Goal: Information Seeking & Learning: Learn about a topic

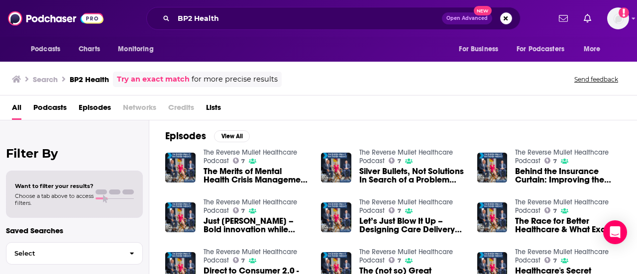
scroll to position [42, 0]
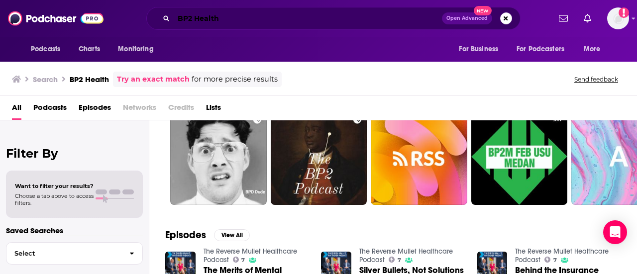
click at [229, 19] on input "BP2 Health" at bounding box center [308, 18] width 268 height 16
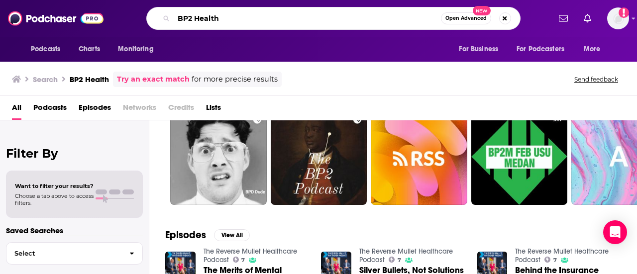
drag, startPoint x: 227, startPoint y: 18, endPoint x: 111, endPoint y: 14, distance: 116.6
click at [111, 14] on div "Podcasts Charts Monitoring BP2 Health Open Advanced New For Business For Podcas…" at bounding box center [330, 18] width 442 height 23
paste input "• Healthcare for Humans"
drag, startPoint x: 186, startPoint y: 16, endPoint x: 170, endPoint y: 15, distance: 15.5
click at [170, 15] on div "• Healthcare for Humans Open Advanced New" at bounding box center [333, 18] width 374 height 23
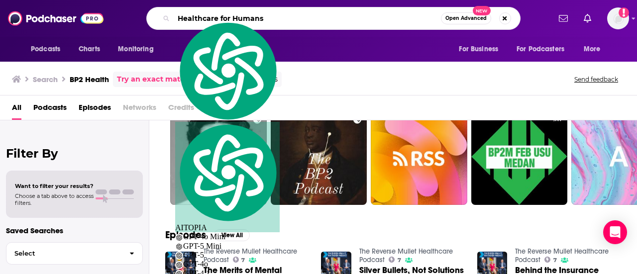
type input "Healthcare for Humans"
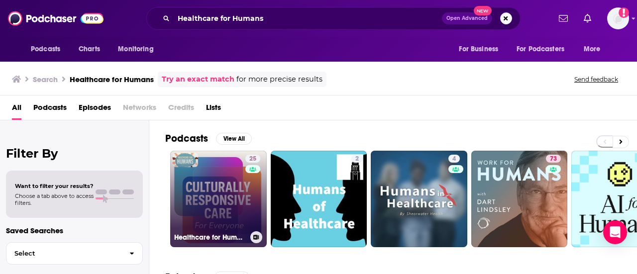
click at [200, 167] on link "25 Healthcare for Humans" at bounding box center [218, 199] width 97 height 97
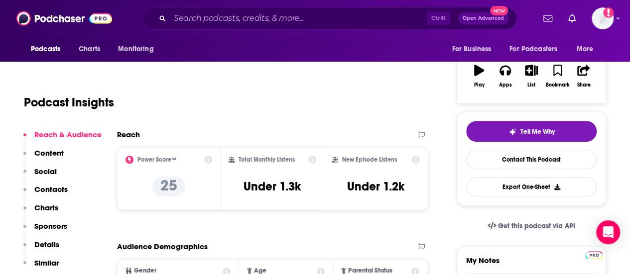
scroll to position [100, 0]
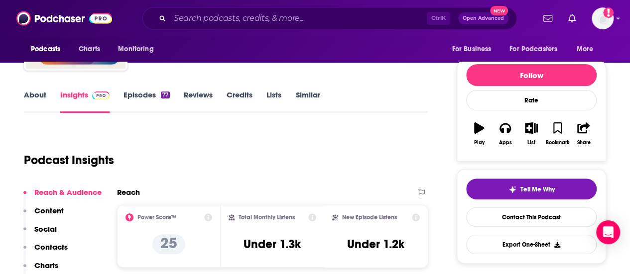
drag, startPoint x: 274, startPoint y: 9, endPoint x: 270, endPoint y: 18, distance: 9.8
click at [274, 10] on div "Ctrl K Open Advanced New" at bounding box center [329, 18] width 374 height 23
click at [269, 19] on input "Search podcasts, credits, & more..." at bounding box center [298, 18] width 257 height 16
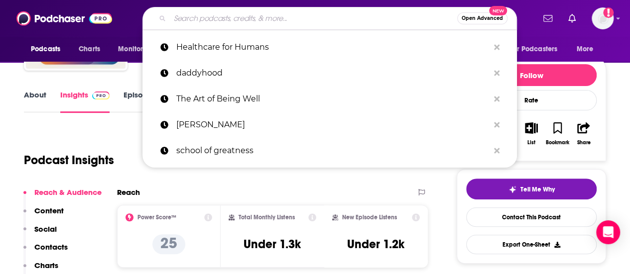
paste input "• Healthcare IT Today"
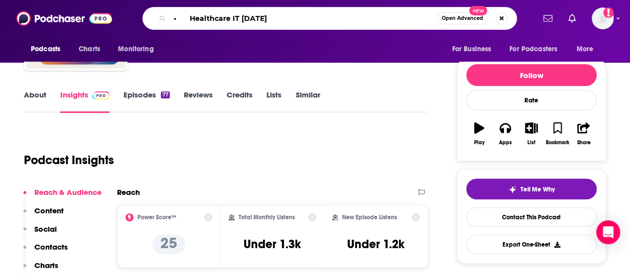
drag, startPoint x: 185, startPoint y: 20, endPoint x: 160, endPoint y: 20, distance: 24.4
click at [160, 20] on div "• Healthcare IT Today Open Advanced New" at bounding box center [329, 18] width 374 height 23
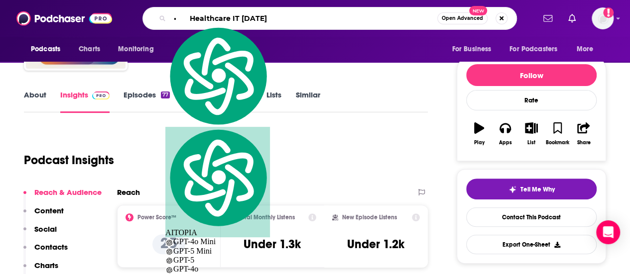
type input "healthcare IT Today"
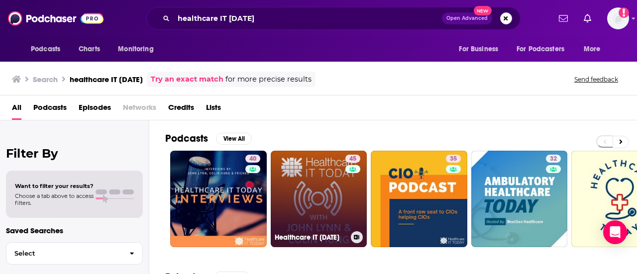
click at [315, 202] on link "45 Healthcare IT Today" at bounding box center [319, 199] width 97 height 97
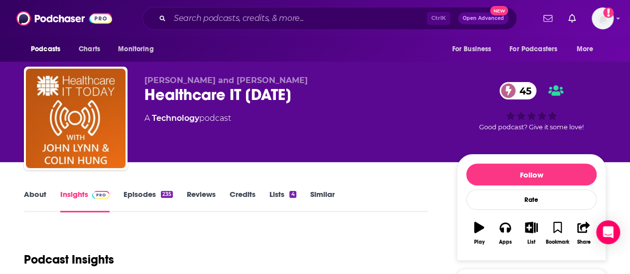
click at [148, 199] on link "Episodes 235" at bounding box center [148, 201] width 49 height 23
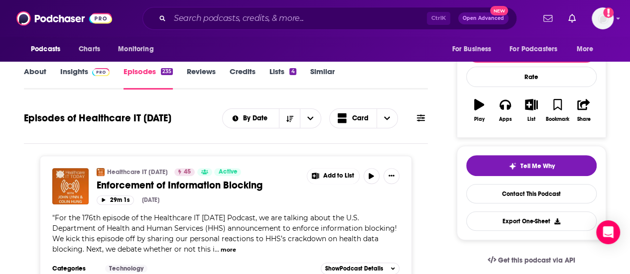
scroll to position [149, 0]
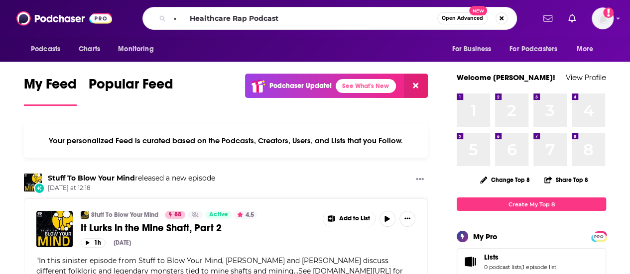
drag, startPoint x: 182, startPoint y: 19, endPoint x: 129, endPoint y: 6, distance: 54.4
click at [129, 6] on div "Podcasts Charts Monitoring • Healthcare Rap Podcast Open Advanced New For Busin…" at bounding box center [315, 18] width 630 height 37
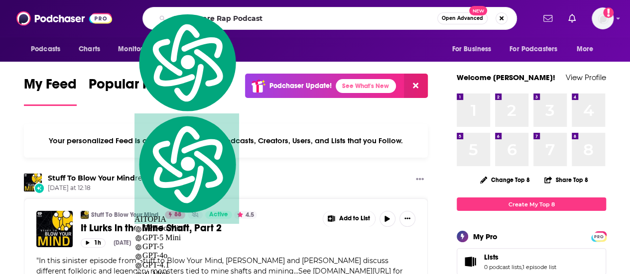
type input "Healthcare Rap Podcast"
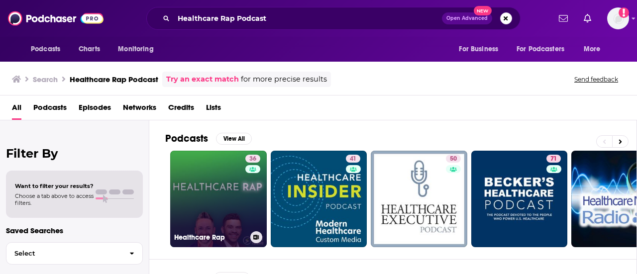
click at [219, 194] on link "36 Healthcare Rap" at bounding box center [218, 199] width 97 height 97
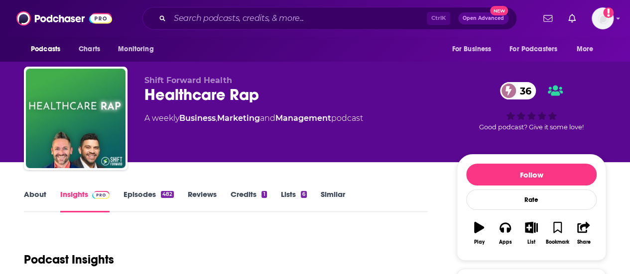
click at [42, 198] on link "About" at bounding box center [35, 201] width 22 height 23
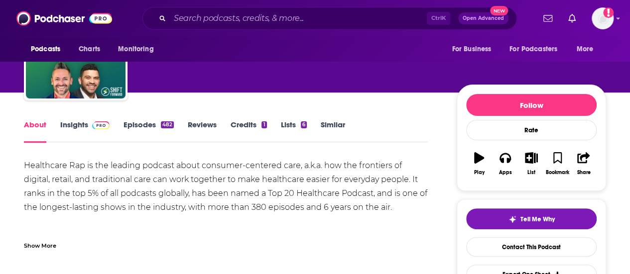
scroll to position [100, 0]
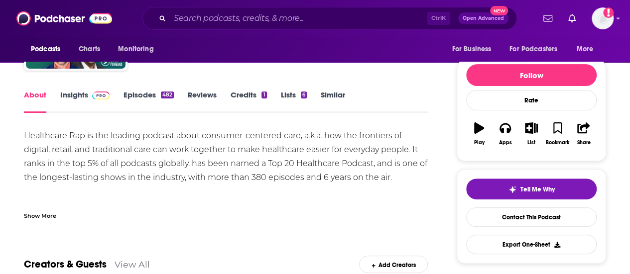
click at [36, 219] on div "Show More" at bounding box center [40, 215] width 32 height 9
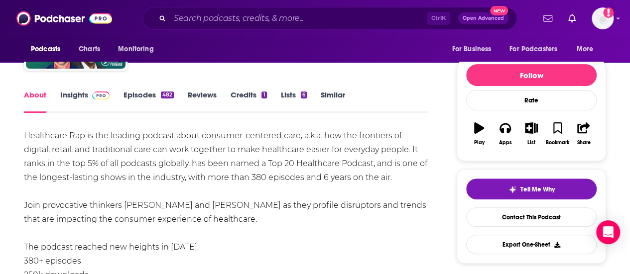
drag, startPoint x: 125, startPoint y: 184, endPoint x: 122, endPoint y: 176, distance: 8.5
click at [79, 100] on link "Insights" at bounding box center [84, 101] width 49 height 23
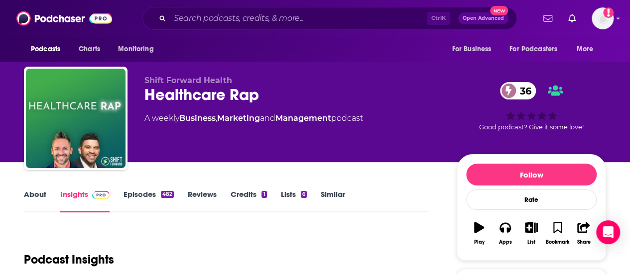
click at [145, 200] on link "Episodes 482" at bounding box center [149, 201] width 50 height 23
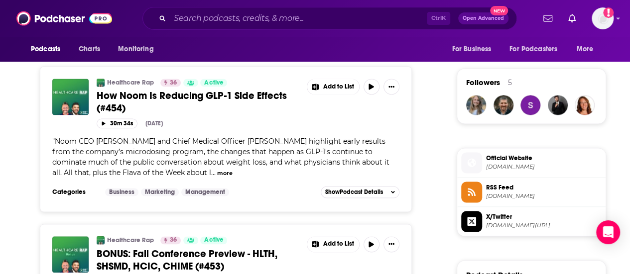
scroll to position [747, 0]
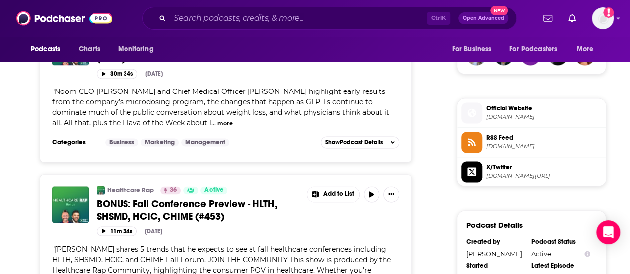
click at [203, 127] on span "Noom CEO Geoff Cook and Chief Medical Officer Dr. Jeffrey Egler highlight early…" at bounding box center [220, 107] width 337 height 40
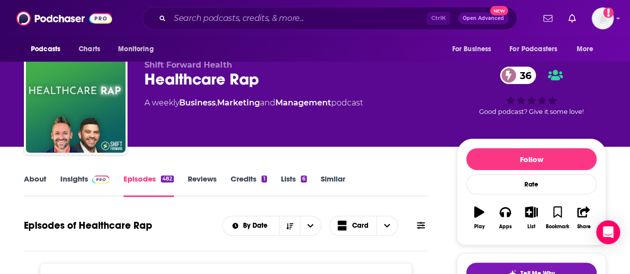
scroll to position [0, 0]
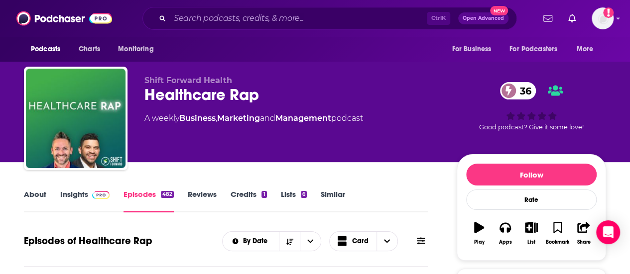
click at [181, 92] on div "Healthcare Rap 36" at bounding box center [292, 94] width 296 height 19
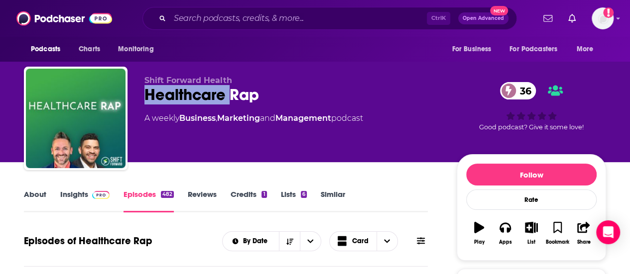
click at [182, 92] on div "Healthcare Rap 36" at bounding box center [292, 94] width 296 height 19
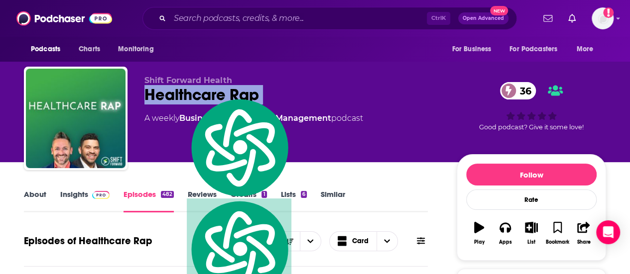
click at [182, 92] on div "Healthcare Rap 36" at bounding box center [292, 94] width 296 height 19
copy div "Healthcare Rap 36"
drag, startPoint x: 91, startPoint y: 199, endPoint x: 133, endPoint y: 0, distance: 202.8
click at [91, 199] on span at bounding box center [98, 194] width 21 height 9
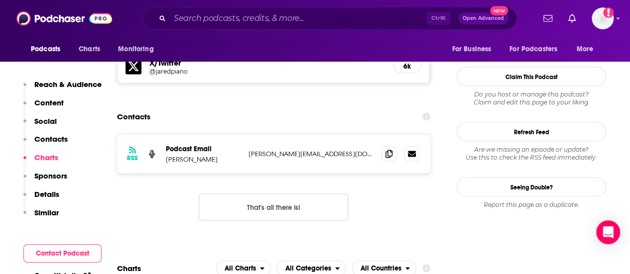
scroll to position [797, 0]
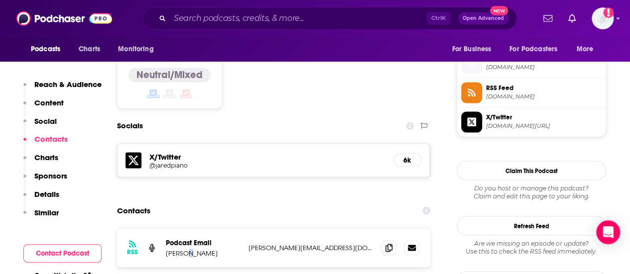
click at [186, 249] on p "Jared Johnson" at bounding box center [203, 253] width 75 height 8
click at [175, 249] on p "Jared Johnson" at bounding box center [203, 253] width 75 height 8
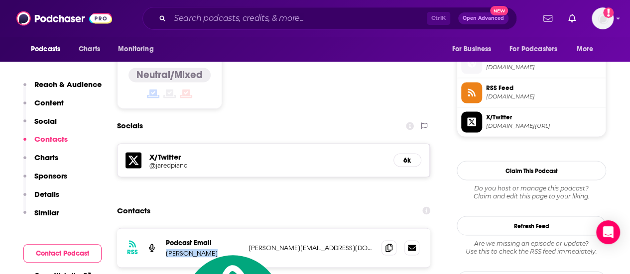
click at [175, 249] on p "Jared Johnson" at bounding box center [203, 253] width 75 height 8
copy p "Jared Johnson"
click at [394, 241] on span at bounding box center [388, 247] width 15 height 15
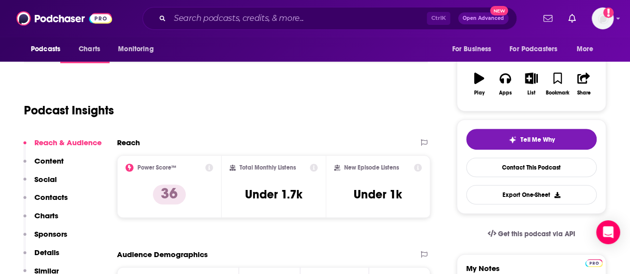
scroll to position [0, 0]
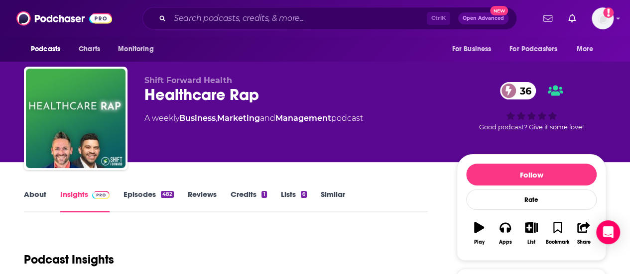
click at [37, 198] on link "About" at bounding box center [35, 201] width 22 height 23
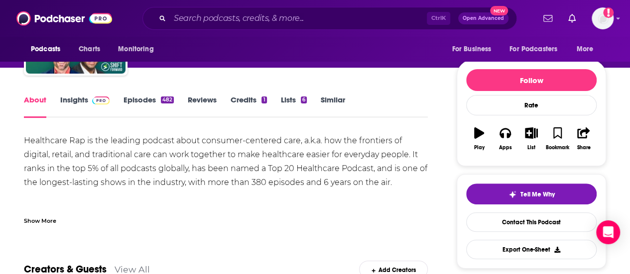
scroll to position [149, 0]
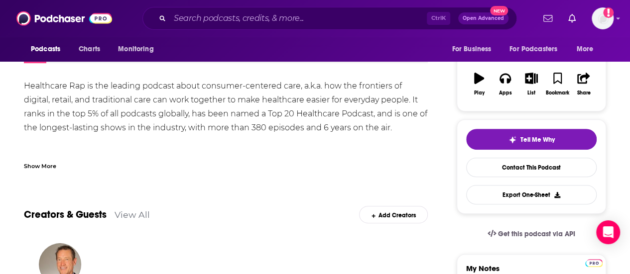
click at [24, 163] on div "Show More" at bounding box center [40, 165] width 32 height 9
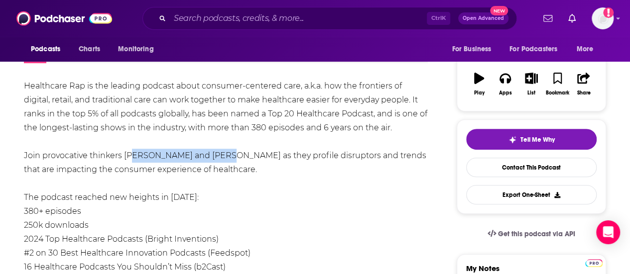
drag, startPoint x: 126, startPoint y: 156, endPoint x: 218, endPoint y: 161, distance: 92.2
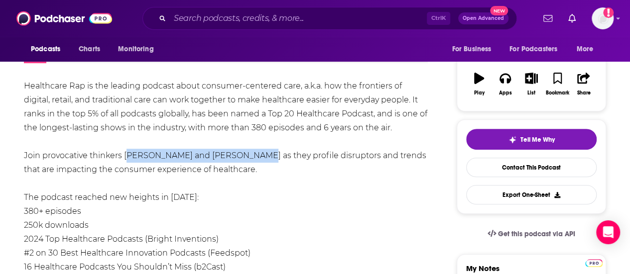
drag, startPoint x: 244, startPoint y: 159, endPoint x: 125, endPoint y: 157, distance: 119.0
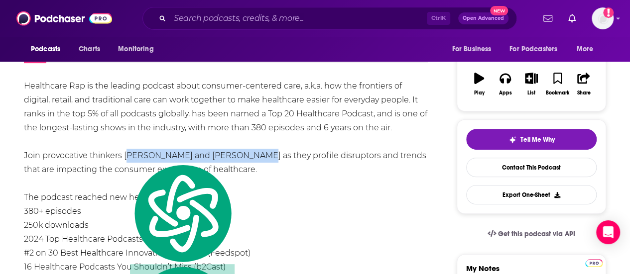
copy div "Jared Johnson and Zain Ismail"
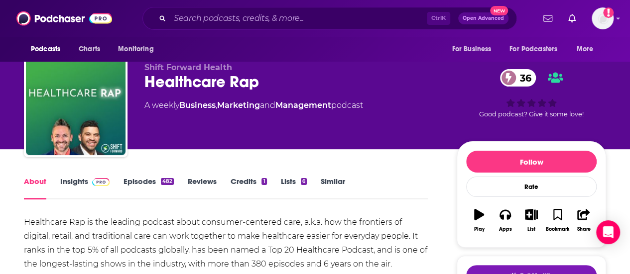
scroll to position [0, 0]
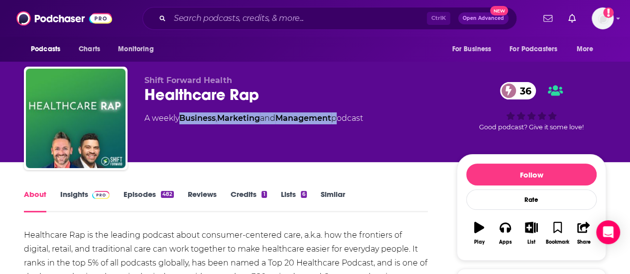
drag, startPoint x: 340, startPoint y: 136, endPoint x: 182, endPoint y: 134, distance: 157.4
click at [182, 134] on div "Shift Forward Health Healthcare Rap 36 A weekly Business , Marketing and Manage…" at bounding box center [292, 116] width 296 height 80
copy div "Business , Marketing and Management"
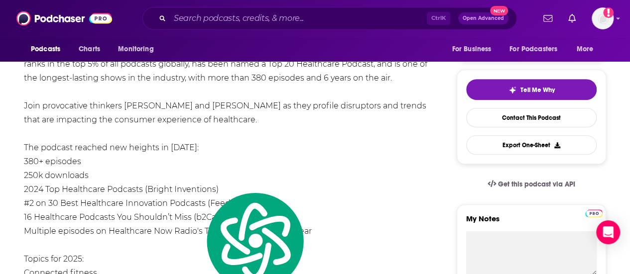
scroll to position [149, 0]
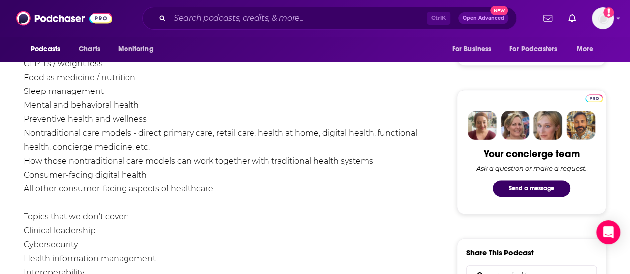
scroll to position [349, 0]
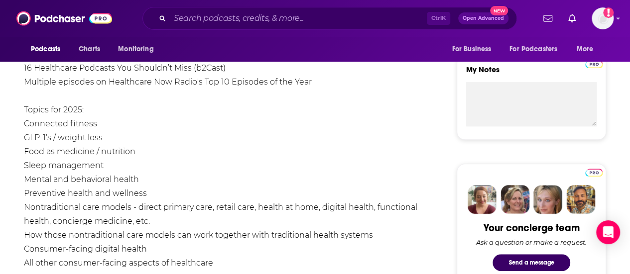
click at [39, 184] on div "Healthcare Rap is the leading podcast about consumer-centered care, a.k.a. how …" at bounding box center [226, 124] width 404 height 488
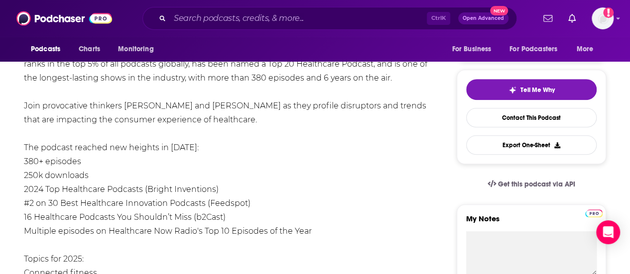
click at [40, 181] on div "Healthcare Rap is the leading podcast about consumer-centered care, a.k.a. how …" at bounding box center [226, 273] width 404 height 488
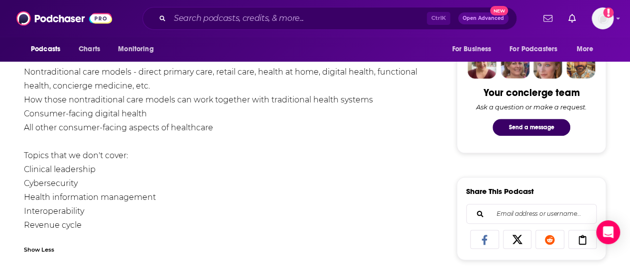
scroll to position [448, 0]
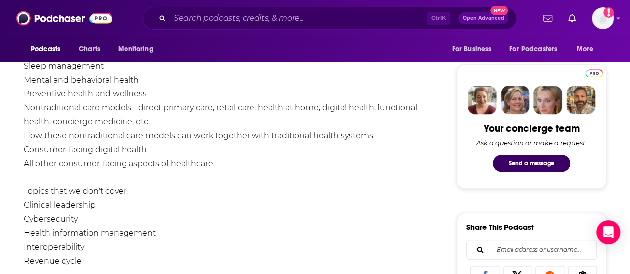
drag, startPoint x: 249, startPoint y: 164, endPoint x: 244, endPoint y: 163, distance: 5.0
click at [244, 163] on div "Healthcare Rap is the leading podcast about consumer-centered care, a.k.a. how …" at bounding box center [226, 24] width 404 height 488
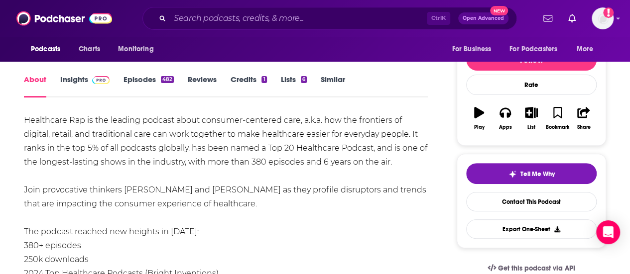
scroll to position [100, 0]
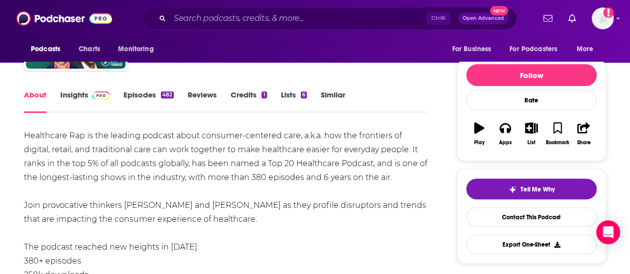
drag, startPoint x: 216, startPoint y: 161, endPoint x: 10, endPoint y: 132, distance: 207.7
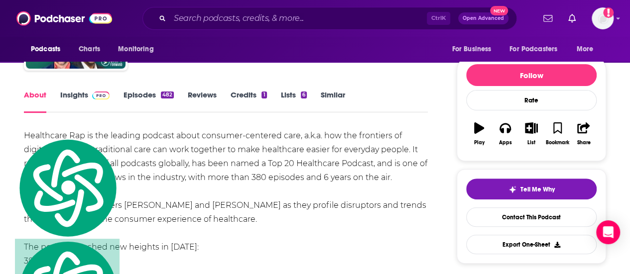
copy div "Healthcare Rap is the leading podcast about consumer-centered care, a.k.a. how …"
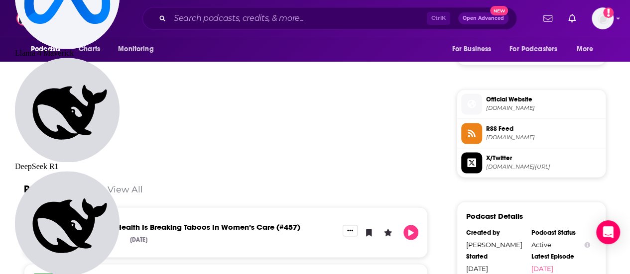
scroll to position [747, 0]
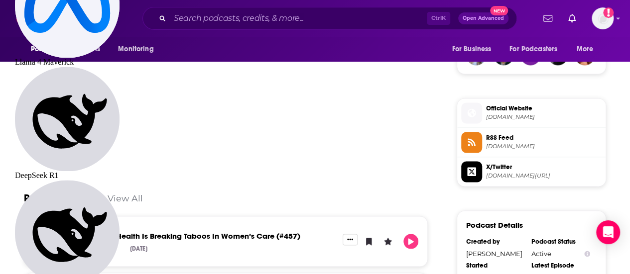
click at [518, 121] on span "healthcarerap.com" at bounding box center [544, 117] width 116 height 7
click at [199, 14] on input "Search podcasts, credits, & more..." at bounding box center [298, 18] width 257 height 16
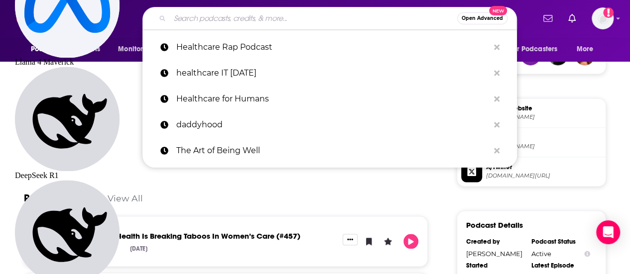
paste input "• HealthTech Remedy"
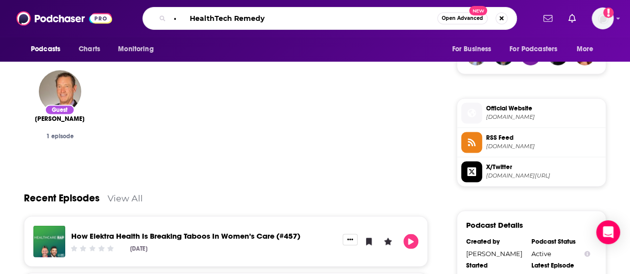
click at [176, 18] on input "• HealthTech Remedy" at bounding box center [303, 18] width 267 height 16
click at [178, 18] on input "• HealthTech Remedy" at bounding box center [303, 18] width 267 height 16
drag, startPoint x: 179, startPoint y: 18, endPoint x: 173, endPoint y: 16, distance: 6.8
click at [173, 16] on input "• HealthTech Remedy" at bounding box center [303, 18] width 267 height 16
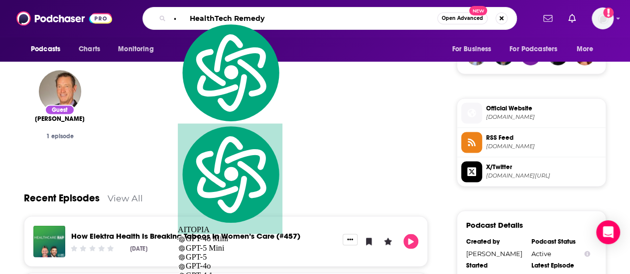
type input "HealthTech Remedy"
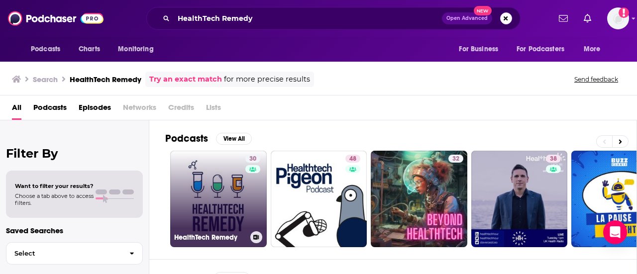
click at [230, 207] on link "30 HealthTech Remedy" at bounding box center [218, 199] width 97 height 97
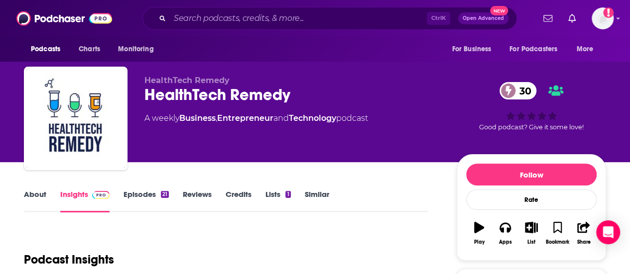
click at [40, 208] on link "About" at bounding box center [35, 201] width 22 height 23
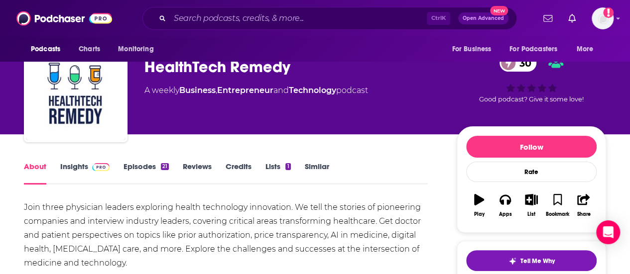
scroll to position [100, 0]
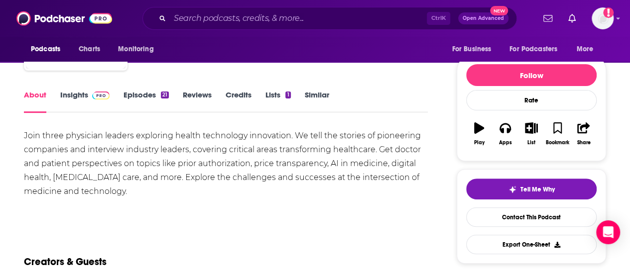
click at [69, 203] on div "Join three physician leaders exploring health technology innovation. We tell th…" at bounding box center [226, 174] width 404 height 91
click at [142, 103] on link "Episodes 21" at bounding box center [146, 101] width 45 height 23
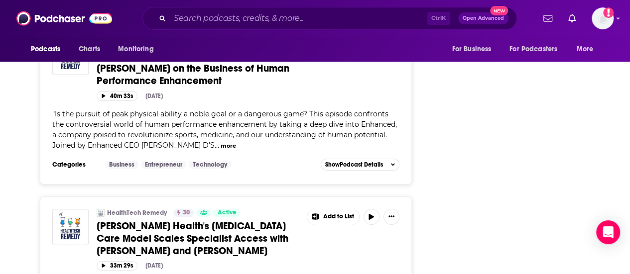
scroll to position [1743, 0]
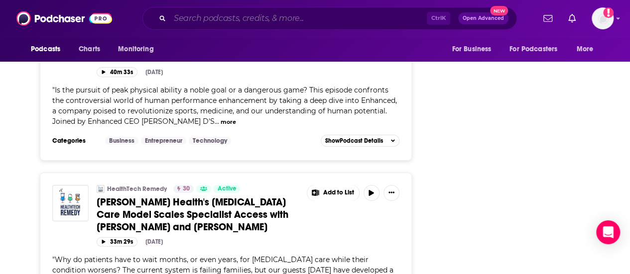
click at [278, 10] on input "Search podcasts, credits, & more..." at bounding box center [298, 18] width 257 height 16
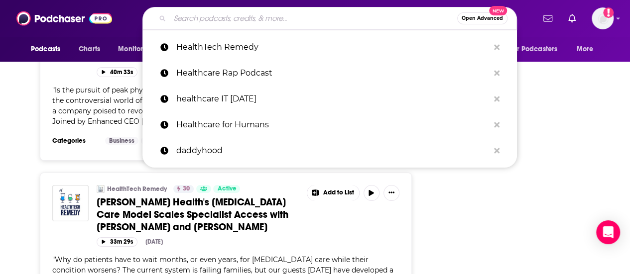
paste input "• Hey Doc, Quick Question"
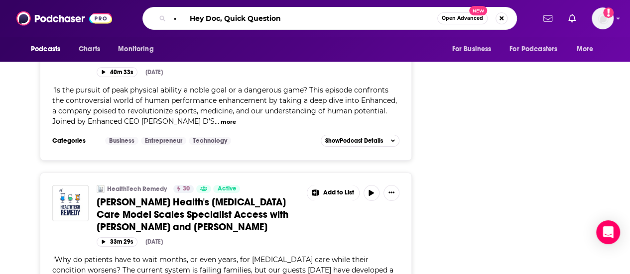
drag, startPoint x: 186, startPoint y: 22, endPoint x: 142, endPoint y: 17, distance: 44.1
click at [142, 17] on div "• Hey Doc, Quick Question Open Advanced New" at bounding box center [329, 18] width 374 height 23
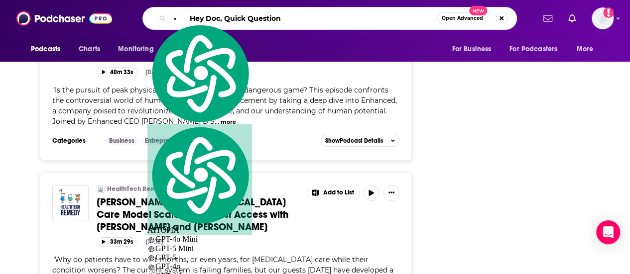
type input "hey Doc, Quick Question"
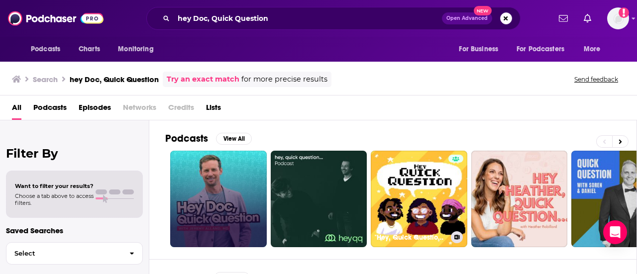
click at [240, 208] on link at bounding box center [218, 199] width 97 height 97
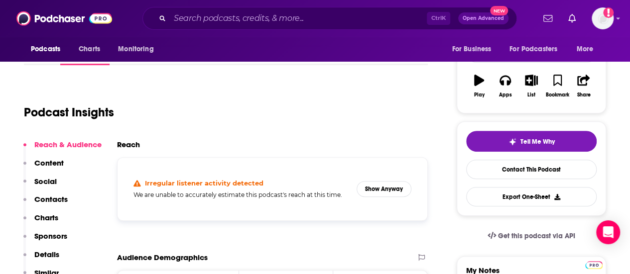
scroll to position [149, 0]
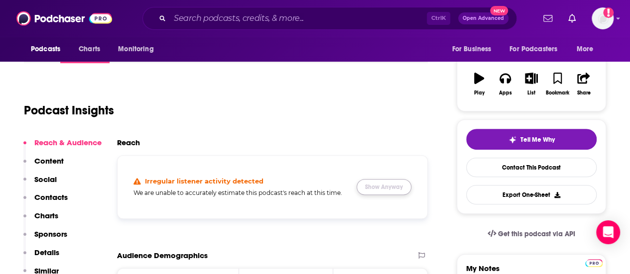
click at [405, 191] on button "Show Anyway" at bounding box center [384, 187] width 55 height 16
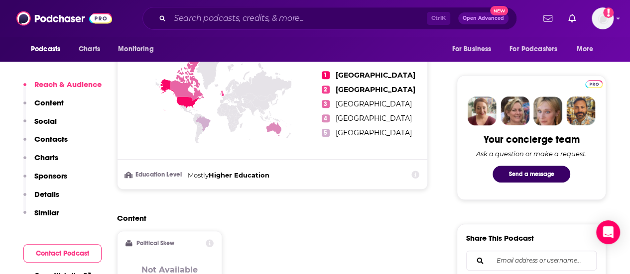
scroll to position [100, 0]
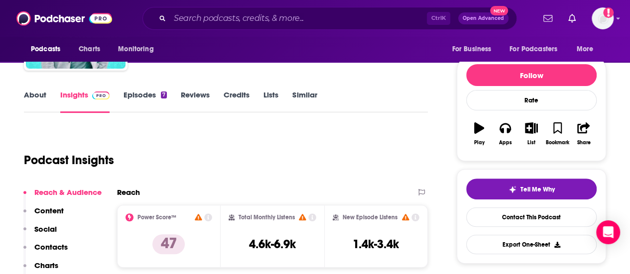
click at [124, 95] on link "Episodes 7" at bounding box center [145, 101] width 43 height 23
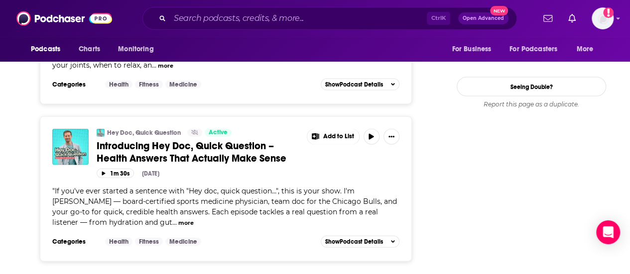
scroll to position [1123, 0]
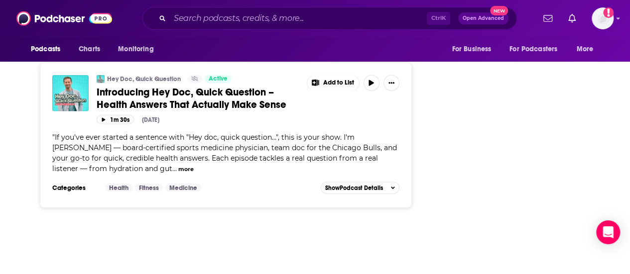
click at [197, 174] on div "" If you've ever started a sentence with "Hey doc, quick question…", this is yo…" at bounding box center [225, 153] width 347 height 42
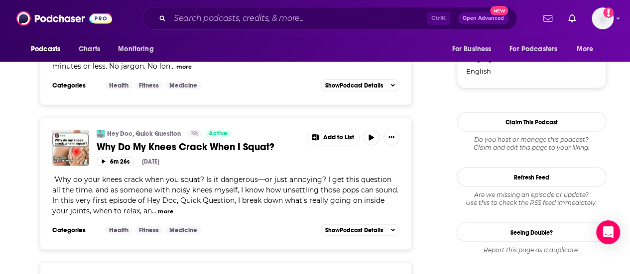
scroll to position [825, 0]
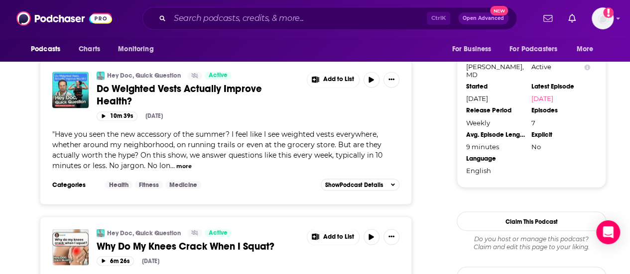
click at [167, 170] on span "Have you seen the new accessory of the summer? I feel like I see weighted vests…" at bounding box center [217, 149] width 330 height 40
click at [179, 170] on button "more" at bounding box center [183, 166] width 15 height 8
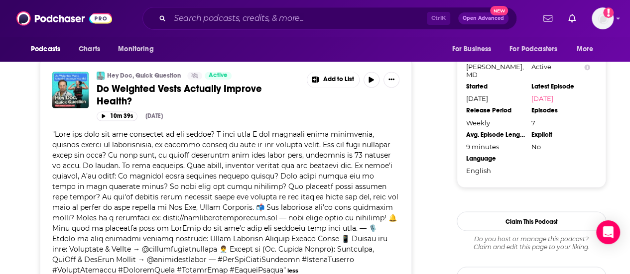
click at [157, 199] on span at bounding box center [225, 201] width 346 height 145
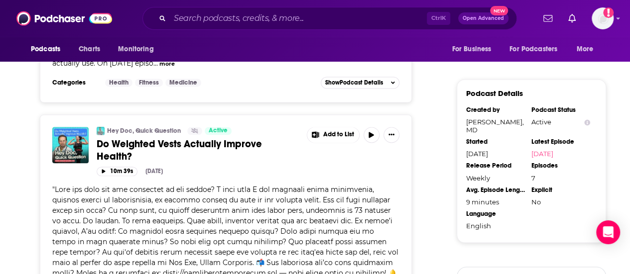
scroll to position [725, 0]
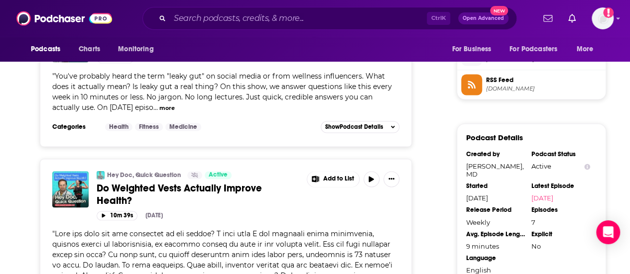
click at [173, 113] on button "more" at bounding box center [166, 108] width 15 height 8
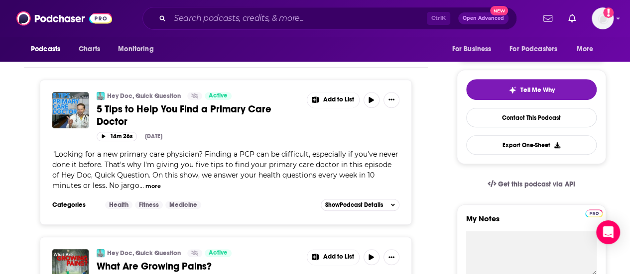
scroll to position [50, 0]
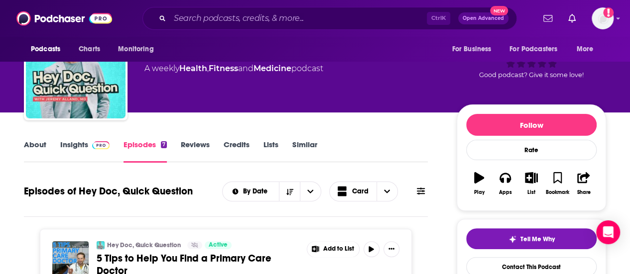
click at [61, 147] on link "Insights" at bounding box center [84, 151] width 49 height 23
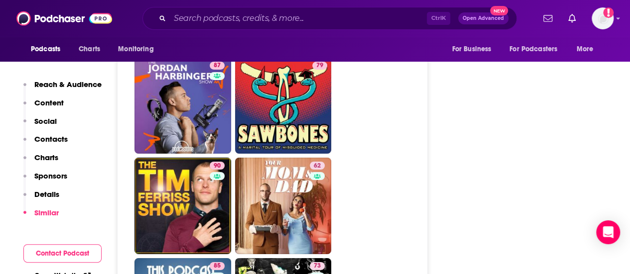
scroll to position [1693, 0]
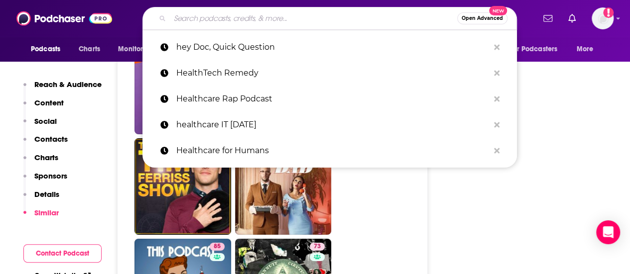
click at [199, 13] on input "Search podcasts, credits, & more..." at bounding box center [313, 18] width 287 height 16
paste input "• HIT Like a Girl Pod"
type input "• HIT Like a Girl Pod"
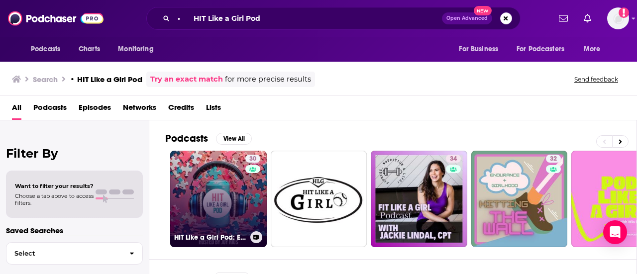
click at [189, 204] on link "30 HIT Like a Girl Pod: Empowering Women in Health IT" at bounding box center [218, 199] width 97 height 97
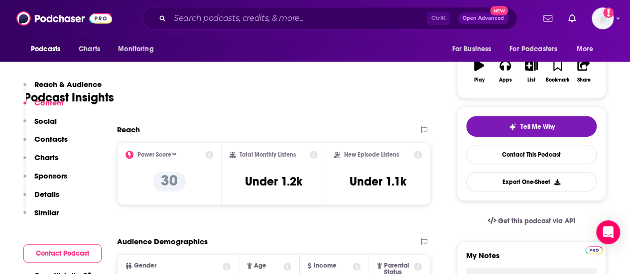
scroll to position [50, 0]
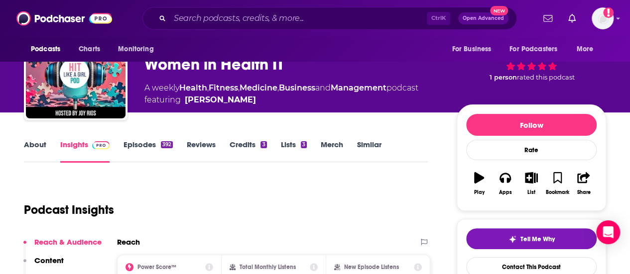
click at [212, 8] on div "Ctrl K Open Advanced New" at bounding box center [329, 18] width 374 height 23
click at [205, 12] on input "Search podcasts, credits, & more..." at bounding box center [298, 18] width 257 height 16
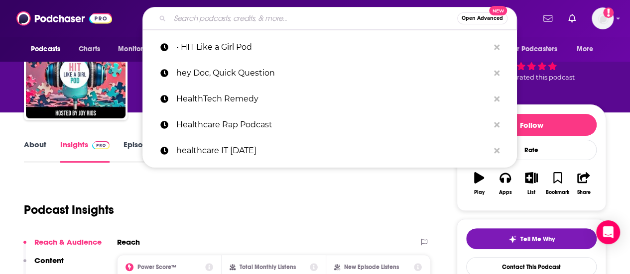
paste input "• HITea With Grace"
type input "• HITea With Grace"
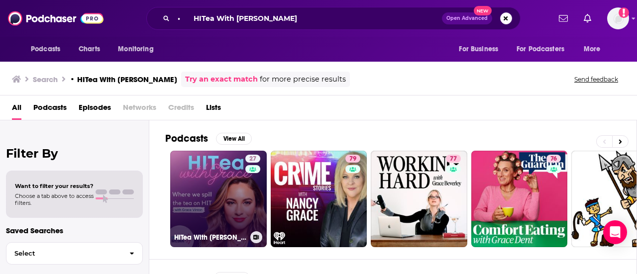
click at [179, 167] on link "27 HITea With Grace" at bounding box center [218, 199] width 97 height 97
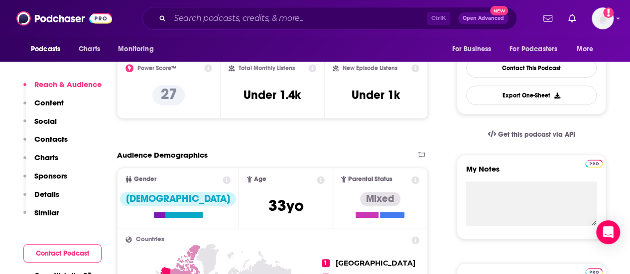
scroll to position [50, 0]
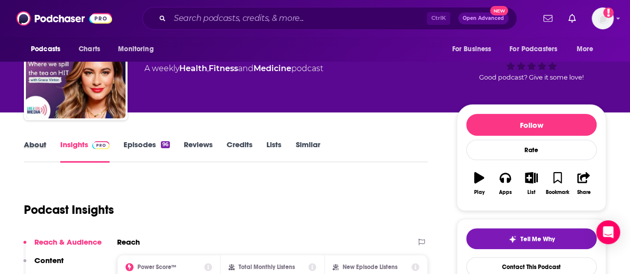
click at [49, 146] on div "About" at bounding box center [42, 151] width 36 height 23
click at [40, 148] on link "About" at bounding box center [35, 151] width 22 height 23
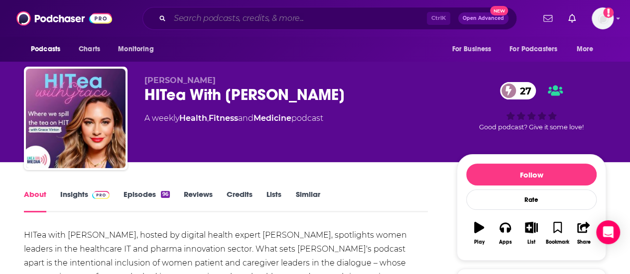
click at [303, 22] on input "Search podcasts, credits, & more..." at bounding box center [298, 18] width 257 height 16
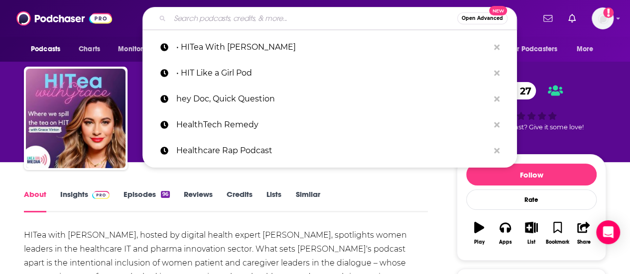
paste input "• HITshow"
type input "• HITshow"
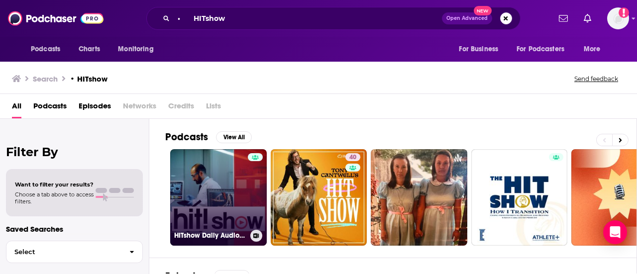
click at [206, 192] on link "HITshow Daily Audio Newscast" at bounding box center [218, 197] width 97 height 97
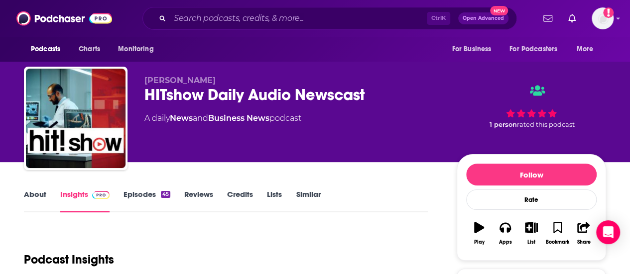
click at [45, 206] on link "About" at bounding box center [35, 201] width 22 height 23
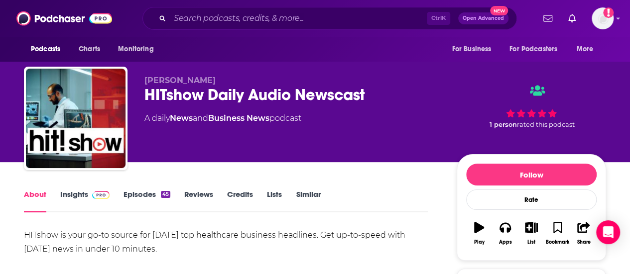
click at [141, 197] on link "Episodes 45" at bounding box center [147, 201] width 47 height 23
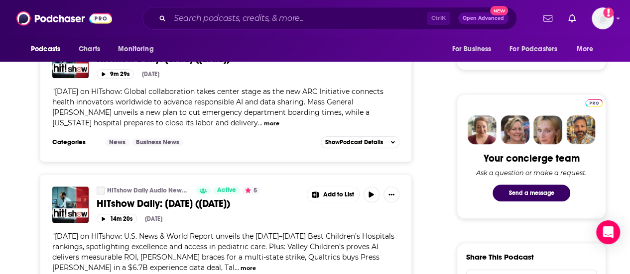
scroll to position [498, 0]
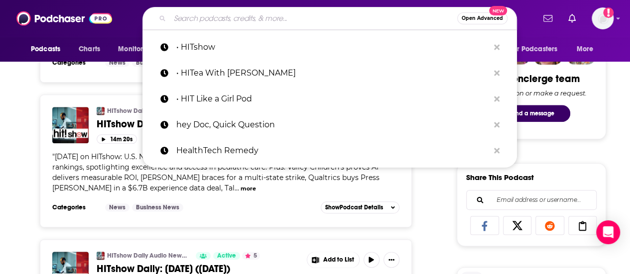
click at [210, 20] on input "Search podcasts, credits, & more..." at bounding box center [313, 18] width 287 height 16
paste input "Laurie McGraw"
type input "Laurie McGraw"
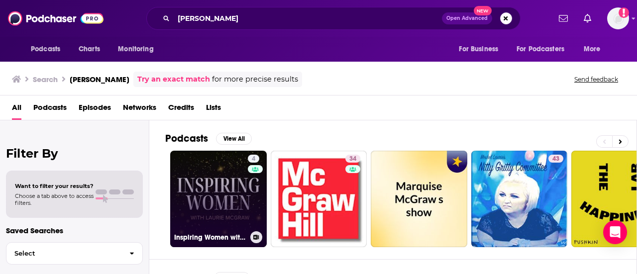
click at [204, 198] on link "4 Inspiring Women with Laurie McGraw" at bounding box center [218, 199] width 97 height 97
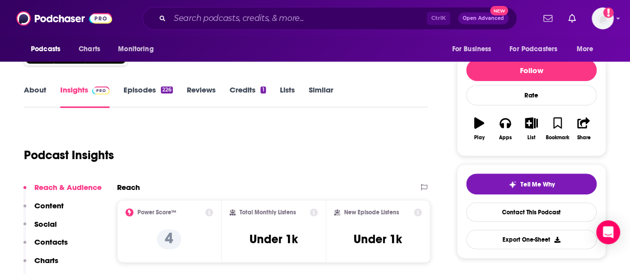
scroll to position [50, 0]
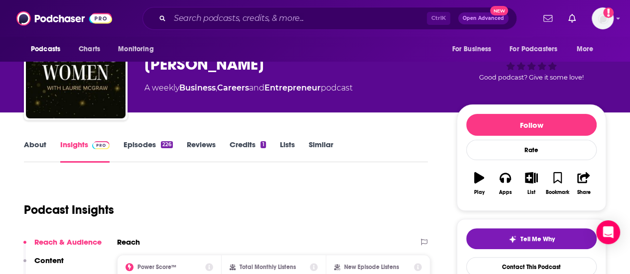
click at [38, 145] on link "About" at bounding box center [35, 151] width 22 height 23
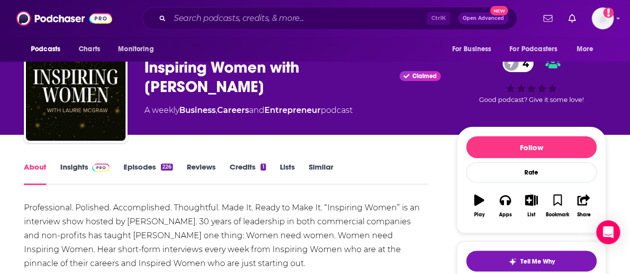
scroll to position [50, 0]
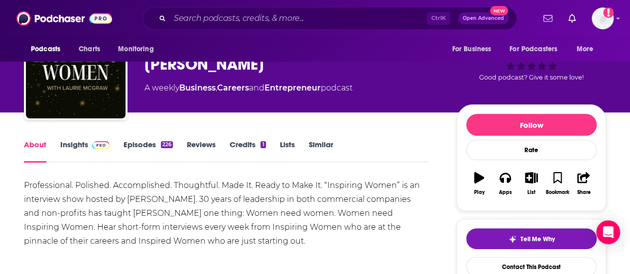
click at [148, 139] on div "About Insights Episodes 226 Reviews Credits 1 Lists Similar" at bounding box center [226, 150] width 404 height 24
click at [147, 142] on link "Episodes 226" at bounding box center [148, 151] width 49 height 23
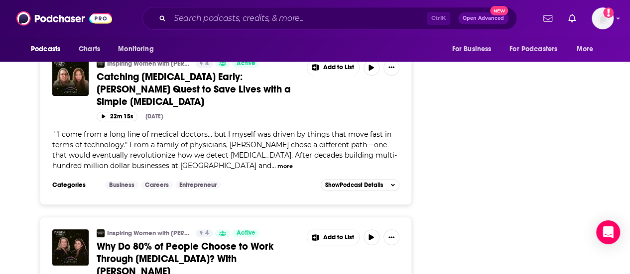
scroll to position [1992, 0]
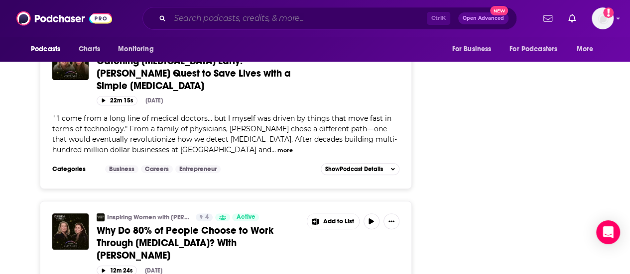
click at [225, 17] on input "Search podcasts, credits, & more..." at bounding box center [298, 18] width 257 height 16
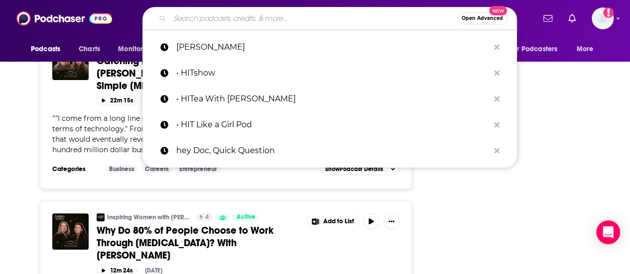
paste input "Justin Dubin"
type input "Justin Dubin"
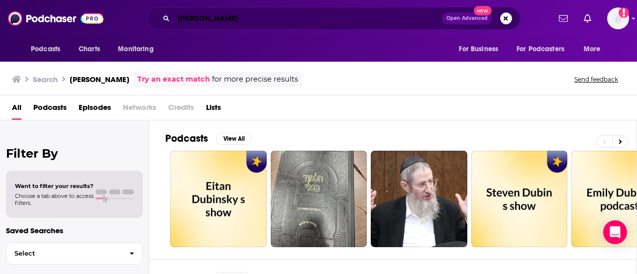
drag, startPoint x: 219, startPoint y: 13, endPoint x: 199, endPoint y: 13, distance: 20.4
click at [218, 13] on input "Justin Dubin" at bounding box center [308, 18] width 268 height 16
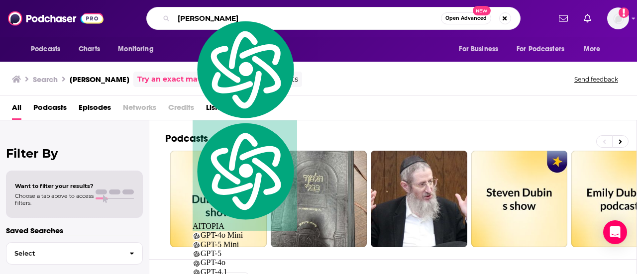
paste input "• Man Up Podcast Justin Dubin Podcast Host"
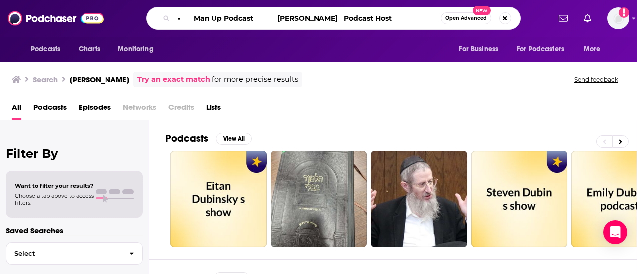
click at [181, 16] on input "• Man Up Podcast Justin Dubin Podcast Host" at bounding box center [307, 18] width 267 height 16
drag, startPoint x: 185, startPoint y: 20, endPoint x: 160, endPoint y: 14, distance: 26.1
click at [160, 14] on div "• Man Up Podcast Justin Dubin Podcast Host Open Advanced New" at bounding box center [333, 18] width 374 height 23
drag, startPoint x: 236, startPoint y: 15, endPoint x: 467, endPoint y: 13, distance: 230.6
click at [467, 13] on div "Man Up Podcast Justin Dubin Podcast Host Open Advanced New" at bounding box center [333, 18] width 374 height 23
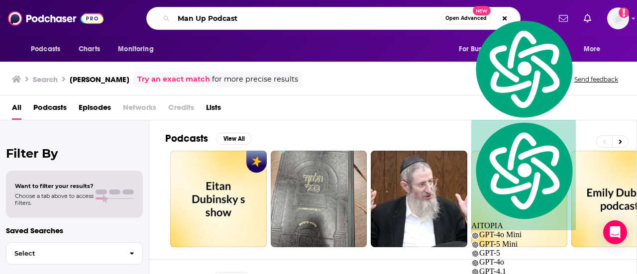
type input "Man Up Podcast"
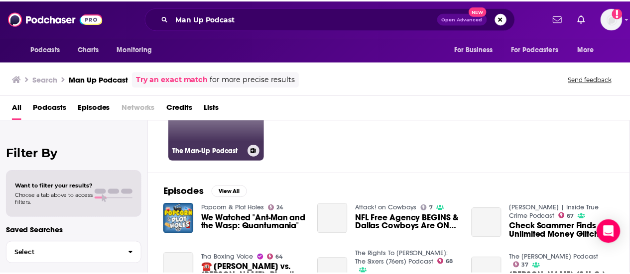
scroll to position [50, 0]
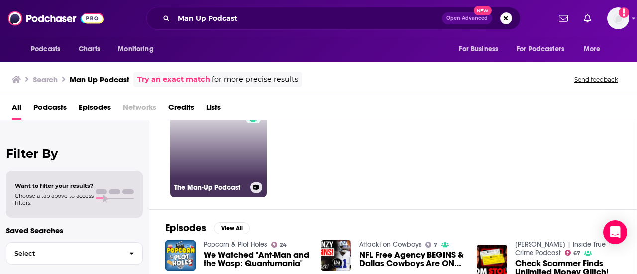
click at [240, 158] on link "17 The Man-Up Podcast" at bounding box center [218, 149] width 97 height 97
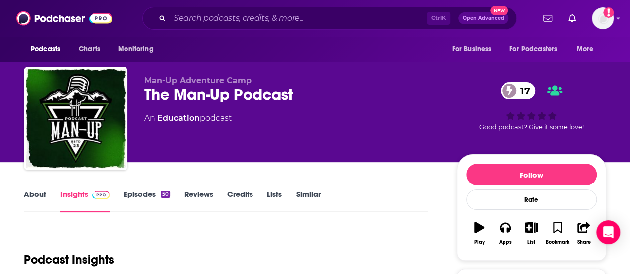
scroll to position [50, 0]
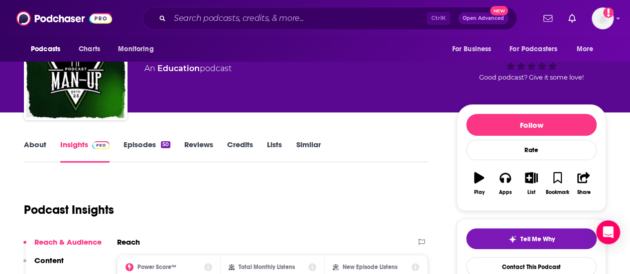
click at [38, 150] on link "About" at bounding box center [35, 151] width 22 height 23
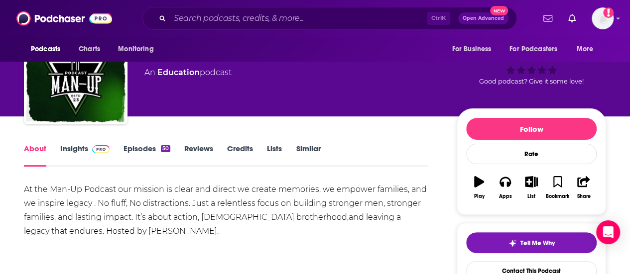
scroll to position [100, 0]
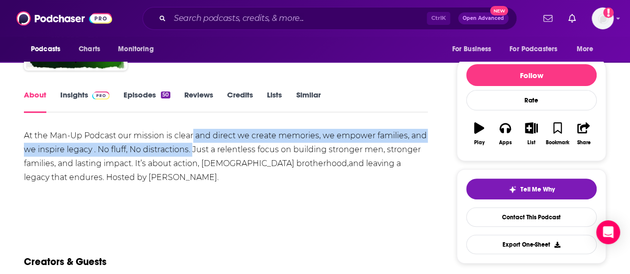
drag, startPoint x: 191, startPoint y: 150, endPoint x: 207, endPoint y: 115, distance: 38.3
click at [191, 150] on div "At the Man-Up Podcast our mission is clear and direct we create memories, we em…" at bounding box center [226, 157] width 404 height 56
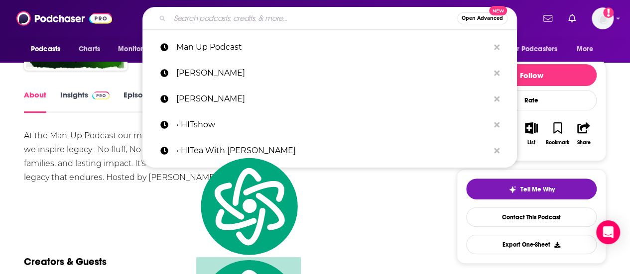
click at [300, 16] on input "Search podcasts, credits, & more..." at bounding box center [313, 18] width 287 height 16
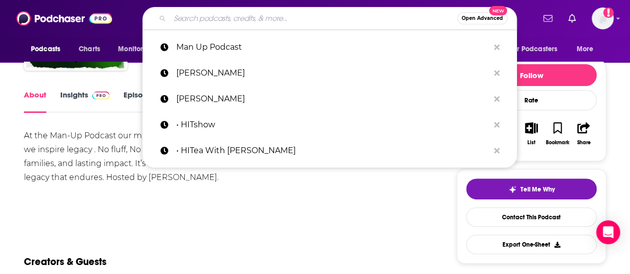
paste input "Man Up"
type input "Man Up"
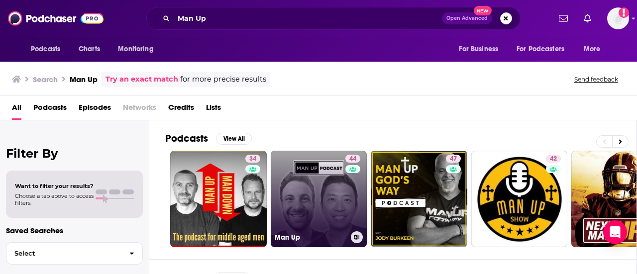
click at [319, 184] on link "44 Man Up" at bounding box center [319, 199] width 97 height 97
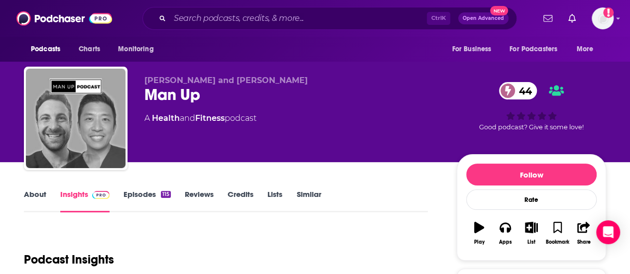
click at [190, 104] on div "Man Up 44" at bounding box center [292, 94] width 296 height 19
click at [190, 105] on div "Man Up 44" at bounding box center [292, 94] width 296 height 19
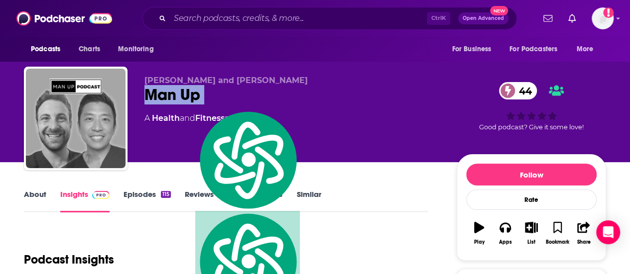
click at [40, 190] on link "About" at bounding box center [35, 201] width 22 height 23
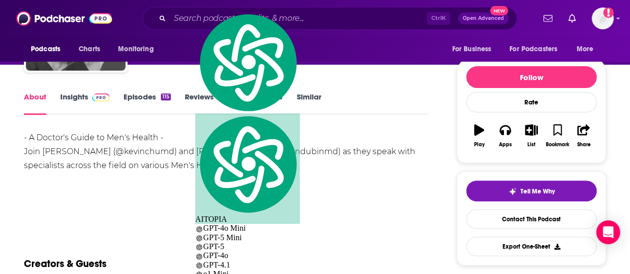
scroll to position [50, 0]
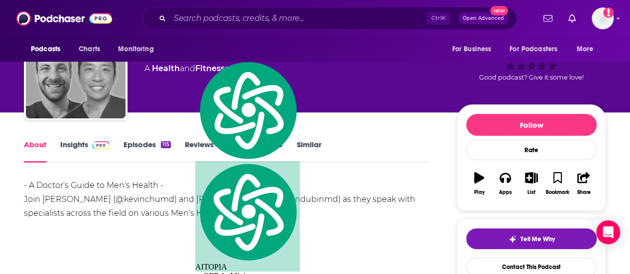
click at [145, 145] on link "Episodes 115" at bounding box center [147, 151] width 47 height 23
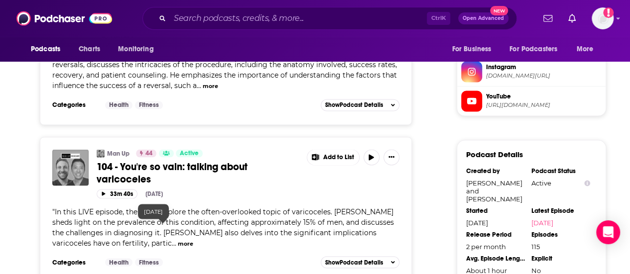
scroll to position [1046, 0]
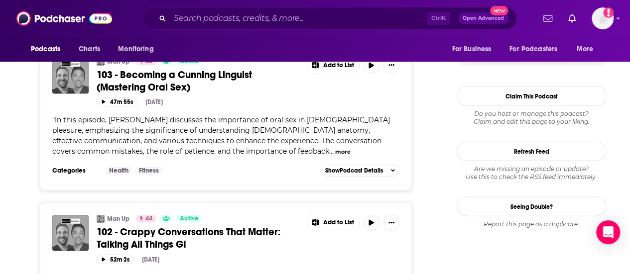
click at [72, 156] on span "In this episode, Dr. Alison Ash discusses the importance of oral sex in female …" at bounding box center [221, 136] width 338 height 40
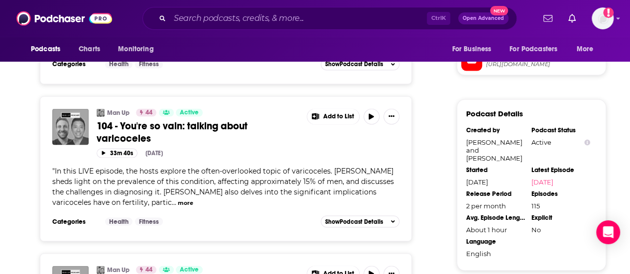
scroll to position [647, 0]
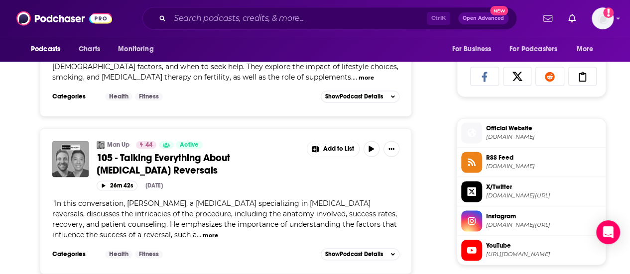
click at [484, 260] on span "YouTube https://www.youtube.com/@themanuppod" at bounding box center [542, 250] width 120 height 20
click at [523, 221] on span "Instagram" at bounding box center [544, 216] width 116 height 9
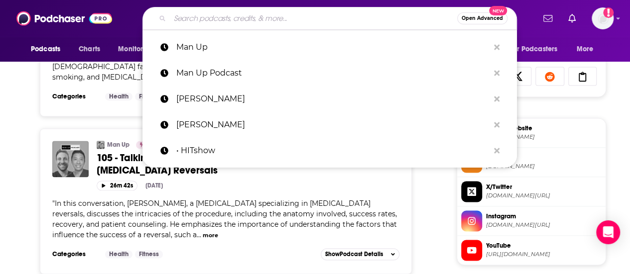
click at [176, 16] on input "Search podcasts, credits, & more..." at bounding box center [313, 18] width 287 height 16
paste input "• Marketscale"
type input "• Marketscale"
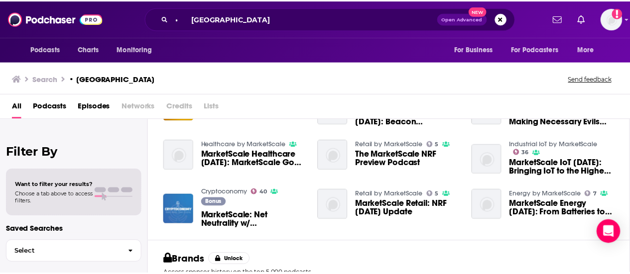
scroll to position [199, 0]
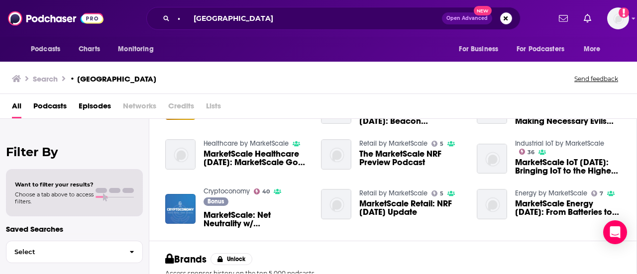
click at [226, 145] on link "Healthcare by MarketScale" at bounding box center [246, 143] width 85 height 8
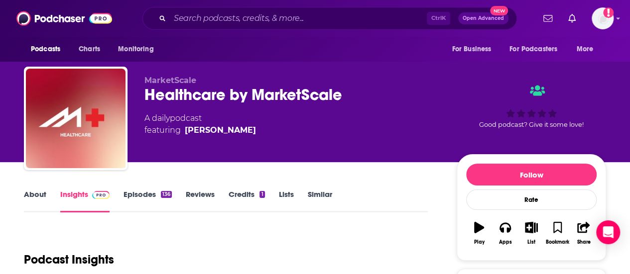
click at [149, 193] on link "Episodes 136" at bounding box center [148, 201] width 48 height 23
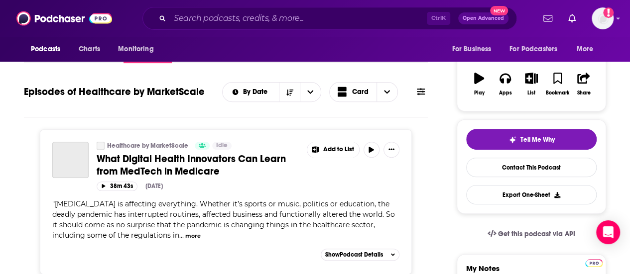
scroll to position [100, 0]
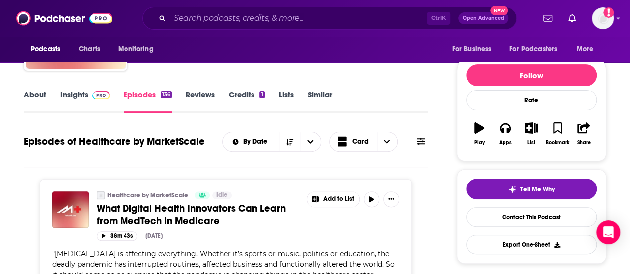
drag, startPoint x: 173, startPoint y: 144, endPoint x: 82, endPoint y: 139, distance: 91.8
click at [85, 137] on div "Episodes of Healthcare by MarketScale By Date Card" at bounding box center [226, 142] width 404 height 26
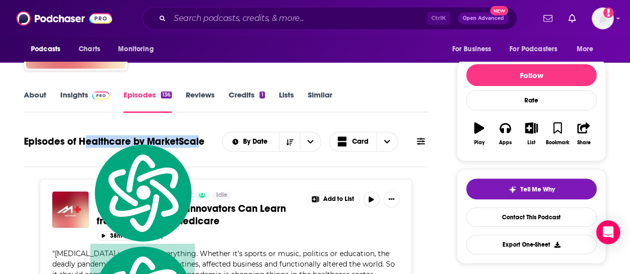
click at [82, 139] on h1 "Episodes of Healthcare by MarketScale" at bounding box center [114, 141] width 181 height 12
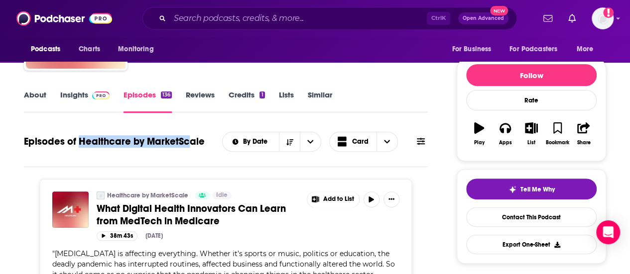
drag, startPoint x: 80, startPoint y: 140, endPoint x: 187, endPoint y: 135, distance: 107.2
click at [187, 135] on div "Episodes of Healthcare by MarketScale By Date Card" at bounding box center [226, 142] width 404 height 26
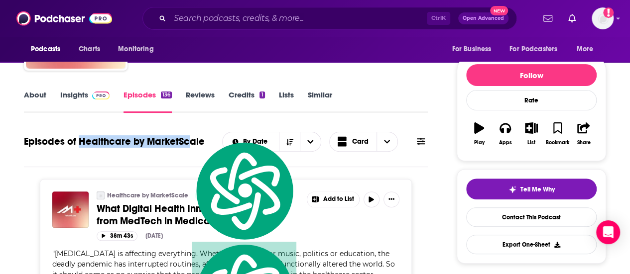
scroll to position [0, 0]
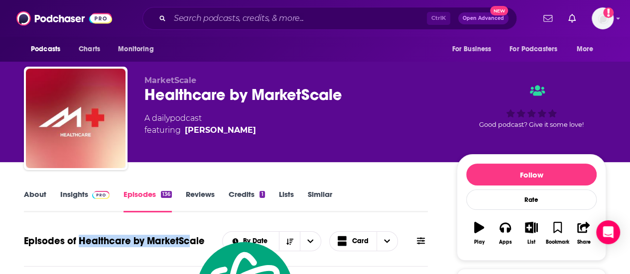
copy h1 "Healthcare by MarketSc"
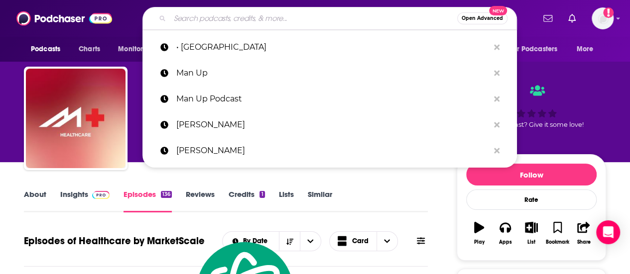
click at [257, 18] on input "Search podcasts, credits, & more..." at bounding box center [313, 18] width 287 height 16
paste input "Highway to Health"
type input "Highway to Health"
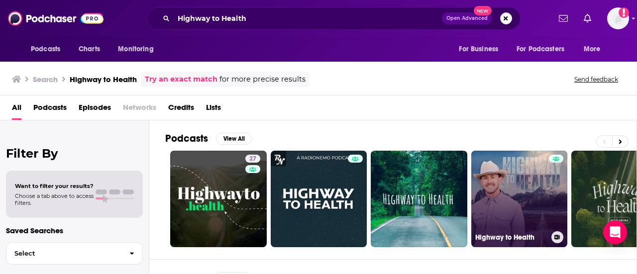
click at [523, 175] on link "Highway to Health" at bounding box center [520, 199] width 97 height 97
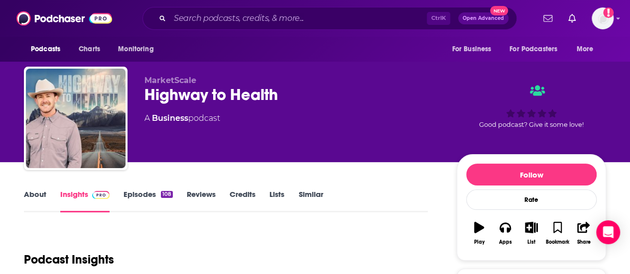
click at [137, 199] on link "Episodes 108" at bounding box center [148, 201] width 49 height 23
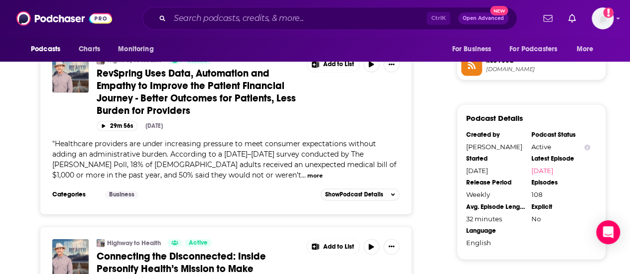
scroll to position [747, 0]
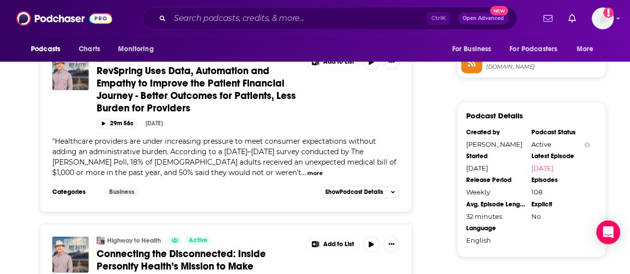
click at [241, 13] on div "Ctrl K Open Advanced New" at bounding box center [329, 18] width 374 height 23
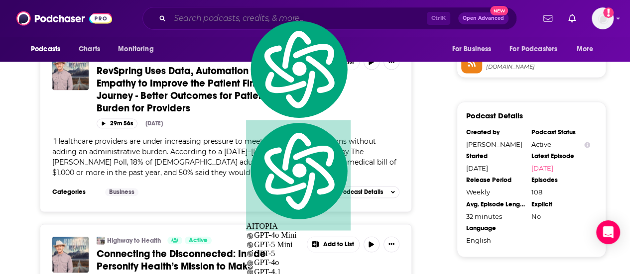
click at [238, 17] on input "Search podcasts, credits, & more..." at bounding box center [298, 18] width 257 height 16
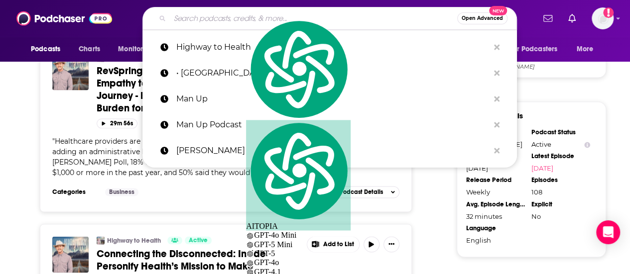
click at [236, 17] on input "Search podcasts, credits, & more..." at bounding box center [313, 18] width 287 height 16
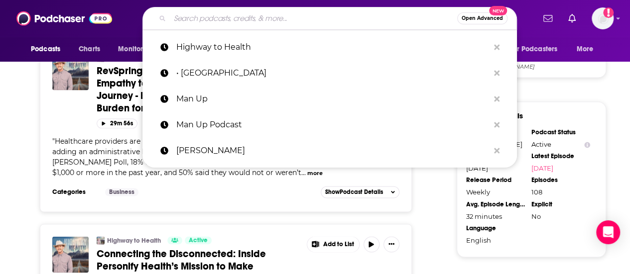
paste input "• Medical Innovation Podcast"
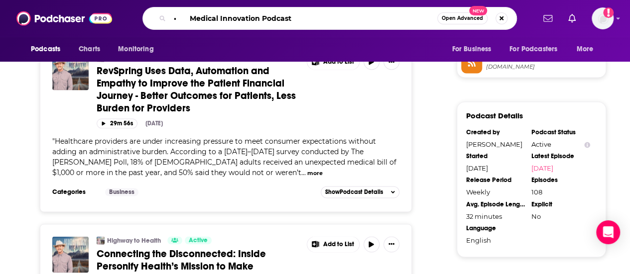
drag, startPoint x: 184, startPoint y: 15, endPoint x: 149, endPoint y: 18, distance: 34.5
click at [150, 18] on div "• Medical Innovation Podcast Open Advanced New" at bounding box center [329, 18] width 374 height 23
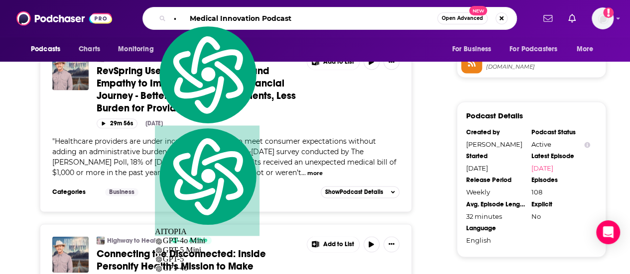
type input "Medical Innovation Podcast"
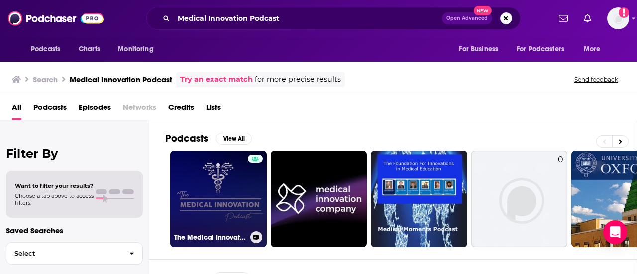
click at [197, 186] on link "The Medical Innovation Podcast" at bounding box center [218, 199] width 97 height 97
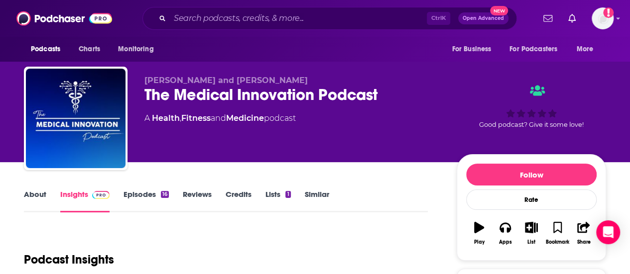
drag, startPoint x: 227, startPoint y: 91, endPoint x: 178, endPoint y: 87, distance: 48.5
click at [227, 91] on div "The Medical Innovation Podcast" at bounding box center [292, 94] width 296 height 19
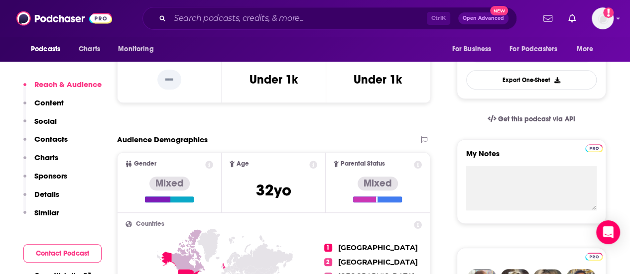
scroll to position [249, 0]
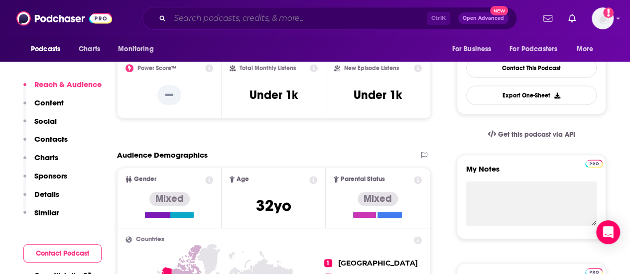
click at [193, 21] on input "Search podcasts, credits, & more..." at bounding box center [298, 18] width 257 height 16
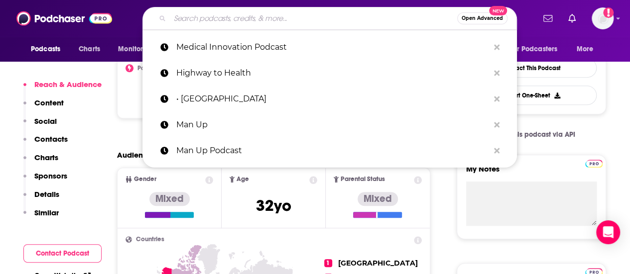
paste input "[PERSON_NAME]"
type input "[PERSON_NAME]"
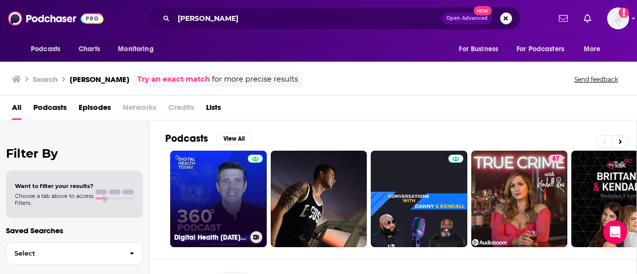
click at [212, 180] on link "Digital Health Today 360 with Dan Kendall" at bounding box center [218, 199] width 97 height 97
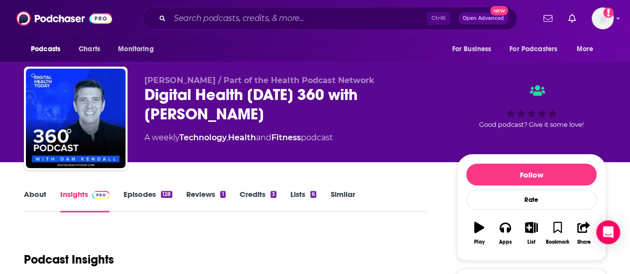
click at [154, 199] on link "Episodes 128" at bounding box center [148, 201] width 49 height 23
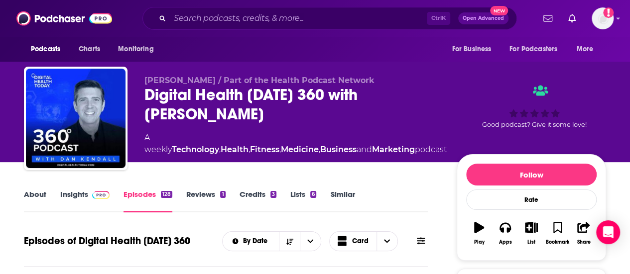
click at [190, 90] on div "Digital Health Today 360 with Dan Kendall" at bounding box center [295, 104] width 302 height 39
click at [175, 90] on div "Digital Health Today 360 with Dan Kendall" at bounding box center [295, 104] width 302 height 39
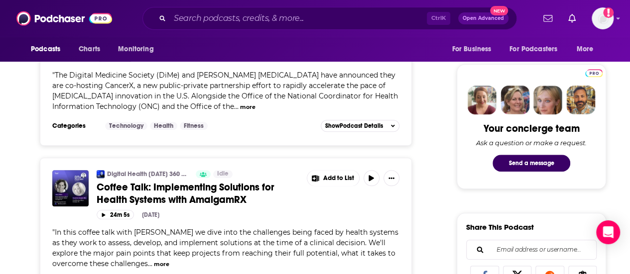
scroll to position [697, 0]
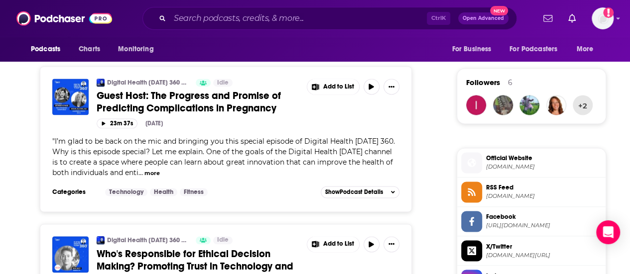
click at [541, 171] on span "digitalhealthtoday.com" at bounding box center [544, 166] width 116 height 7
click at [223, 178] on div "" I’m glad to be back on the mic and bringing you this special episode of Digit…" at bounding box center [225, 157] width 347 height 42
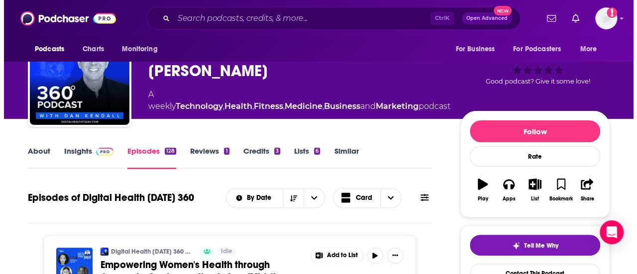
scroll to position [0, 0]
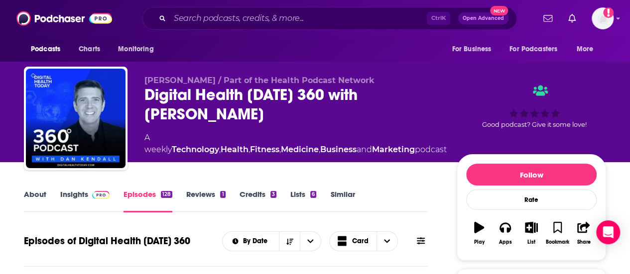
click at [185, 85] on div "Digital Health Today 360 with Dan Kendall" at bounding box center [295, 104] width 302 height 39
click at [365, 93] on div "Digital Health Today 360 with Dan Kendall" at bounding box center [295, 104] width 302 height 39
click at [358, 89] on div "Digital Health Today 360 with Dan Kendall" at bounding box center [295, 104] width 302 height 39
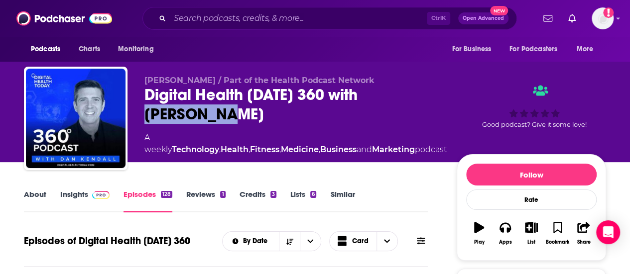
drag, startPoint x: 364, startPoint y: 86, endPoint x: 392, endPoint y: 112, distance: 37.7
click at [392, 112] on div "Digital Health Today 360 with Dan Kendall" at bounding box center [295, 104] width 302 height 39
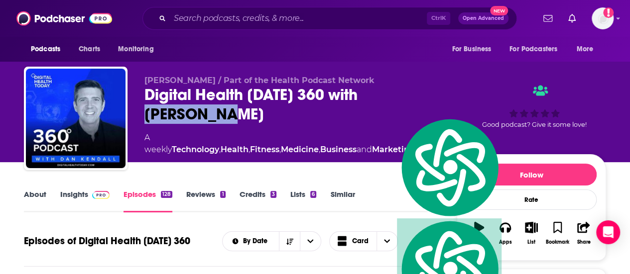
copy h2 "[PERSON_NAME]"
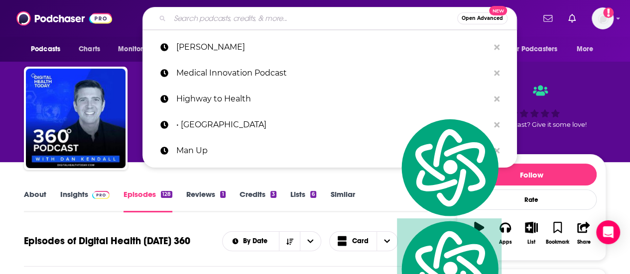
click at [233, 19] on input "Search podcasts, credits, & more..." at bounding box center [313, 18] width 287 height 16
paste input "[PERSON_NAME]"
type input "[PERSON_NAME]"
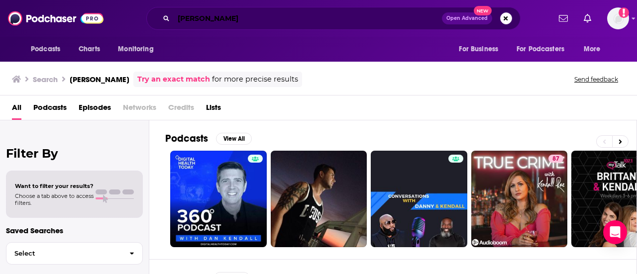
click at [239, 17] on input "[PERSON_NAME]" at bounding box center [308, 18] width 268 height 16
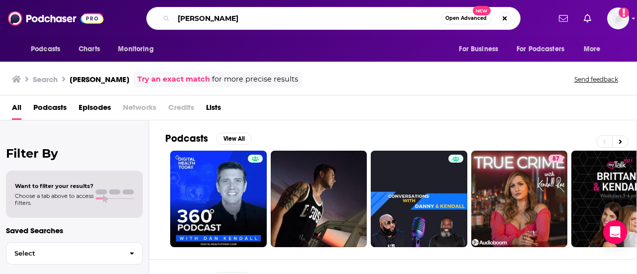
click at [239, 17] on input "[PERSON_NAME]" at bounding box center [307, 18] width 267 height 16
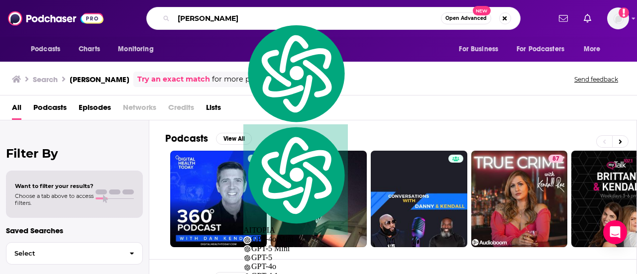
click at [239, 17] on input "[PERSON_NAME]" at bounding box center [307, 18] width 267 height 16
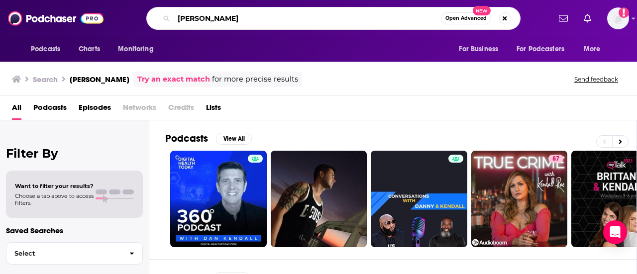
paste input "• Motley Health Resources"
paste input "Search podcasts, credits, & more..."
drag, startPoint x: 187, startPoint y: 19, endPoint x: 166, endPoint y: 23, distance: 21.7
click at [166, 23] on div "• Motley Health Resources Open Advanced New" at bounding box center [333, 18] width 374 height 23
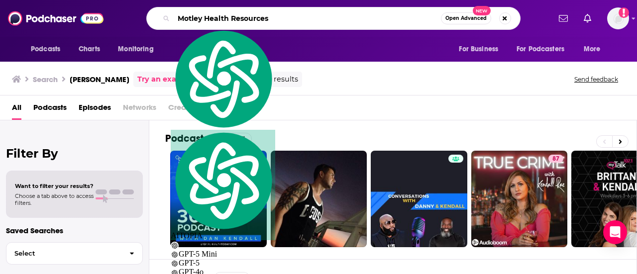
type input "Motley Health Resources"
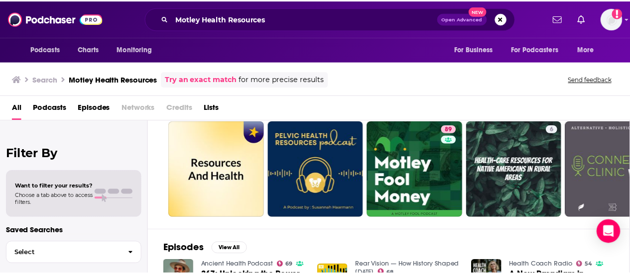
scroll to position [50, 0]
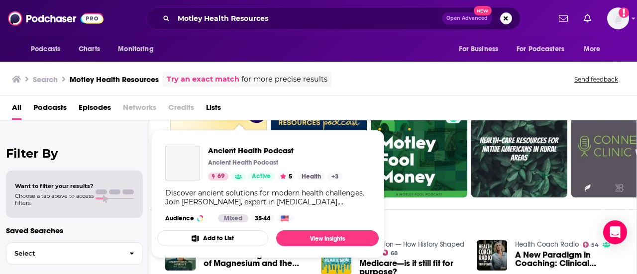
click at [233, 247] on button "Add to List" at bounding box center [212, 239] width 111 height 16
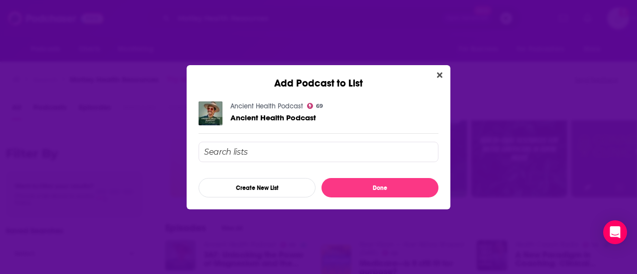
click at [272, 104] on link "Ancient Health Podcast" at bounding box center [267, 106] width 73 height 8
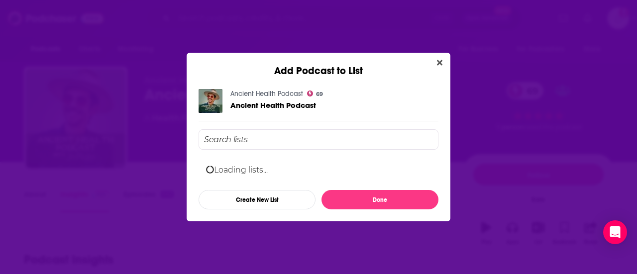
click at [437, 68] on div "Add Podcast to List" at bounding box center [319, 65] width 264 height 24
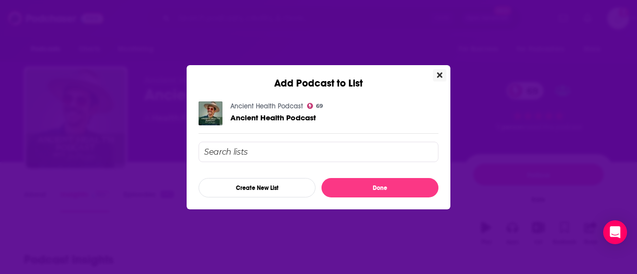
click at [441, 71] on icon "Close" at bounding box center [439, 75] width 5 height 8
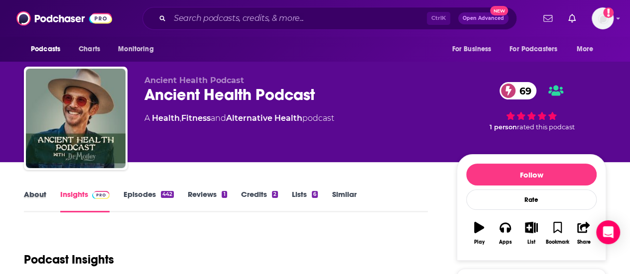
click at [53, 205] on div "About" at bounding box center [42, 201] width 36 height 23
click at [26, 192] on link "About" at bounding box center [35, 201] width 22 height 23
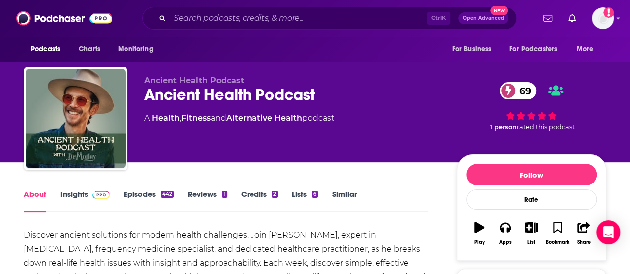
click at [260, 105] on div "Ancient Health Podcast 69" at bounding box center [292, 94] width 296 height 19
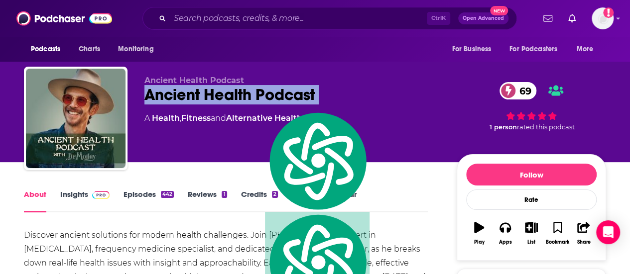
click at [260, 105] on div "Ancient Health Podcast 69" at bounding box center [292, 94] width 296 height 19
copy div "Ancient Health Podcast 69"
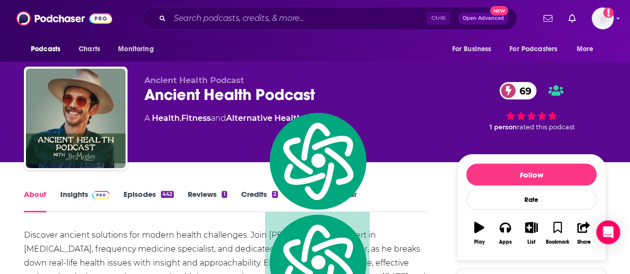
drag, startPoint x: 401, startPoint y: 255, endPoint x: 398, endPoint y: 249, distance: 6.7
click at [401, 255] on div "Discover ancient solutions for modern health challenges. Join [PERSON_NAME], ex…" at bounding box center [226, 264] width 404 height 70
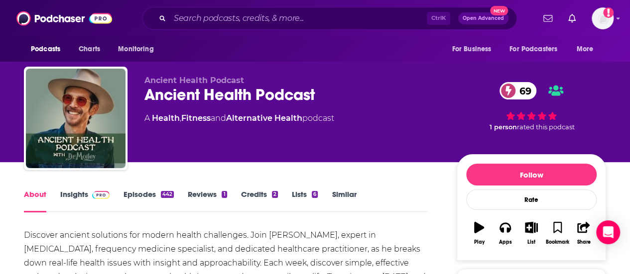
click at [314, 240] on div "Discover ancient solutions for modern health challenges. Join [PERSON_NAME], ex…" at bounding box center [226, 264] width 404 height 70
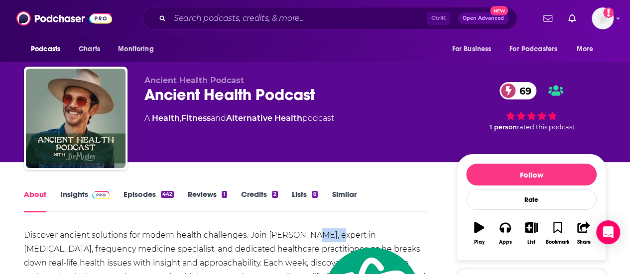
copy div "Motley"
click at [79, 191] on link "Insights" at bounding box center [84, 201] width 49 height 23
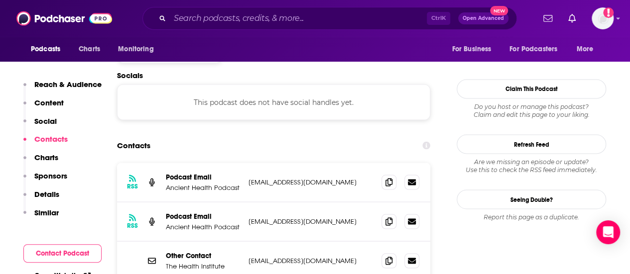
scroll to position [847, 0]
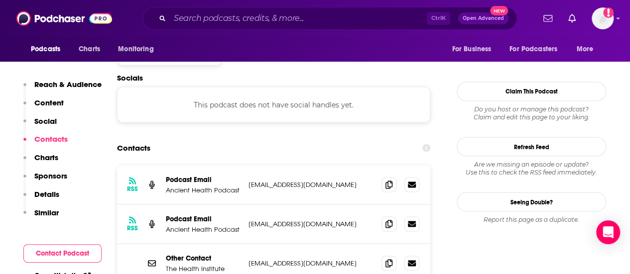
click at [209, 186] on p "Ancient Health Podcast" at bounding box center [203, 190] width 75 height 8
click at [212, 225] on p "Ancient Health Podcast" at bounding box center [203, 229] width 75 height 8
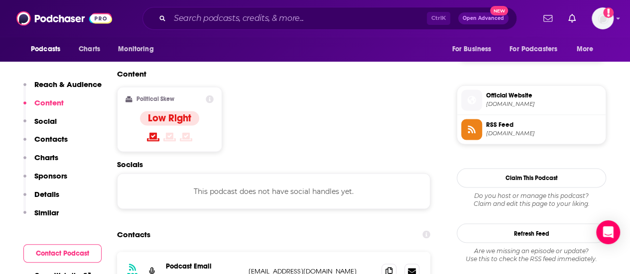
scroll to position [946, 0]
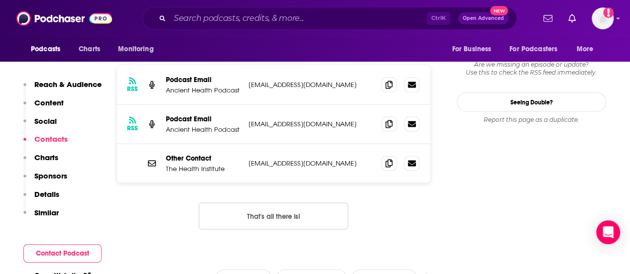
click at [337, 120] on p "[EMAIL_ADDRESS][DOMAIN_NAME]" at bounding box center [311, 124] width 125 height 8
drag, startPoint x: 345, startPoint y: 112, endPoint x: 265, endPoint y: 115, distance: 79.7
click at [265, 120] on p "[EMAIL_ADDRESS][DOMAIN_NAME]" at bounding box center [311, 124] width 125 height 8
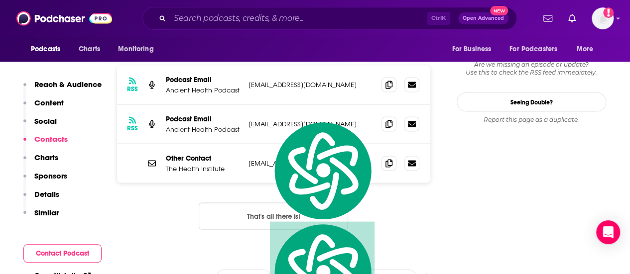
copy p "[DOMAIN_NAME]"
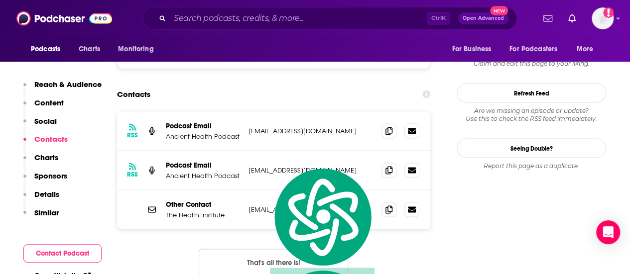
scroll to position [896, 0]
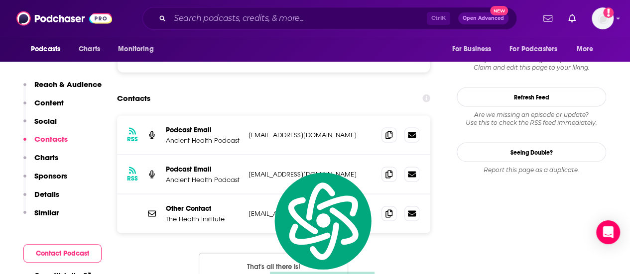
click at [220, 136] on p "Ancient Health Podcast" at bounding box center [203, 140] width 75 height 8
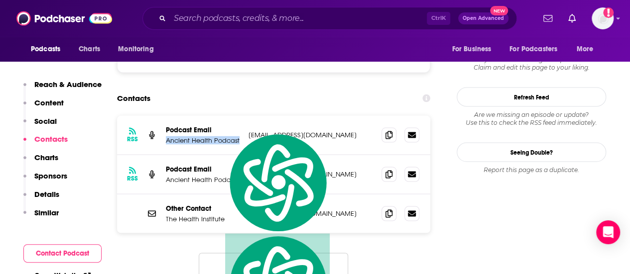
click at [220, 136] on p "Ancient Health Podcast" at bounding box center [203, 140] width 75 height 8
click at [330, 116] on div "RSS Podcast Email Ancient Health Podcast [EMAIL_ADDRESS][DOMAIN_NAME] [EMAIL_AD…" at bounding box center [273, 135] width 313 height 39
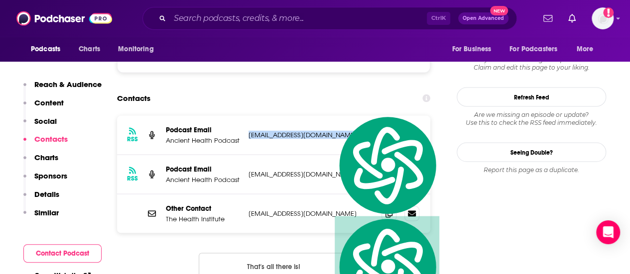
click at [330, 116] on div "RSS Podcast Email Ancient Health Podcast [EMAIL_ADDRESS][DOMAIN_NAME] [EMAIL_AD…" at bounding box center [273, 135] width 313 height 39
copy div "[EMAIL_ADDRESS][DOMAIN_NAME] [EMAIL_ADDRESS][DOMAIN_NAME]"
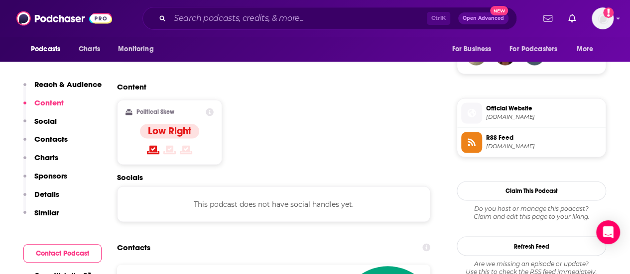
scroll to position [946, 0]
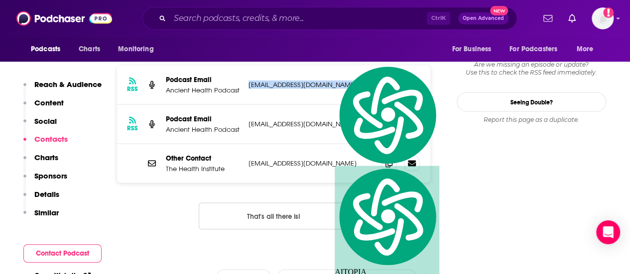
copy div "[EMAIL_ADDRESS][DOMAIN_NAME] [EMAIL_ADDRESS][DOMAIN_NAME]"
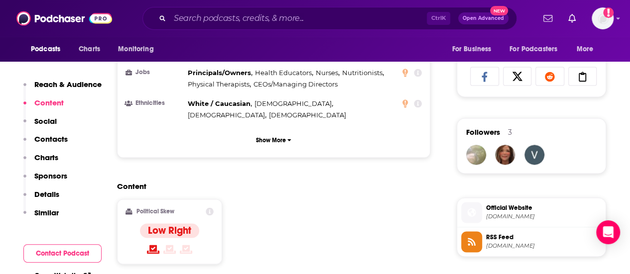
click at [500, 213] on span "Official Website" at bounding box center [544, 208] width 116 height 9
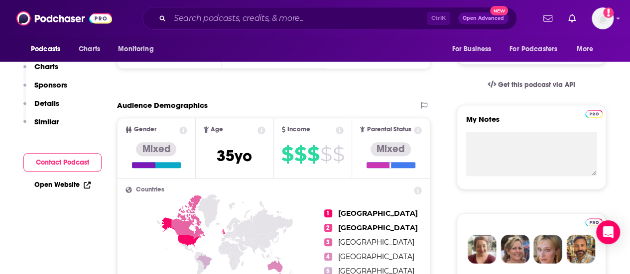
scroll to position [0, 0]
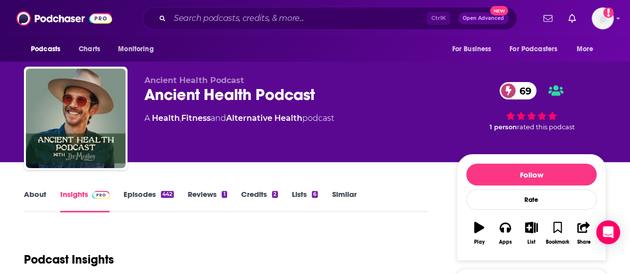
click at [36, 203] on link "About" at bounding box center [35, 201] width 22 height 23
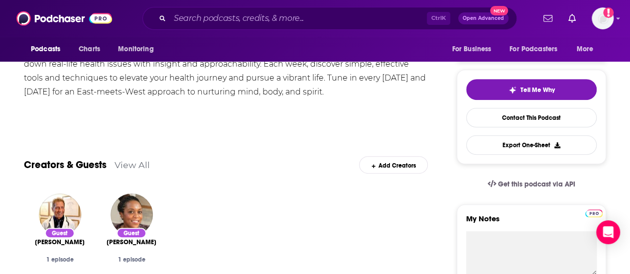
scroll to position [100, 0]
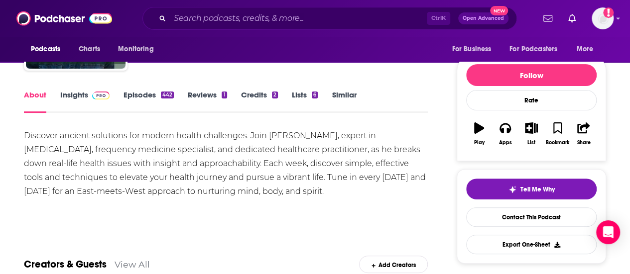
click at [277, 149] on div "Discover ancient solutions for modern health challenges. Join [PERSON_NAME], ex…" at bounding box center [226, 164] width 404 height 70
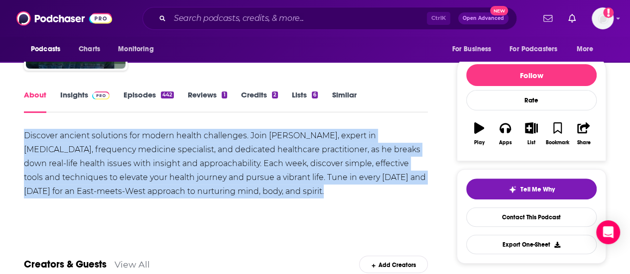
click at [277, 149] on div "Discover ancient solutions for modern health challenges. Join [PERSON_NAME], ex…" at bounding box center [226, 164] width 404 height 70
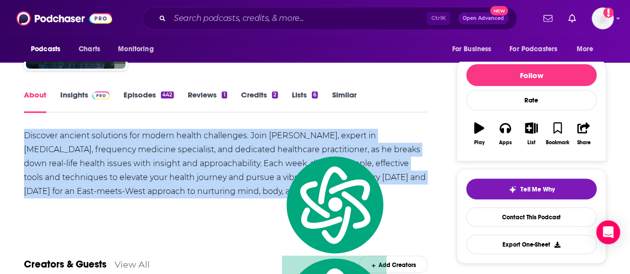
copy div "Discover ancient solutions for modern health challenges. Join [PERSON_NAME], ex…"
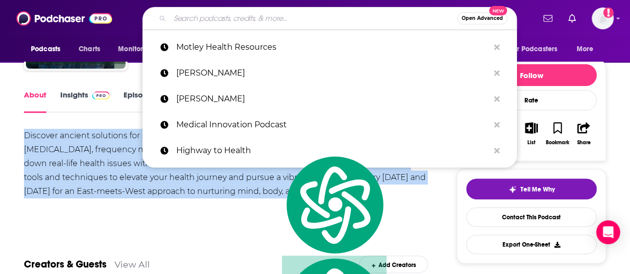
click at [205, 14] on input "Search podcasts, credits, & more..." at bounding box center [313, 18] width 287 height 16
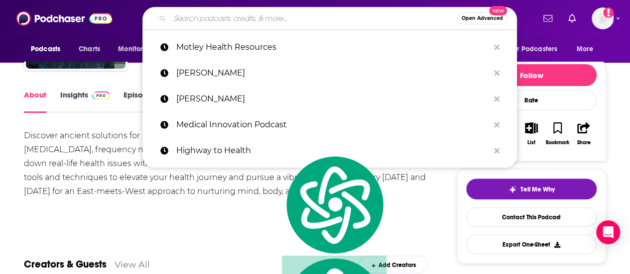
paste input "• Point-of-Care Partners"
type input "• Point-of-Care Partners"
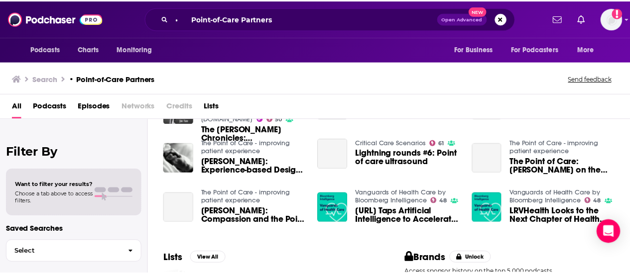
scroll to position [50, 0]
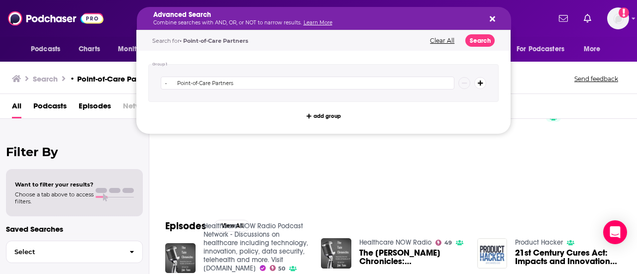
click at [241, 16] on h5 "Advanced Search" at bounding box center [316, 14] width 326 height 7
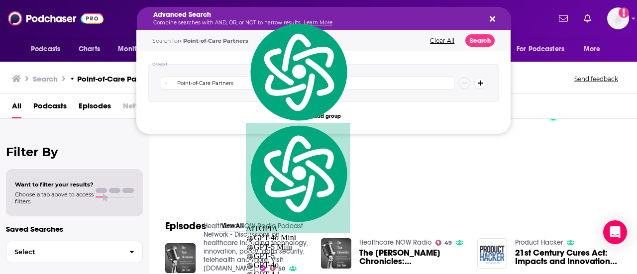
click at [494, 14] on div "Advanced Search Combine searches with AND, OR, or NOT to narrow results. Learn …" at bounding box center [324, 18] width 374 height 23
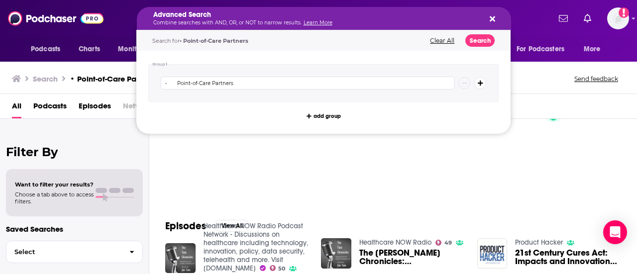
click at [512, 11] on div "Advanced Search Combine searches with AND, OR, or NOT to narrow results. Learn …" at bounding box center [333, 18] width 374 height 23
click at [282, 12] on h5 "Advanced Search" at bounding box center [316, 14] width 326 height 7
click at [486, 13] on div "Advanced Search Combine searches with AND, OR, or NOT to narrow results. Learn …" at bounding box center [324, 18] width 374 height 23
click at [492, 16] on icon "Search podcasts, credits, & more..." at bounding box center [492, 19] width 5 height 8
click at [499, 19] on div "Advanced Search Combine searches with AND, OR, or NOT to narrow results. Learn …" at bounding box center [324, 18] width 374 height 23
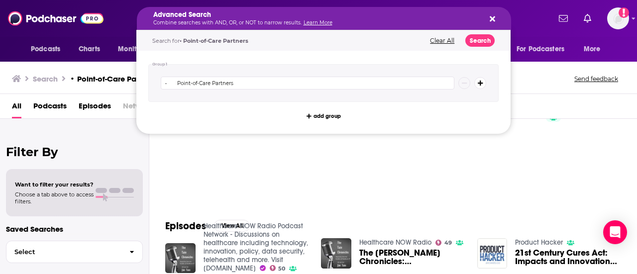
click at [491, 18] on icon "Search podcasts, credits, & more..." at bounding box center [492, 19] width 5 height 8
click at [202, 36] on div "Search for • Point-of-Care Partners Clear All Search" at bounding box center [323, 40] width 374 height 20
click at [444, 38] on button "Clear All" at bounding box center [442, 40] width 30 height 7
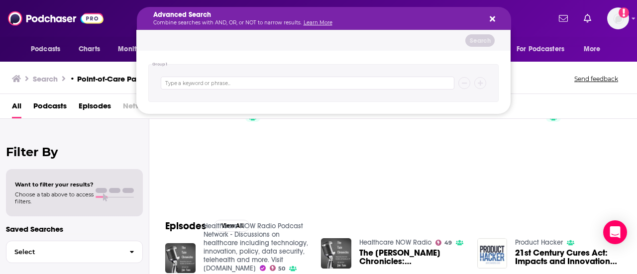
click at [284, 42] on div "Search" at bounding box center [323, 40] width 374 height 20
click at [492, 17] on icon "Search podcasts, credits, & more..." at bounding box center [492, 19] width 5 height 8
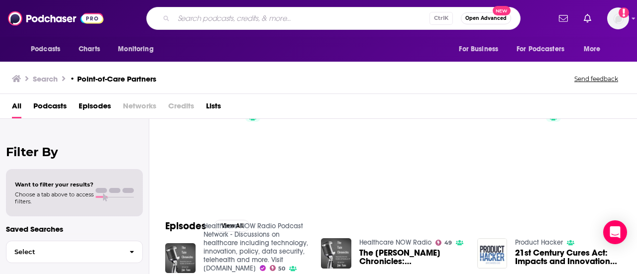
click at [270, 13] on input "Search podcasts, credits, & more..." at bounding box center [302, 18] width 256 height 16
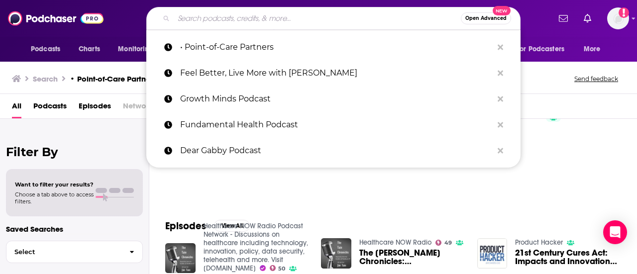
paste input "The Dish on Health IT"
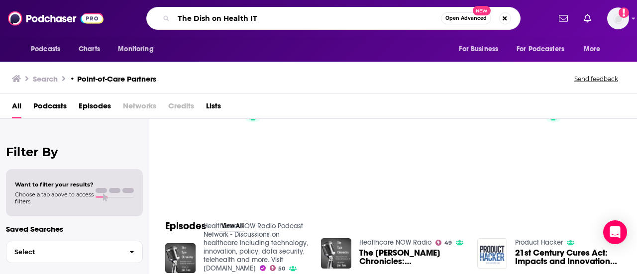
type input "The Dish on Health IT"
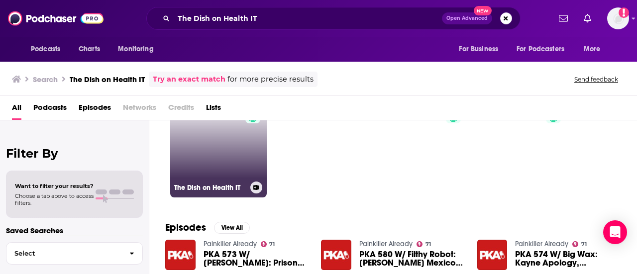
click at [214, 166] on link "25 The Dish on Health IT" at bounding box center [218, 149] width 97 height 97
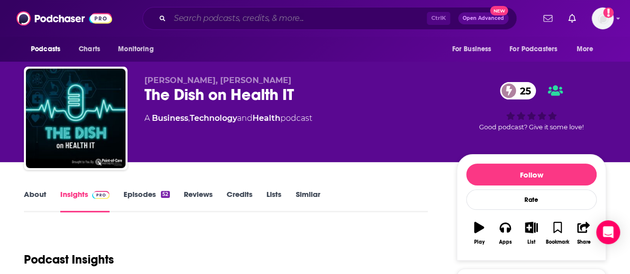
click at [236, 13] on input "Search podcasts, credits, & more..." at bounding box center [298, 18] width 257 height 16
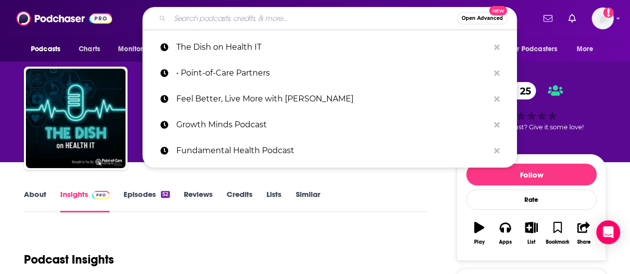
paste input "• Press 1 For [PERSON_NAME]"
type input "• Press 1 For [PERSON_NAME]"
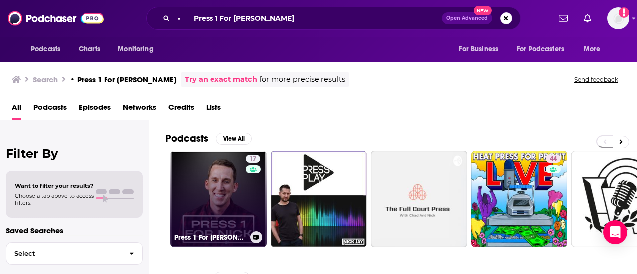
click at [237, 185] on link "17 Press 1 For [PERSON_NAME]" at bounding box center [218, 199] width 97 height 97
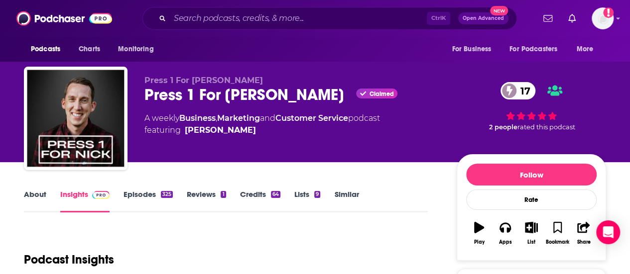
click at [33, 200] on link "About" at bounding box center [35, 201] width 22 height 23
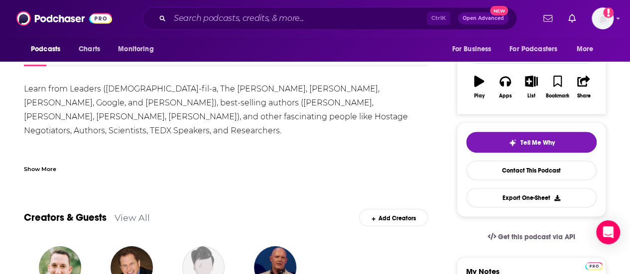
scroll to position [149, 0]
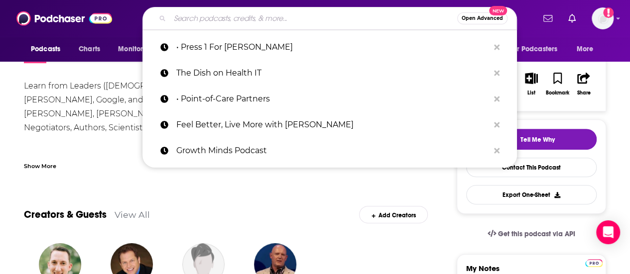
click at [185, 16] on input "Search podcasts, credits, & more..." at bounding box center [313, 18] width 287 height 16
paste input "• PulsePoint Path"
type input "• PulsePoint Path"
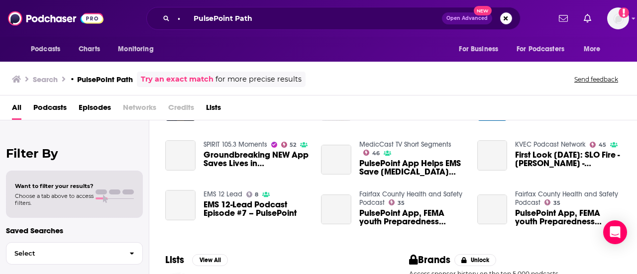
scroll to position [100, 0]
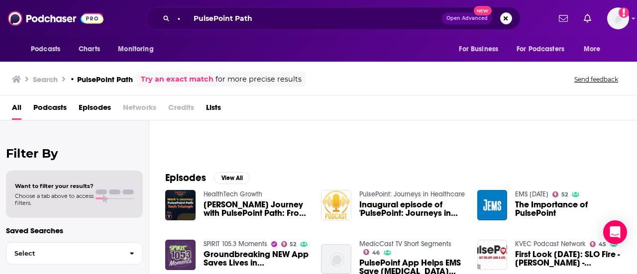
click at [418, 198] on link "PulsePoint: Journeys in Healthcare" at bounding box center [413, 194] width 106 height 8
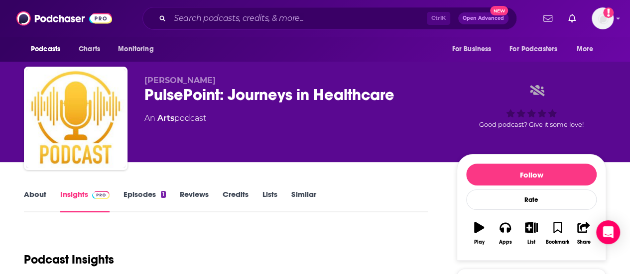
click at [199, 56] on div "Podcasts Charts Monitoring For Business For Podcasters More" at bounding box center [315, 49] width 630 height 25
click at [338, 8] on div "Ctrl K Open Advanced New" at bounding box center [329, 18] width 374 height 23
click at [328, 19] on input "Search podcasts, credits, & more..." at bounding box center [298, 18] width 257 height 16
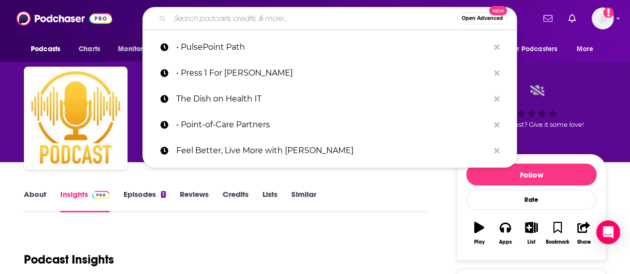
paste input "[PERSON_NAME]"
type input "[PERSON_NAME]"
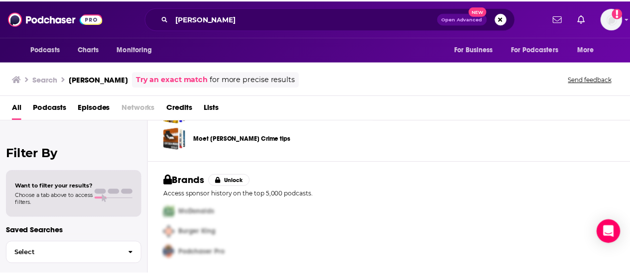
scroll to position [299, 0]
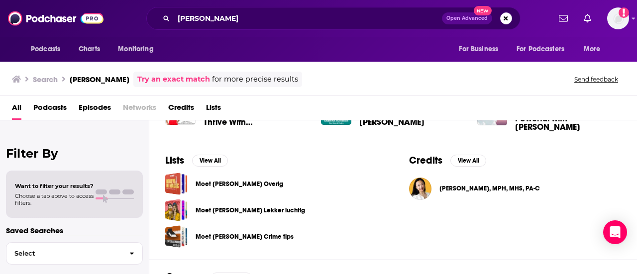
click at [463, 193] on span "[PERSON_NAME], MPH, MHS, PA-C" at bounding box center [490, 189] width 101 height 8
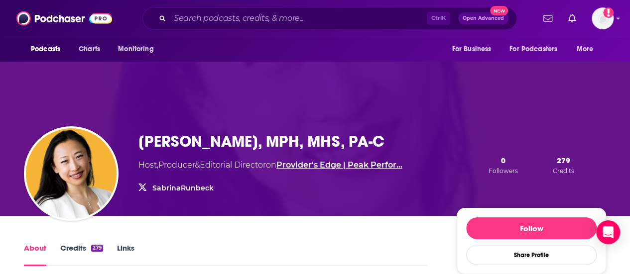
click at [328, 168] on link "Provider's Edge | Peak Perfor…" at bounding box center [339, 164] width 126 height 9
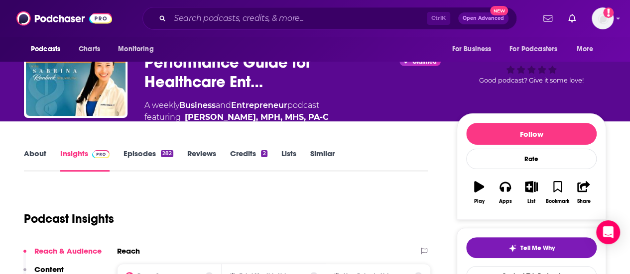
scroll to position [50, 0]
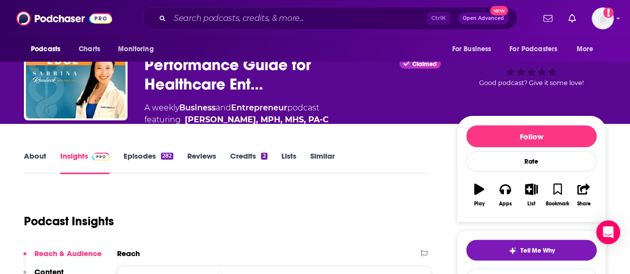
click at [126, 136] on div "[PERSON_NAME], MPH, MHS, PA-C, HealthTech Power Broker, Business Partnership Cr…" at bounding box center [315, 76] width 582 height 119
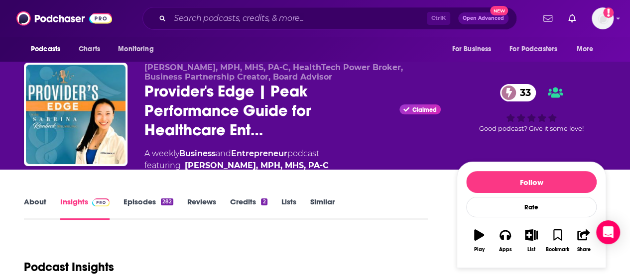
scroll to position [0, 0]
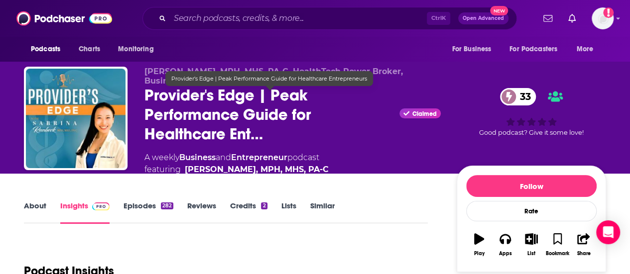
click at [187, 144] on span "Provider's Edge | Peak Performance Guide for Healthcare Ent…" at bounding box center [269, 115] width 251 height 58
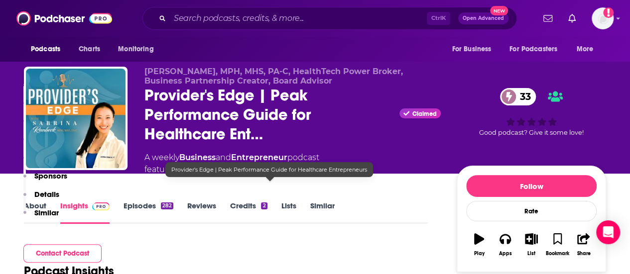
scroll to position [299, 0]
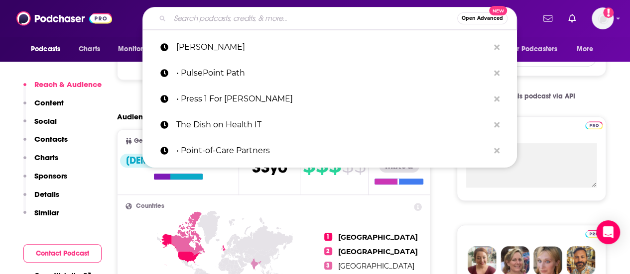
click at [337, 12] on input "Search podcasts, credits, & more..." at bounding box center [313, 18] width 287 height 16
paste input "• Risk Never Sleeps Podcast"
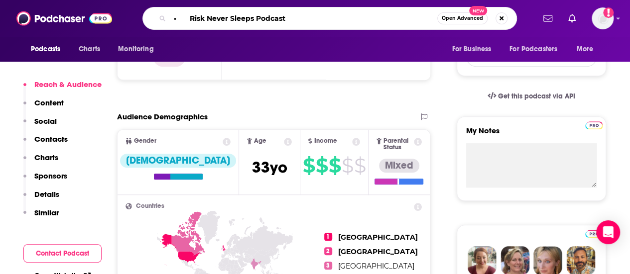
click at [184, 17] on input "• Risk Never Sleeps Podcast" at bounding box center [303, 18] width 267 height 16
drag, startPoint x: 184, startPoint y: 17, endPoint x: 157, endPoint y: 18, distance: 26.9
click at [157, 18] on div "• Risk Never Sleeps Podcast Open Advanced New" at bounding box center [329, 18] width 374 height 23
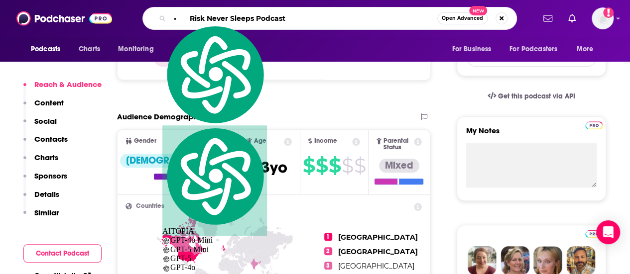
type input "Risk Never Sleeps Podcast"
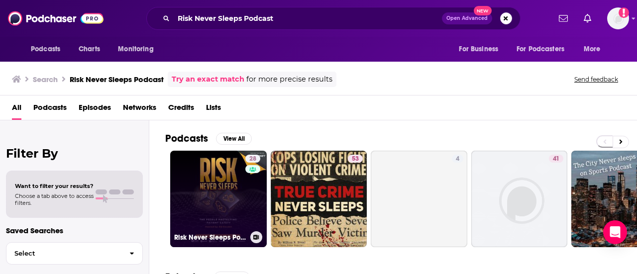
click at [220, 170] on link "28 Risk Never Sleeps Podcast" at bounding box center [218, 199] width 97 height 97
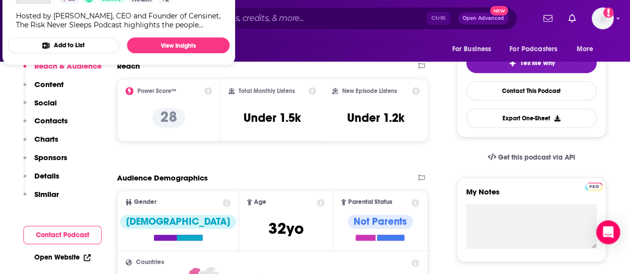
scroll to position [149, 0]
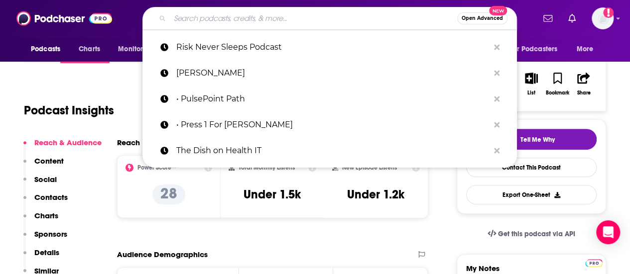
click at [194, 17] on input "Search podcasts, credits, & more..." at bounding box center [313, 18] width 287 height 16
paste input "• Scalpels & Spreadsheets"
type input "• Scalpels & Spreadsheets"
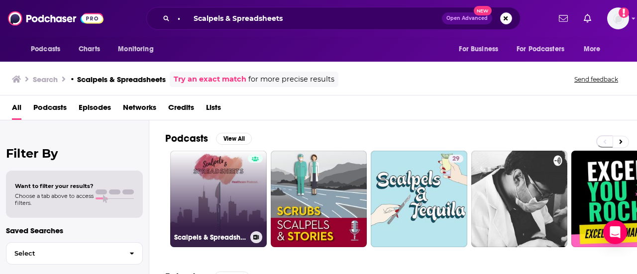
click at [242, 196] on link "Scalpels & Spreadsheets" at bounding box center [218, 199] width 97 height 97
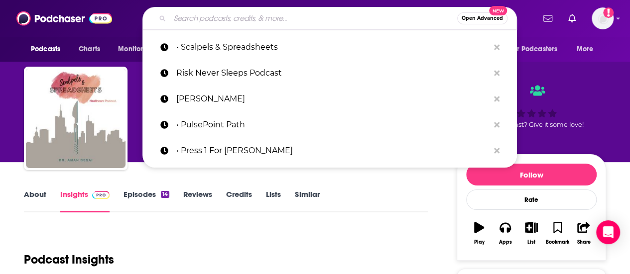
click at [219, 12] on input "Search podcasts, credits, & more..." at bounding box center [313, 18] width 287 height 16
paste input "• Slice of Healthcare"
type input "• Slice of Healthcare"
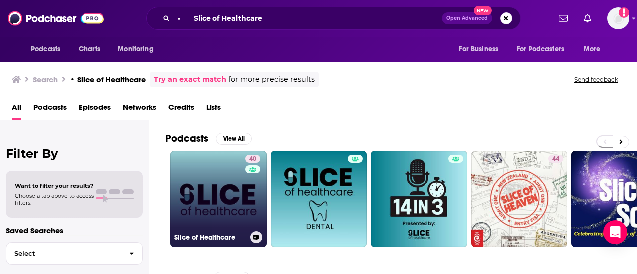
click at [209, 200] on link "40 Slice of Healthcare" at bounding box center [218, 199] width 97 height 97
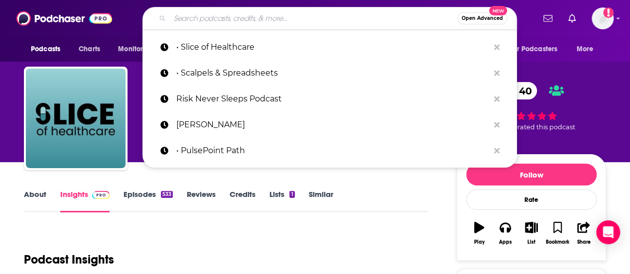
click at [206, 19] on input "Search podcasts, credits, & more..." at bounding box center [313, 18] width 287 height 16
paste input "• Speak Up For Your Health"
type input "• Speak Up For Your Health"
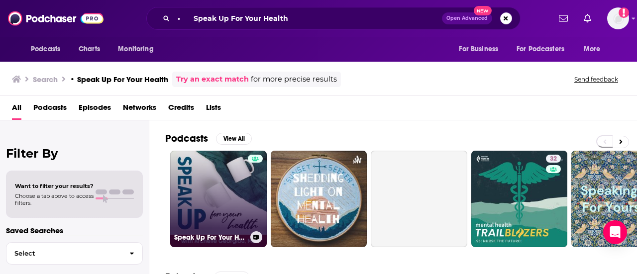
click at [214, 208] on link "Speak Up For Your Health" at bounding box center [218, 199] width 97 height 97
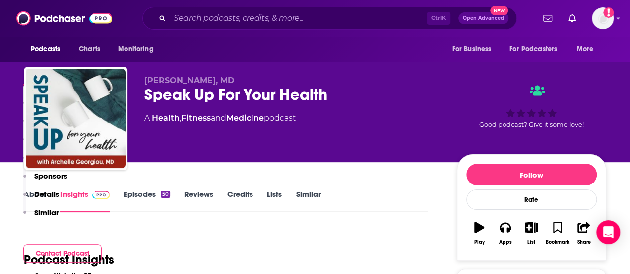
scroll to position [199, 0]
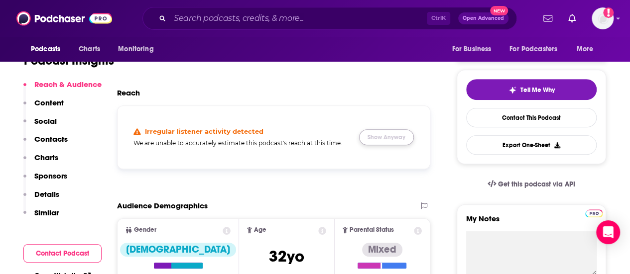
click at [398, 145] on button "Show Anyway" at bounding box center [386, 137] width 55 height 16
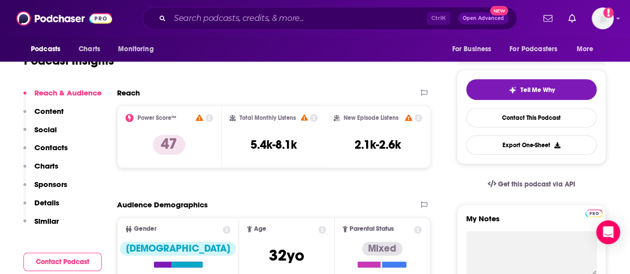
scroll to position [0, 0]
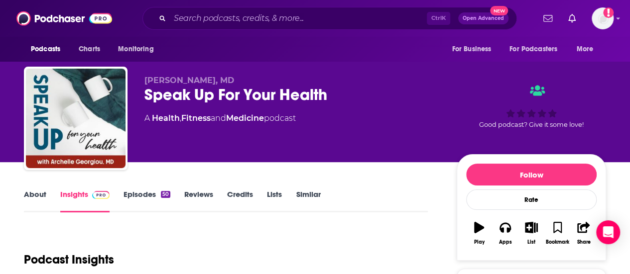
click at [131, 192] on link "Episodes 50" at bounding box center [147, 201] width 47 height 23
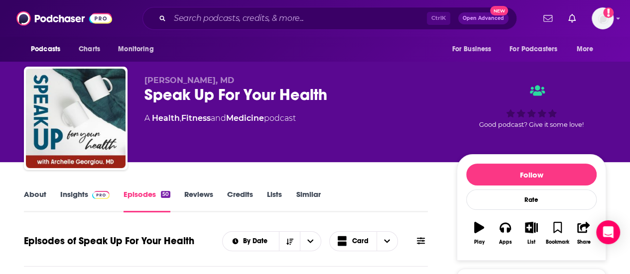
click at [182, 98] on div "Speak Up For Your Health" at bounding box center [292, 94] width 296 height 19
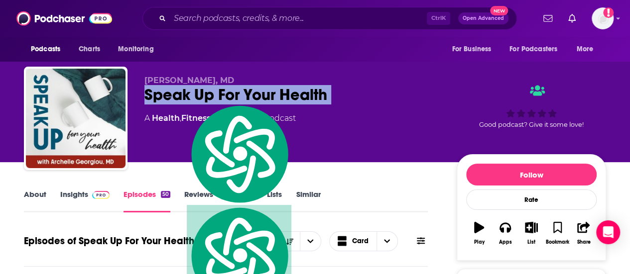
click at [182, 98] on div "Speak Up For Your Health" at bounding box center [292, 94] width 296 height 19
copy div "Speak Up For Your Health"
click at [82, 200] on link "Insights" at bounding box center [84, 201] width 49 height 23
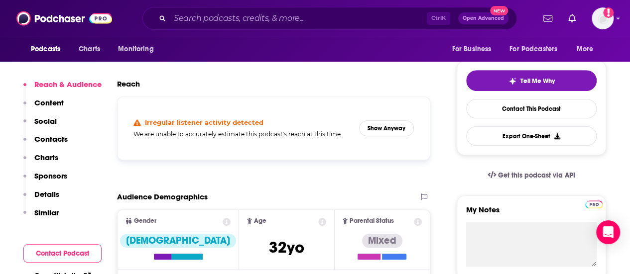
scroll to position [199, 0]
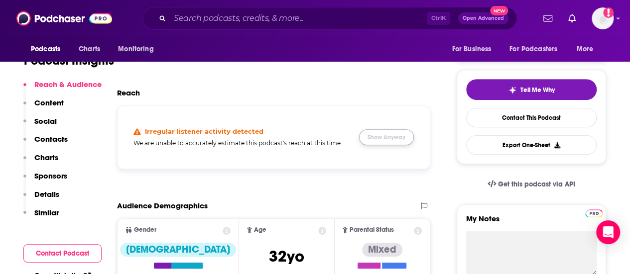
click at [371, 145] on button "Show Anyway" at bounding box center [386, 137] width 55 height 16
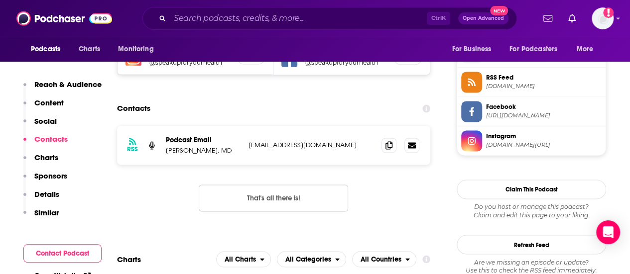
scroll to position [747, 0]
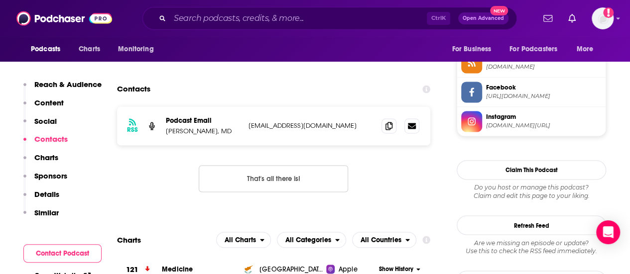
drag, startPoint x: 184, startPoint y: 150, endPoint x: 181, endPoint y: 156, distance: 6.7
click at [184, 135] on div "Podcast Email [PERSON_NAME], [GEOGRAPHIC_DATA]" at bounding box center [203, 126] width 75 height 19
click at [181, 135] on p "[PERSON_NAME], MD" at bounding box center [203, 131] width 75 height 8
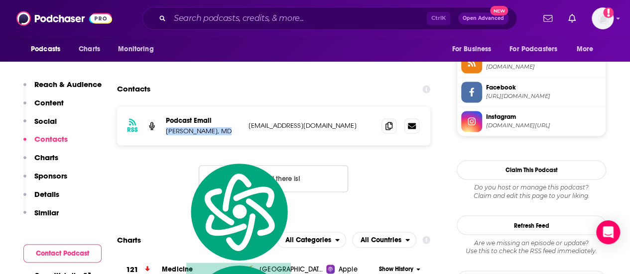
copy p "[PERSON_NAME], MD"
click at [383, 133] on span at bounding box center [388, 126] width 15 height 15
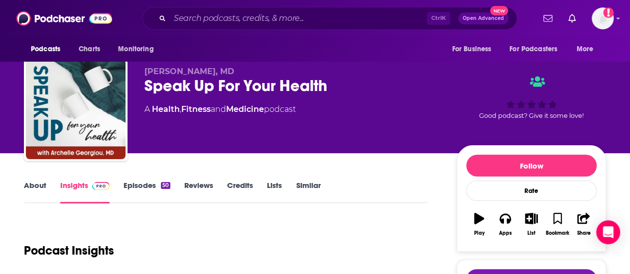
scroll to position [0, 0]
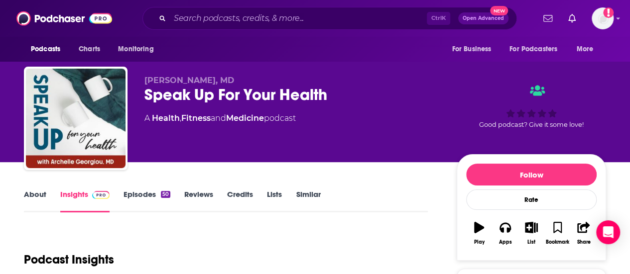
click at [124, 203] on link "Episodes 50" at bounding box center [147, 201] width 47 height 23
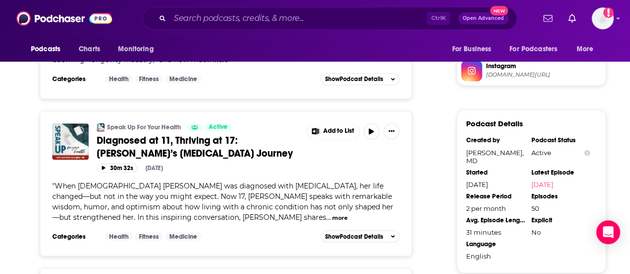
scroll to position [1046, 0]
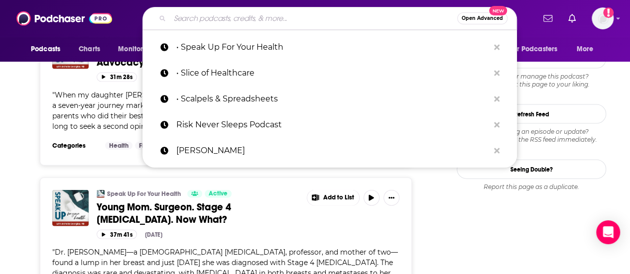
click at [221, 18] on input "Search podcasts, credits, & more..." at bounding box center [313, 18] width 287 height 16
paste input "• Standout Digital"
type input "• Standout Digital"
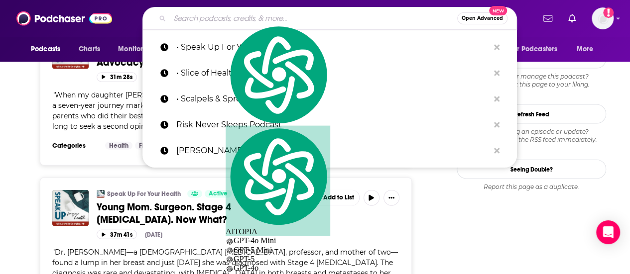
paste input "• Standout Digital"
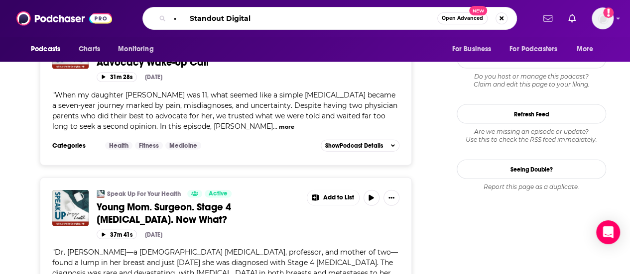
drag, startPoint x: 179, startPoint y: 23, endPoint x: 165, endPoint y: 19, distance: 15.0
click at [165, 20] on div "• Standout Digital Open Advanced New" at bounding box center [329, 18] width 374 height 23
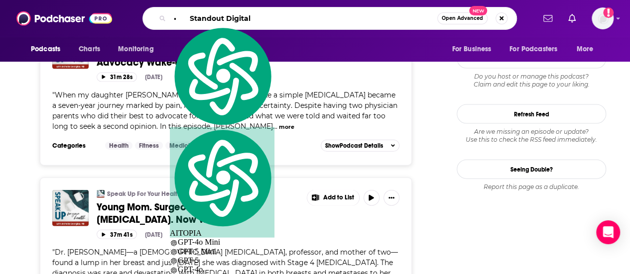
type input "standout Digital"
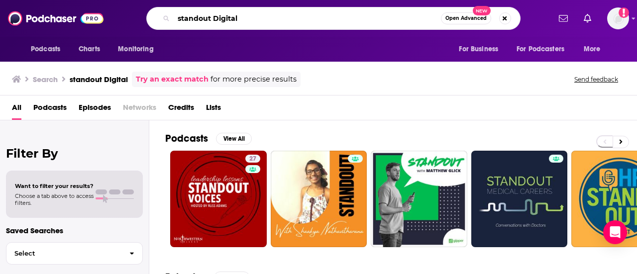
click at [225, 20] on input "standout Digital" at bounding box center [307, 18] width 267 height 16
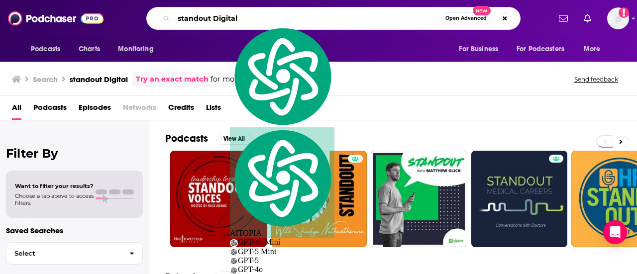
click at [225, 20] on input "standout Digital" at bounding box center [307, 18] width 267 height 16
paste input "[PERSON_NAME]"
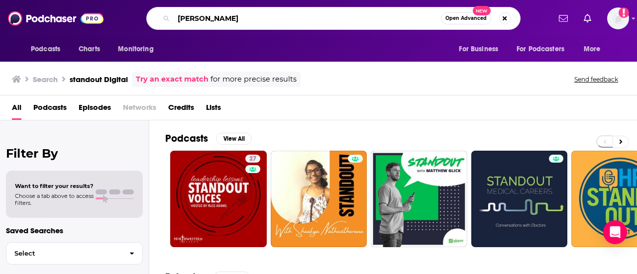
type input "[PERSON_NAME]"
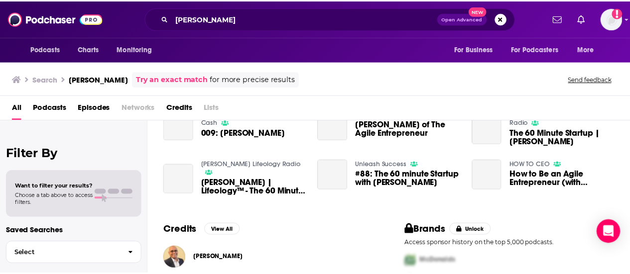
scroll to position [249, 0]
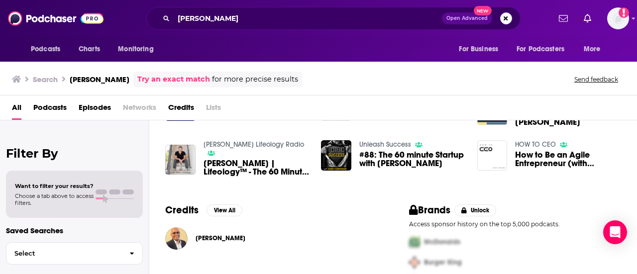
click at [204, 243] on span "[PERSON_NAME]" at bounding box center [221, 239] width 50 height 8
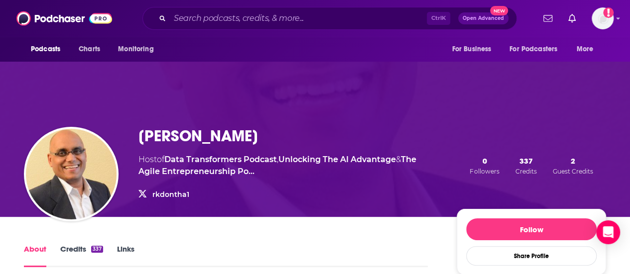
scroll to position [100, 0]
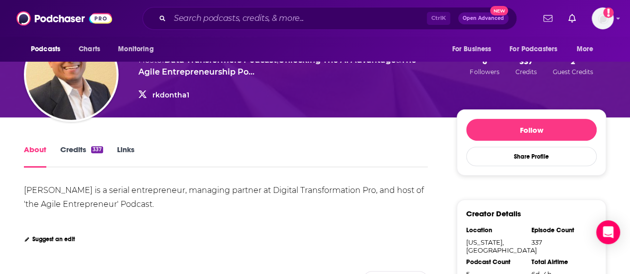
click at [86, 156] on link "Credits 337" at bounding box center [81, 156] width 43 height 23
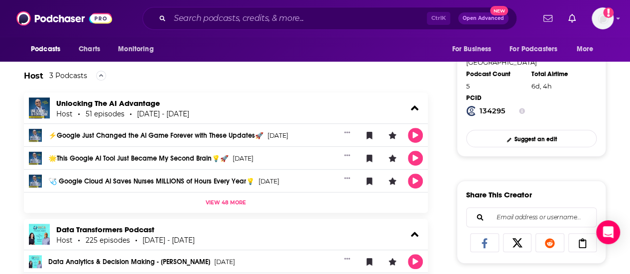
scroll to position [249, 0]
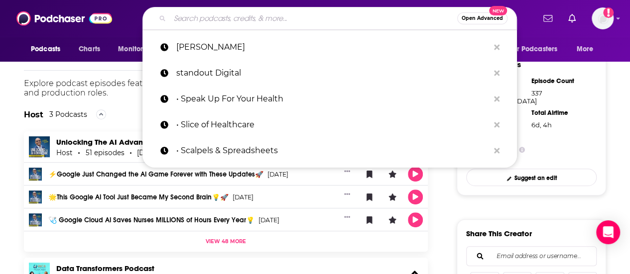
click at [191, 24] on input "Search podcasts, credits, & more..." at bounding box center [313, 18] width 287 height 16
paste input "• Tech It to the Limit"
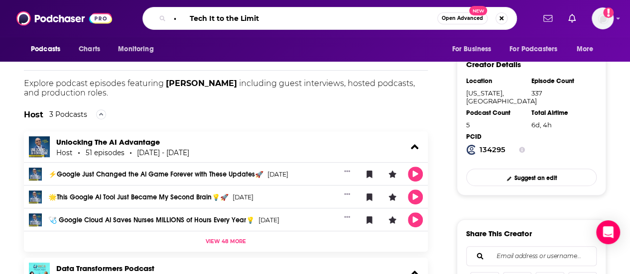
drag, startPoint x: 185, startPoint y: 17, endPoint x: 161, endPoint y: 19, distance: 24.0
click at [161, 19] on div "• Tech It to the Limit Open Advanced New" at bounding box center [329, 18] width 374 height 23
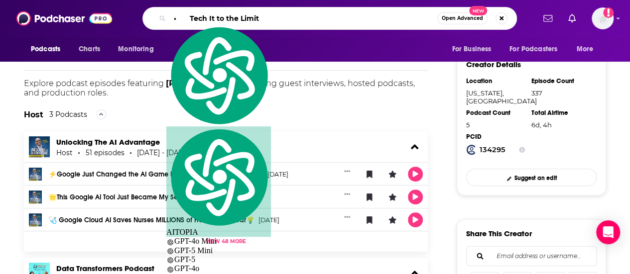
type input "tech It to the Limit"
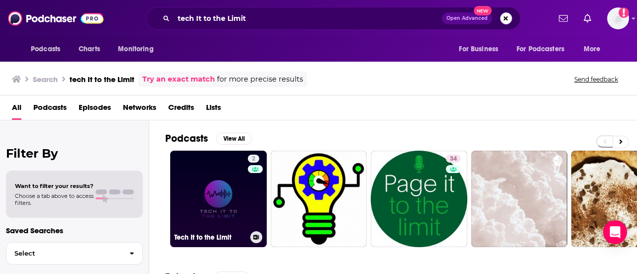
click at [188, 192] on link "2 Tech It to the Limit" at bounding box center [218, 199] width 97 height 97
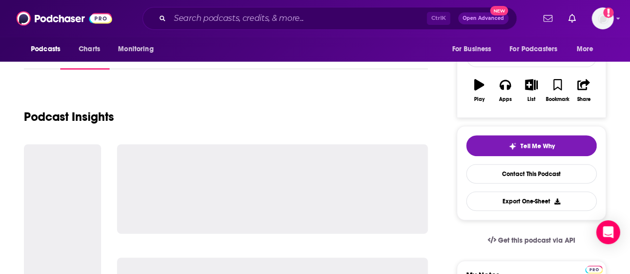
scroll to position [149, 0]
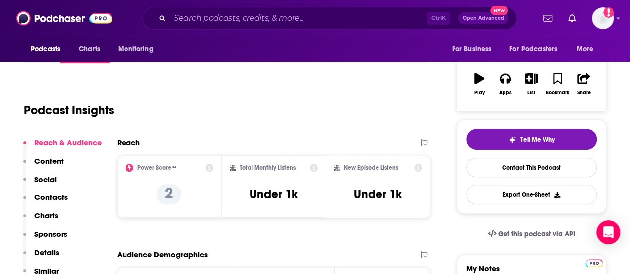
drag, startPoint x: 193, startPoint y: 29, endPoint x: 199, endPoint y: 21, distance: 10.0
click at [193, 29] on div "Ctrl K Open Advanced New" at bounding box center [329, 18] width 374 height 23
click at [203, 12] on input "Search podcasts, credits, & more..." at bounding box center [298, 18] width 257 height 16
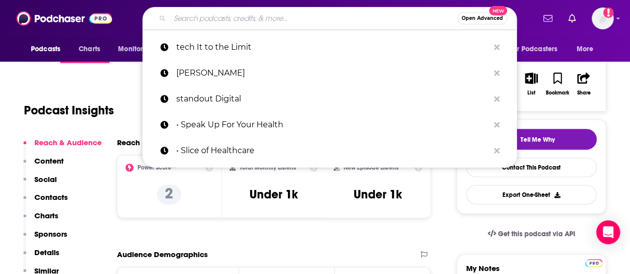
paste input "• Tech It to the Limit"
type input "• Tech It to the Limit"
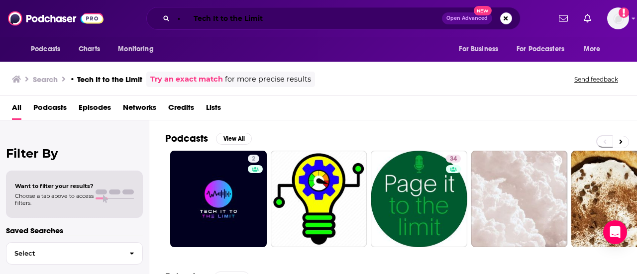
click at [207, 20] on input "• Tech It to the Limit" at bounding box center [308, 18] width 268 height 16
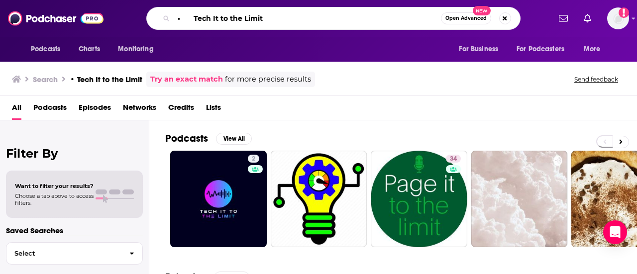
click at [207, 20] on input "• Tech It to the Limit" at bounding box center [307, 18] width 267 height 16
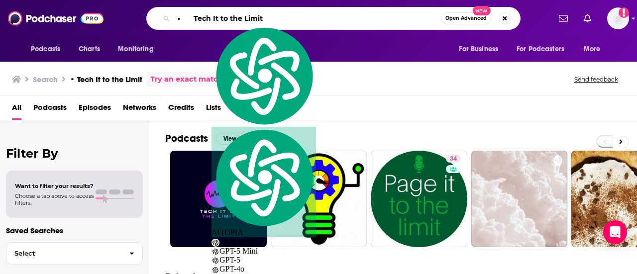
click at [207, 19] on input "• Tech It to the Limit" at bounding box center [307, 18] width 267 height 16
paste input "he Able Channel"
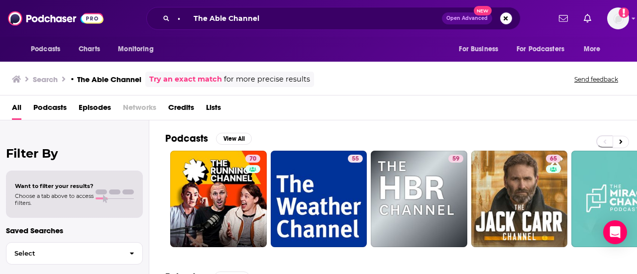
click at [188, 26] on div "• The Able Channel Open Advanced New" at bounding box center [333, 18] width 374 height 23
click at [193, 18] on input "• The Able Channel" at bounding box center [308, 18] width 268 height 16
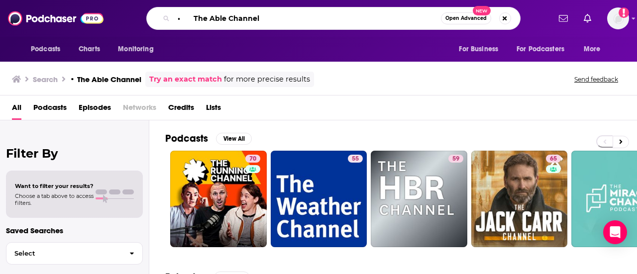
click at [193, 18] on input "• The Able Channel" at bounding box center [307, 18] width 267 height 16
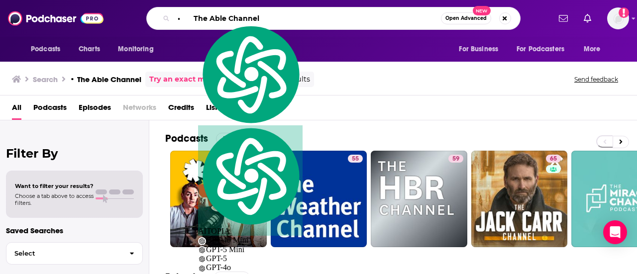
paste input "[PERSON_NAME]"
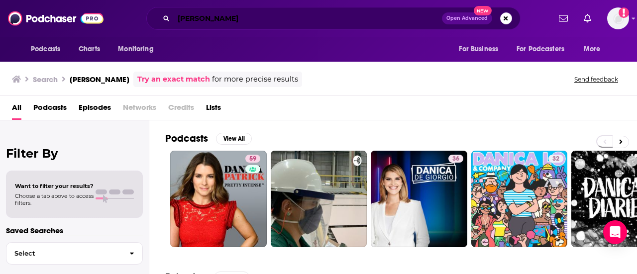
click at [265, 16] on input "[PERSON_NAME]" at bounding box center [308, 18] width 268 height 16
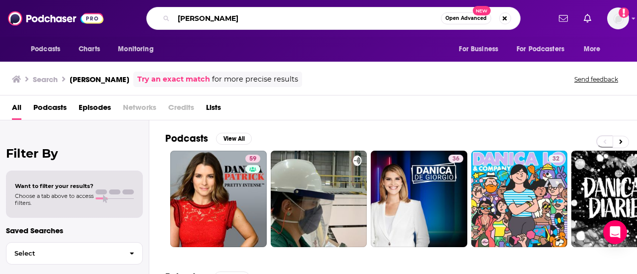
click at [265, 16] on input "[PERSON_NAME]" at bounding box center [307, 18] width 267 height 16
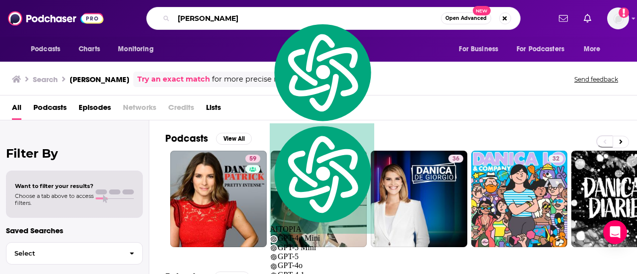
paste input "• The Big Unlock Podcast"
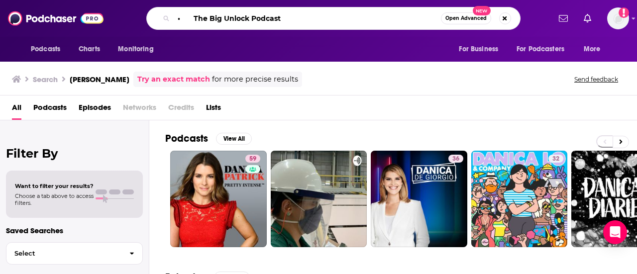
drag, startPoint x: 187, startPoint y: 17, endPoint x: 161, endPoint y: 20, distance: 26.1
click at [161, 20] on div "• The Big Unlock Podcast Open Advanced New" at bounding box center [333, 18] width 374 height 23
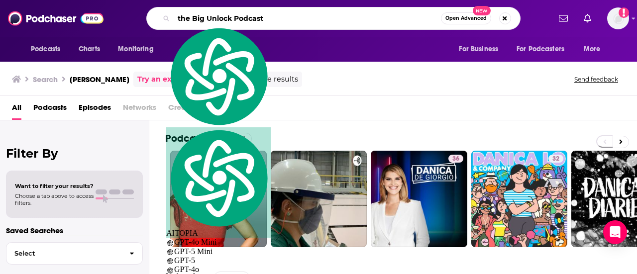
type input "the Big Unlock Podcast"
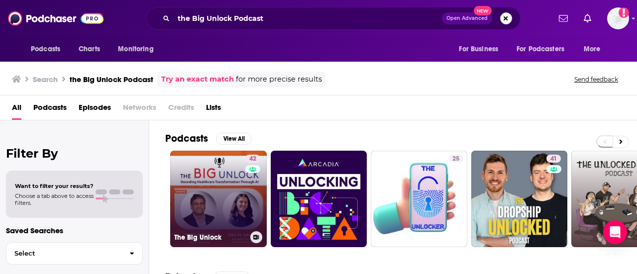
click at [226, 182] on link "42 The Big Unlock" at bounding box center [218, 199] width 97 height 97
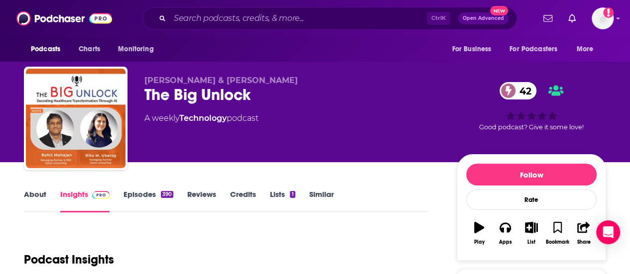
scroll to position [100, 0]
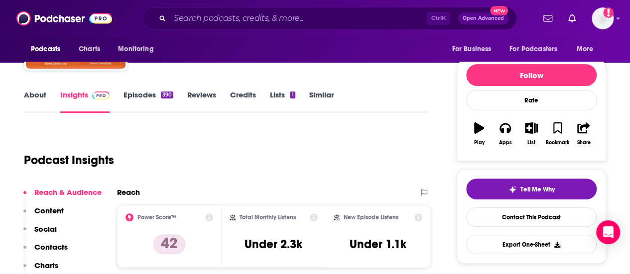
click at [301, 249] on h3 "Under 2.3k" at bounding box center [274, 244] width 58 height 15
click at [155, 92] on link "Episodes 390" at bounding box center [149, 101] width 50 height 23
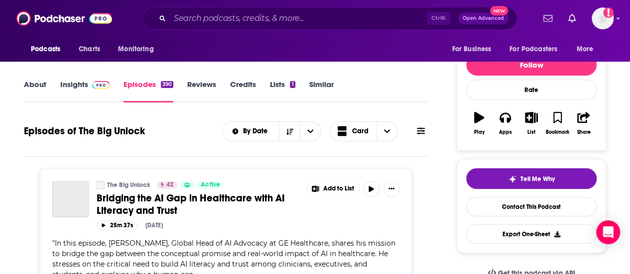
scroll to position [100, 0]
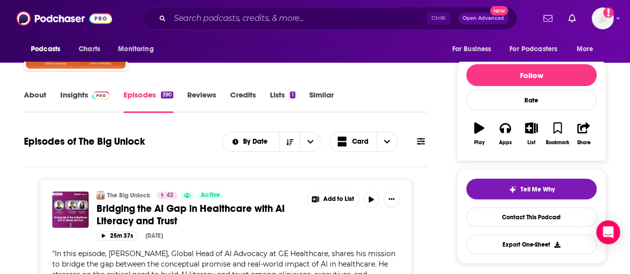
click at [38, 92] on link "About" at bounding box center [35, 101] width 22 height 23
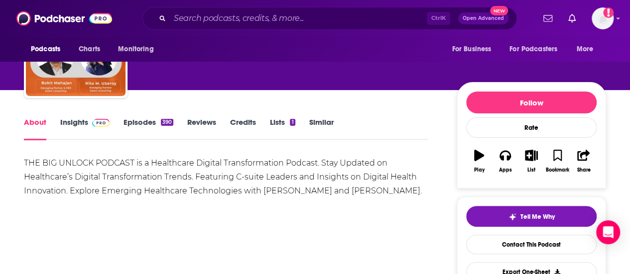
scroll to position [100, 0]
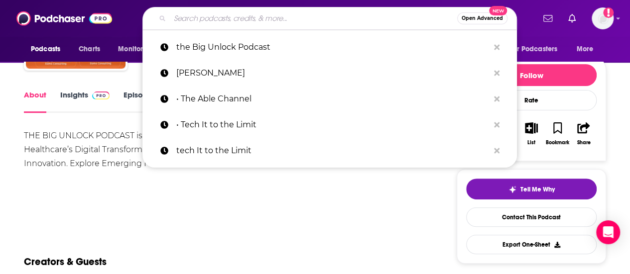
click at [196, 14] on input "Search podcasts, credits, & more..." at bounding box center [313, 18] width 287 height 16
paste input "Bold Lounge Podcast"
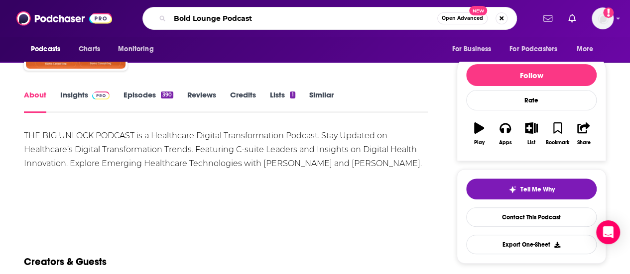
type input "Bold Lounge Podcast"
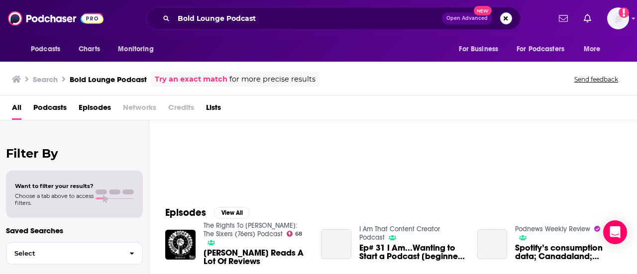
scroll to position [100, 0]
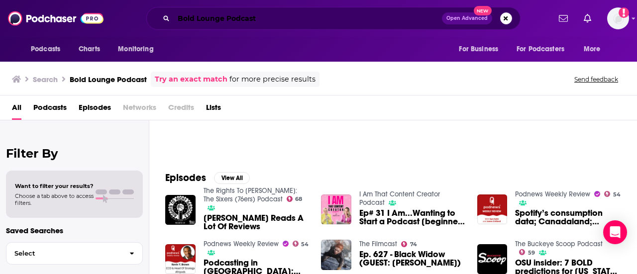
click at [205, 19] on input "Bold Lounge Podcast" at bounding box center [308, 18] width 268 height 16
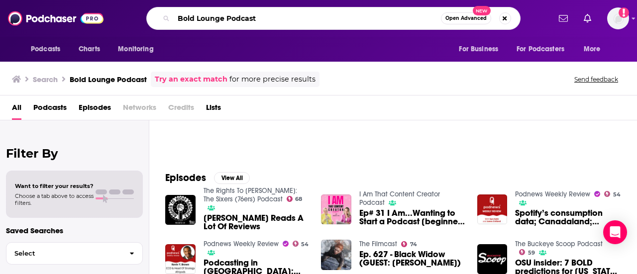
click at [205, 20] on input "Bold Lounge Podcast" at bounding box center [307, 18] width 267 height 16
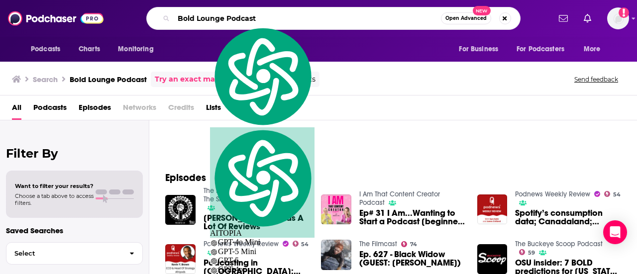
click at [205, 20] on input "Bold Lounge Podcast" at bounding box center [307, 18] width 267 height 16
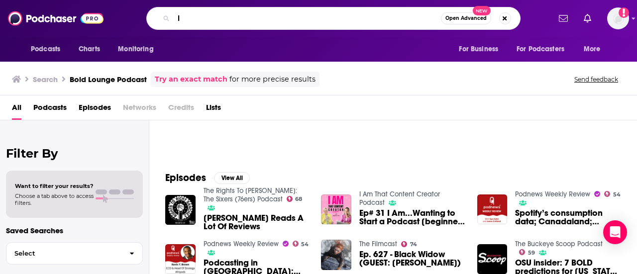
paste input "[PERSON_NAME]"
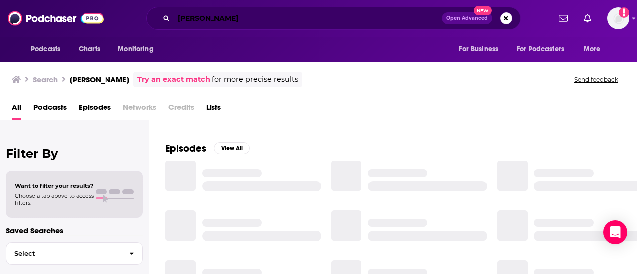
click at [182, 23] on input "[PERSON_NAME]" at bounding box center [308, 18] width 268 height 16
click at [180, 19] on input "[PERSON_NAME]" at bounding box center [308, 18] width 268 height 16
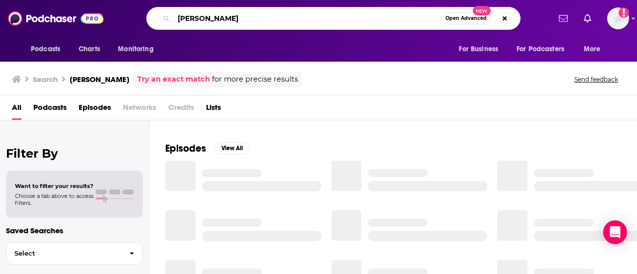
click at [180, 19] on input "[PERSON_NAME]" at bounding box center [307, 18] width 267 height 16
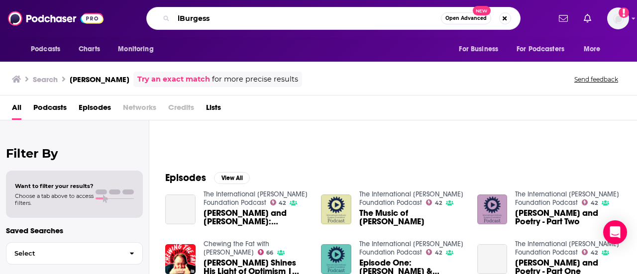
paste input "[PERSON_NAME]"
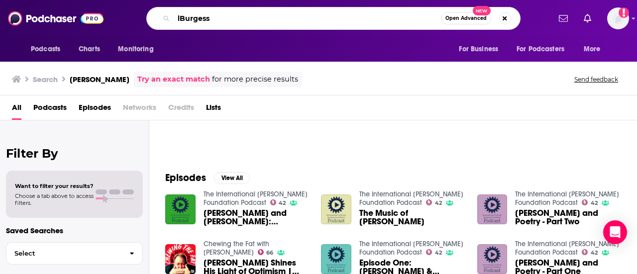
click at [179, 19] on input "lBurgess" at bounding box center [307, 18] width 267 height 16
drag, startPoint x: 213, startPoint y: 20, endPoint x: 137, endPoint y: 17, distance: 75.8
click at [139, 17] on div "lBurgess Open Advanced New" at bounding box center [334, 18] width 434 height 23
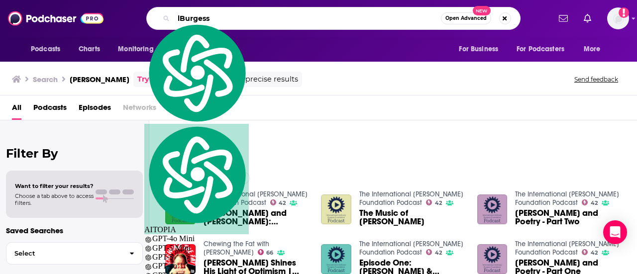
paste input "igh"
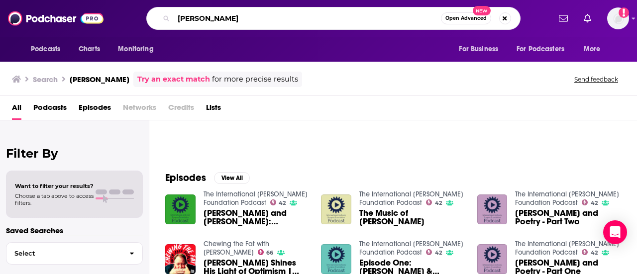
click at [175, 16] on input "[PERSON_NAME]" at bounding box center [307, 18] width 267 height 16
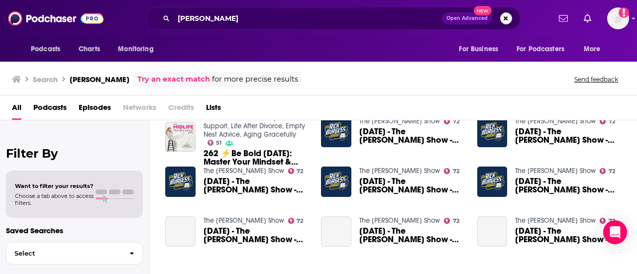
scroll to position [291, 0]
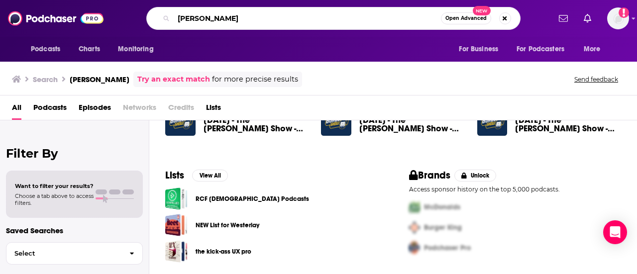
click at [263, 21] on input "[PERSON_NAME]" at bounding box center [307, 18] width 267 height 16
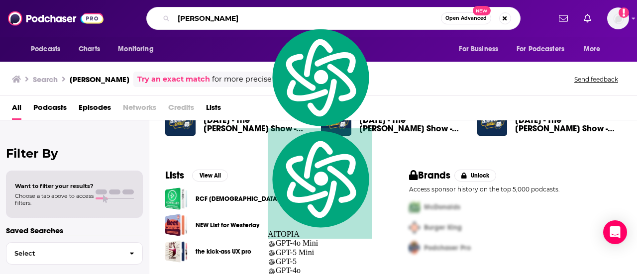
drag, startPoint x: 263, startPoint y: 21, endPoint x: 254, endPoint y: 22, distance: 9.0
click at [263, 21] on input "[PERSON_NAME]" at bounding box center [307, 18] width 267 height 16
paste input "The Bold Lounge"
type input "The Bold Lounge"
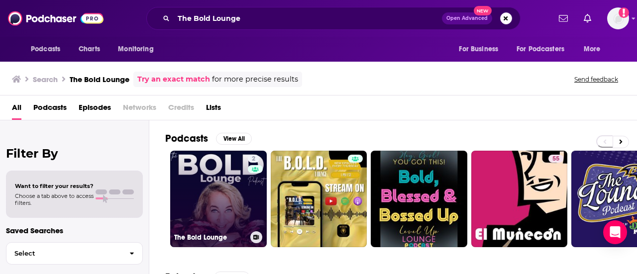
click at [217, 181] on link "2 The Bold Lounge" at bounding box center [218, 199] width 97 height 97
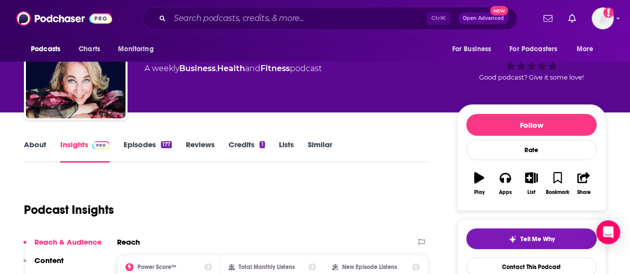
scroll to position [149, 0]
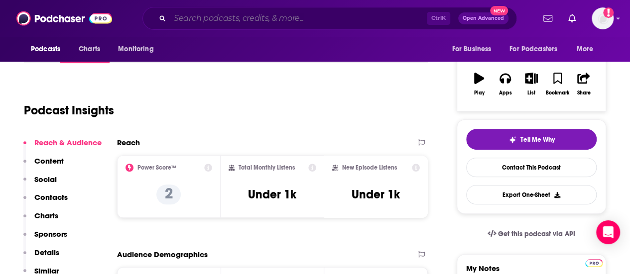
click at [229, 20] on input "Search podcasts, credits, & more..." at bounding box center [298, 18] width 257 height 16
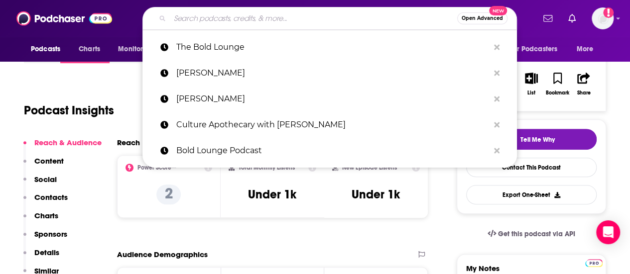
paste input "BUZZ PODCAST"
type input "BUZZ PODCAST"
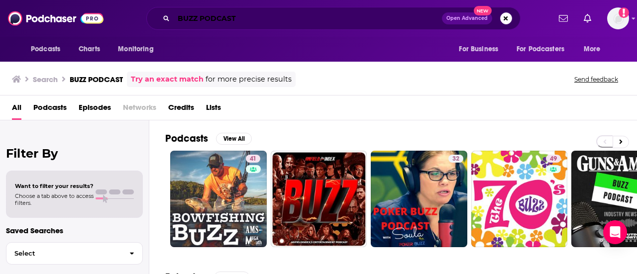
click at [220, 23] on input "BUZZ PODCAST" at bounding box center [308, 18] width 268 height 16
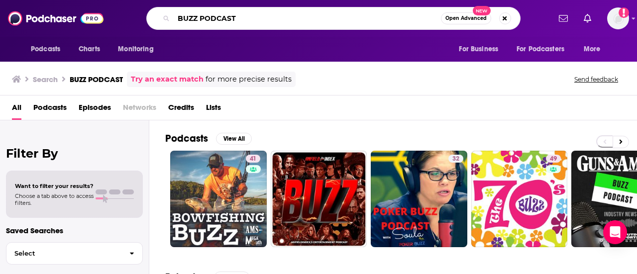
click at [222, 23] on input "BUZZ PODCAST" at bounding box center [307, 18] width 267 height 16
click at [223, 23] on input "BUZZ PODCAST" at bounding box center [307, 18] width 267 height 16
paste input "[PERSON_NAME]"
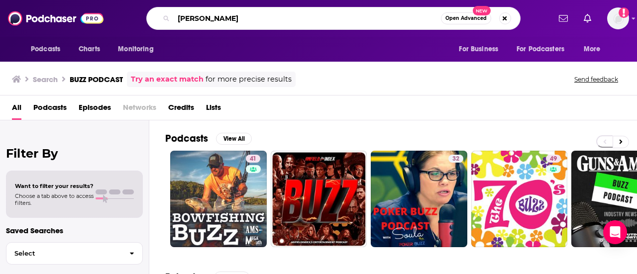
click at [251, 17] on input "[PERSON_NAME]" at bounding box center [307, 18] width 267 height 16
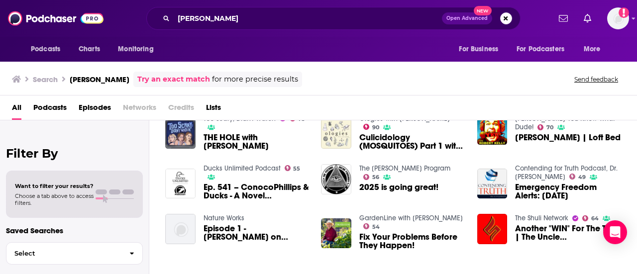
scroll to position [42, 0]
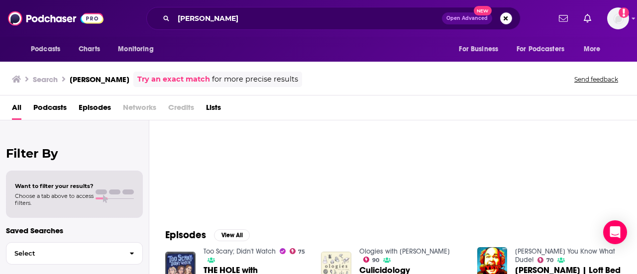
click at [270, 103] on div "All Podcasts Episodes Networks Credits Lists" at bounding box center [321, 110] width 618 height 20
click at [275, 11] on input "[PERSON_NAME]" at bounding box center [308, 18] width 268 height 16
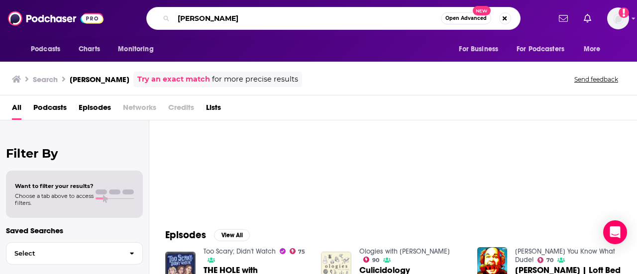
click at [275, 11] on input "[PERSON_NAME]" at bounding box center [307, 18] width 267 height 16
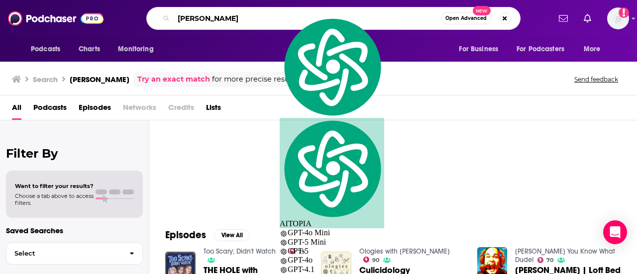
click at [275, 11] on input "[PERSON_NAME]" at bounding box center [307, 18] width 267 height 16
paste input "The Buzz Podcast"
type input "The Buzz Podcast"
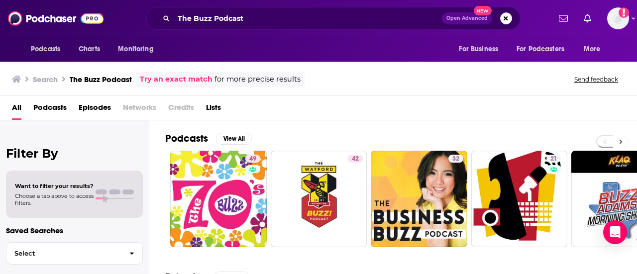
click at [622, 143] on icon at bounding box center [621, 142] width 3 height 4
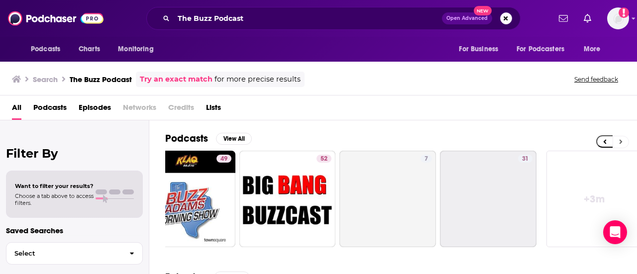
scroll to position [0, 442]
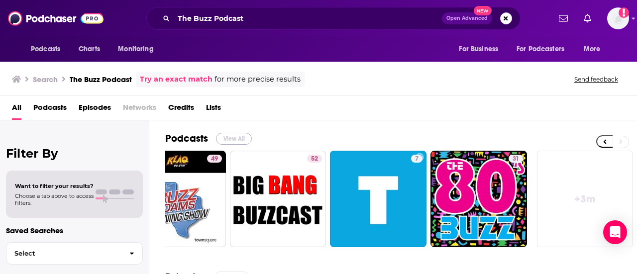
click at [227, 139] on button "View All" at bounding box center [234, 139] width 36 height 12
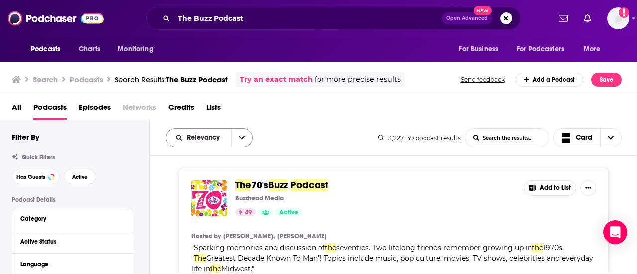
click at [240, 139] on icon "open menu" at bounding box center [242, 137] width 6 height 7
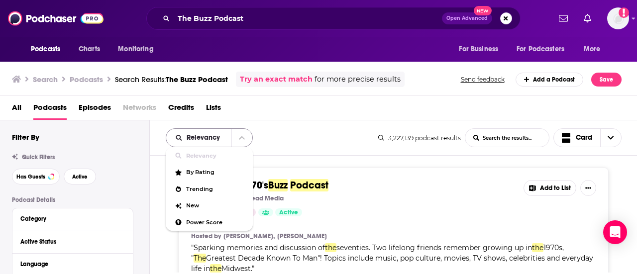
click at [240, 139] on icon "close menu" at bounding box center [242, 137] width 6 height 7
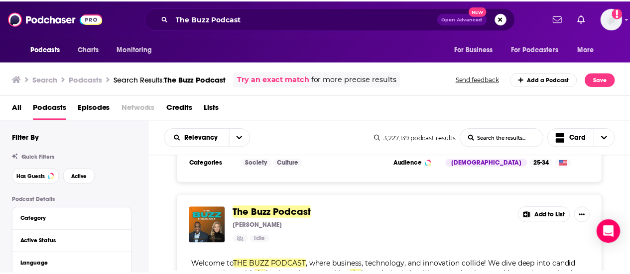
scroll to position [1643, 0]
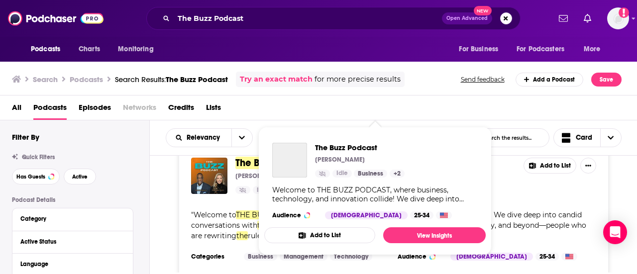
click at [286, 171] on div "The Buzz Podcast" at bounding box center [289, 160] width 35 height 35
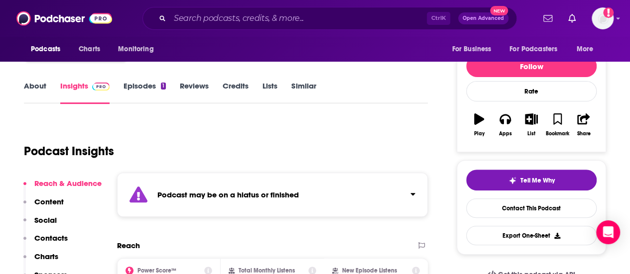
scroll to position [100, 0]
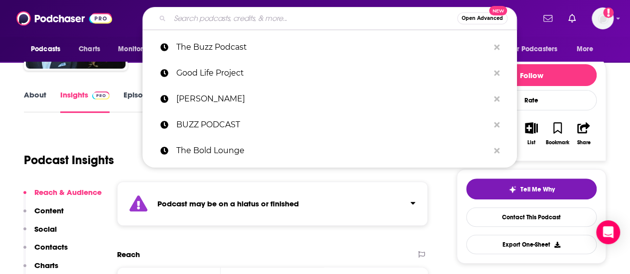
click at [197, 22] on input "Search podcasts, credits, & more..." at bounding box center [313, 18] width 287 height 16
paste input "Digital Health Heavyweights"
type input "Digital Health Heavyweights"
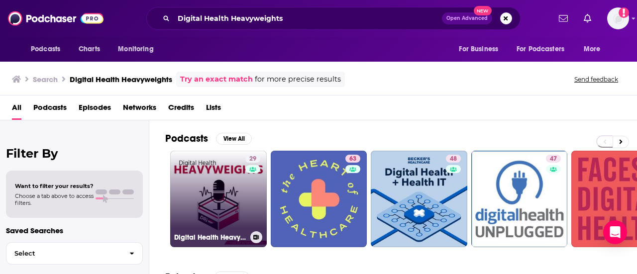
click at [250, 214] on div "29" at bounding box center [254, 193] width 17 height 77
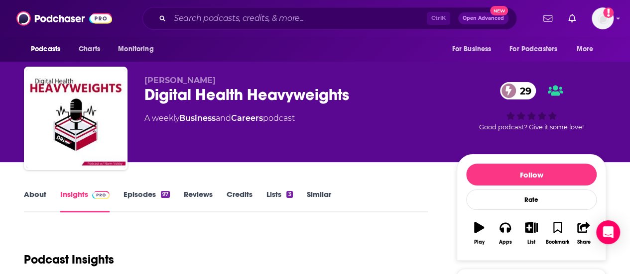
click at [132, 202] on link "Episodes 97" at bounding box center [147, 201] width 46 height 23
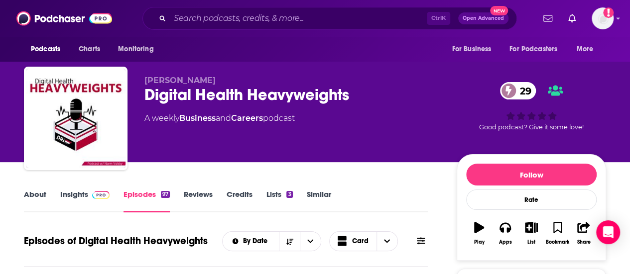
scroll to position [199, 0]
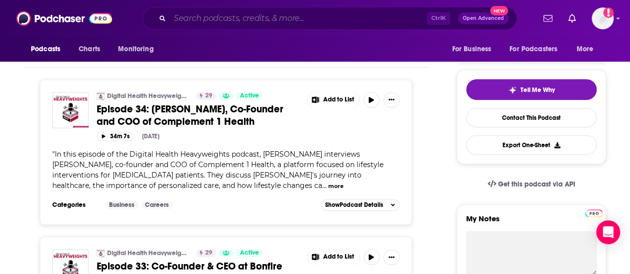
click at [220, 22] on input "Search podcasts, credits, & more..." at bounding box center [298, 18] width 257 height 16
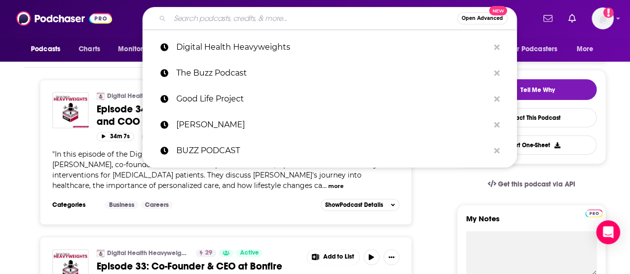
paste input "Food Is Health Revolution"
type input "Food Is Health Revolution"
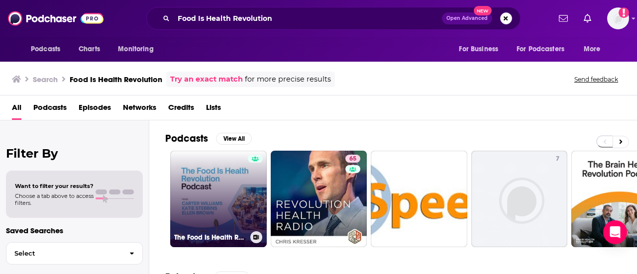
click at [224, 201] on link "The Food Is Health Revolution" at bounding box center [218, 199] width 97 height 97
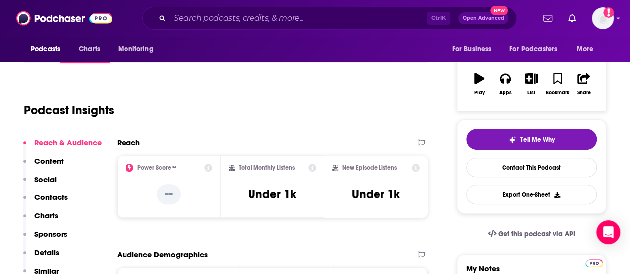
scroll to position [199, 0]
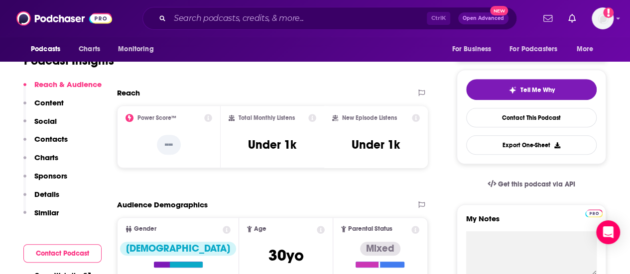
click at [198, 27] on div "Ctrl K Open Advanced New" at bounding box center [329, 18] width 374 height 23
click at [205, 16] on input "Search podcasts, credits, & more..." at bounding box center [298, 18] width 257 height 16
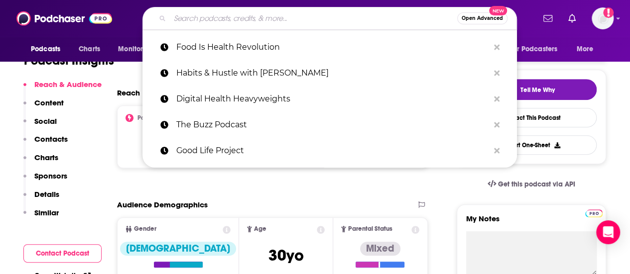
paste input "Futurist"
type input "Futurist"
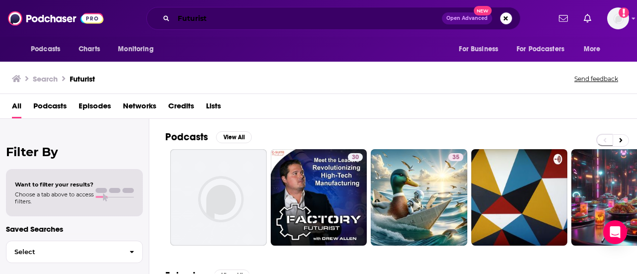
click at [227, 20] on input "Futurist" at bounding box center [308, 18] width 268 height 16
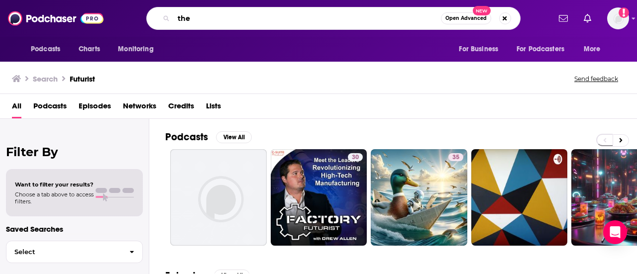
paste input "Futurist"
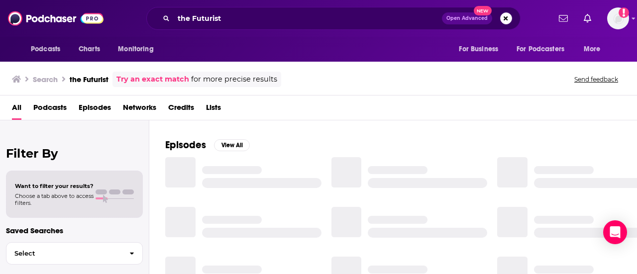
scroll to position [149, 0]
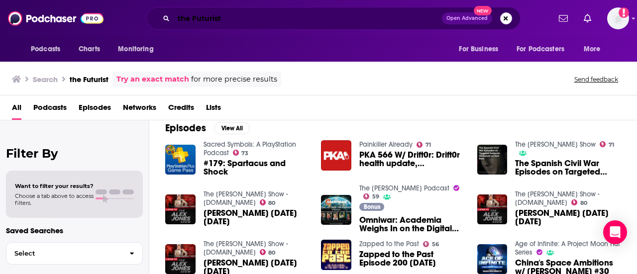
click at [229, 18] on input "the Futurist" at bounding box center [308, 18] width 268 height 16
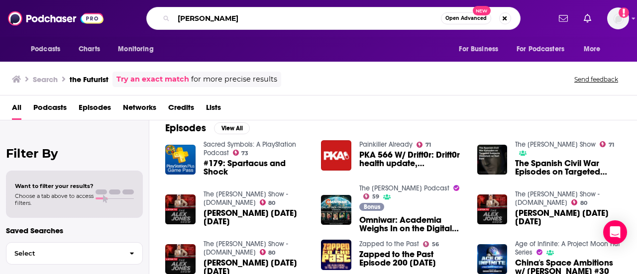
type input "[PERSON_NAME]"
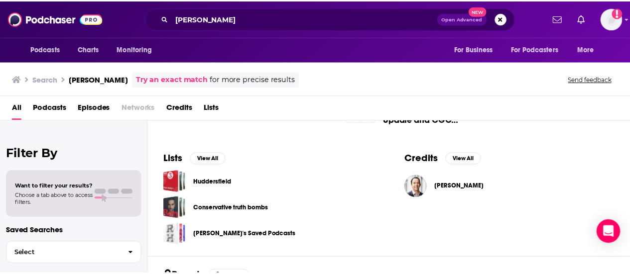
scroll to position [299, 0]
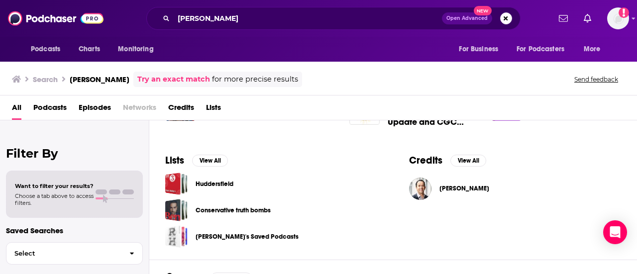
click at [450, 193] on span "[PERSON_NAME]" at bounding box center [465, 189] width 50 height 8
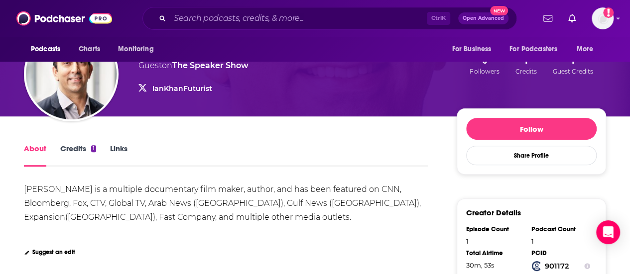
click at [388, 203] on div "[PERSON_NAME] is a multiple documentary film maker, author, and has been featur…" at bounding box center [223, 203] width 399 height 37
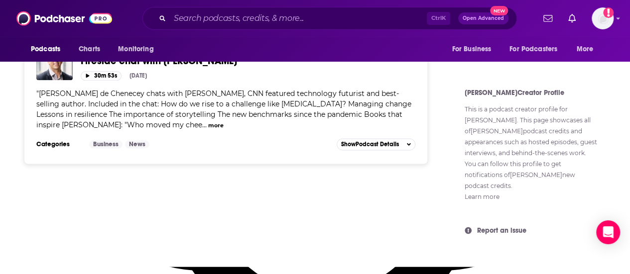
scroll to position [576, 0]
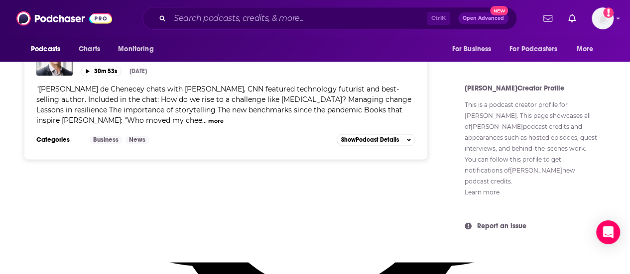
click at [284, 5] on div "Podcasts Charts Monitoring Ctrl K Open Advanced New For Business For Podcasters…" at bounding box center [315, 18] width 630 height 37
click at [282, 10] on input "Search podcasts, credits, & more..." at bounding box center [298, 18] width 257 height 16
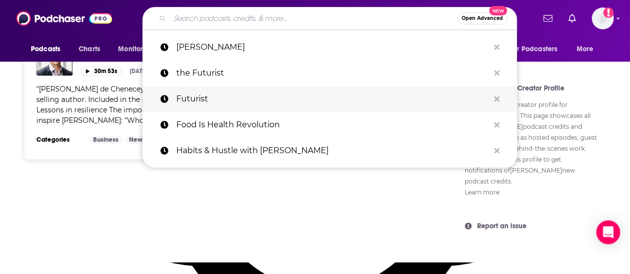
click at [207, 96] on p "Futurist" at bounding box center [332, 99] width 313 height 26
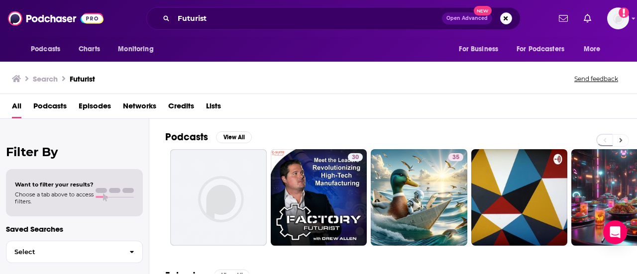
click at [621, 143] on icon at bounding box center [621, 140] width 3 height 4
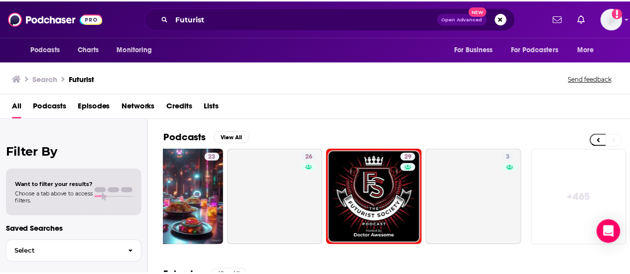
scroll to position [0, 442]
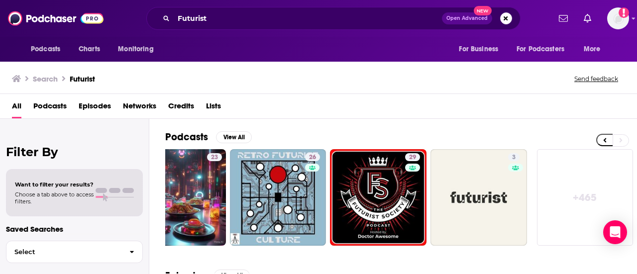
click at [278, 10] on div "Futurist Open Advanced New" at bounding box center [333, 18] width 374 height 23
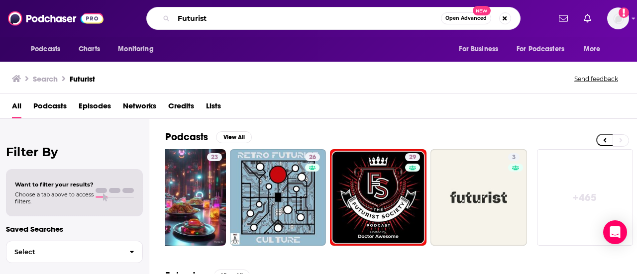
click at [271, 20] on input "Futurist" at bounding box center [307, 18] width 267 height 16
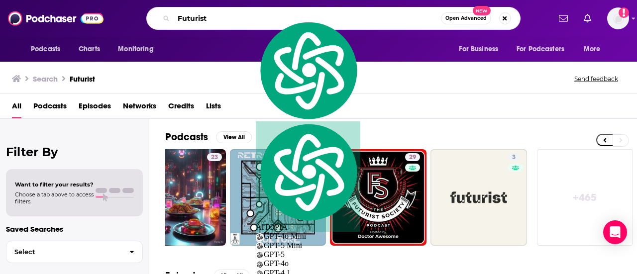
paste input "Speak Up For Your Health"
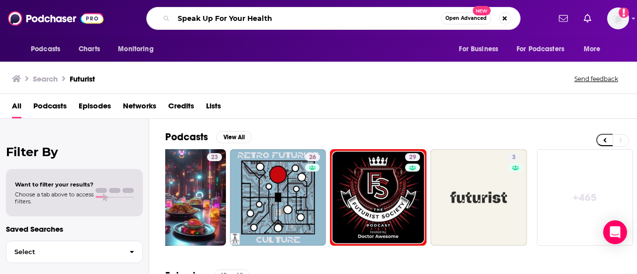
type input "Speak Up For Your Health"
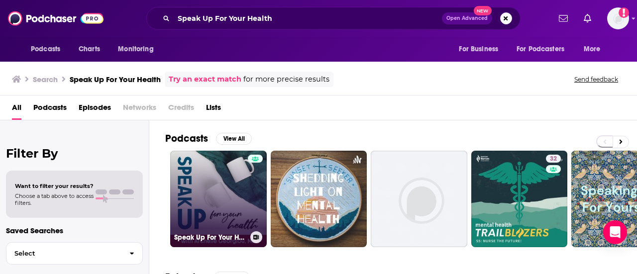
click at [215, 177] on link "Speak Up For Your Health" at bounding box center [218, 199] width 97 height 97
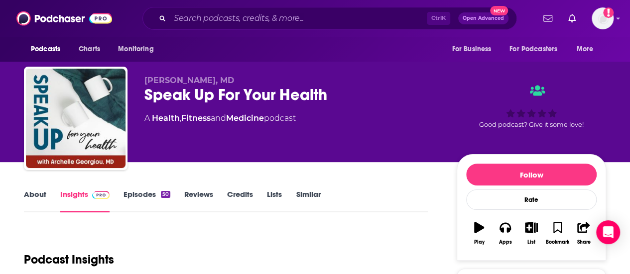
click at [28, 199] on link "About" at bounding box center [35, 201] width 22 height 23
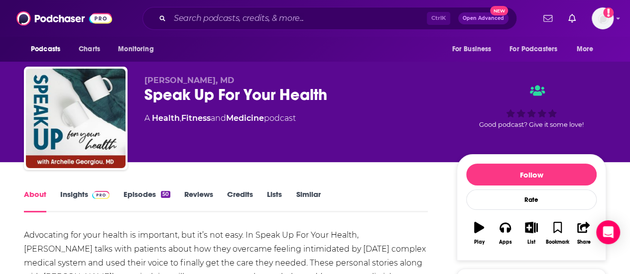
scroll to position [149, 0]
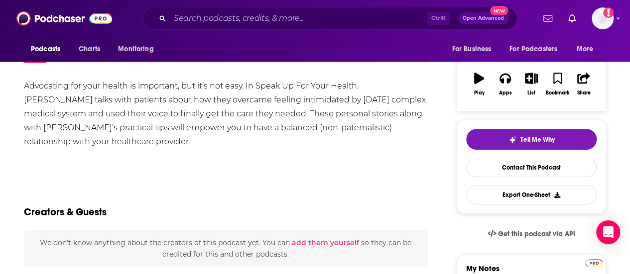
click at [78, 120] on div "Advocating for your health is important, but it’s not easy. In Speak Up For You…" at bounding box center [226, 114] width 404 height 70
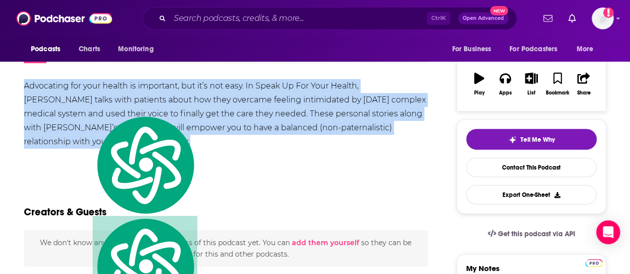
copy div "Advocating for your health is important, but it’s not easy. In Speak Up For You…"
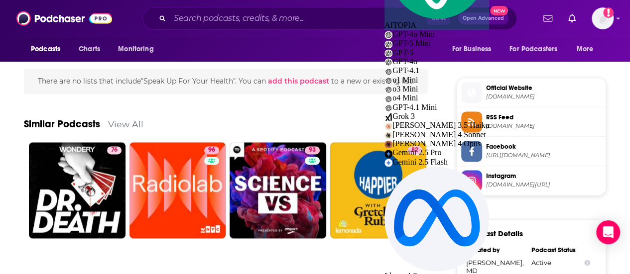
scroll to position [697, 0]
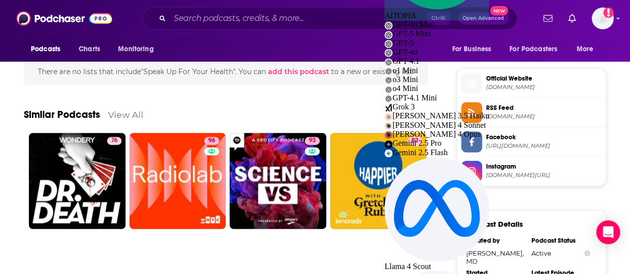
click at [516, 93] on span "Official Website [DOMAIN_NAME]" at bounding box center [542, 83] width 120 height 20
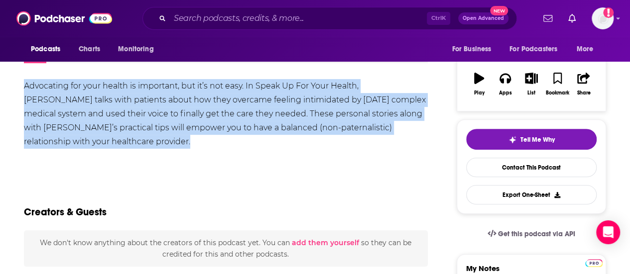
scroll to position [0, 0]
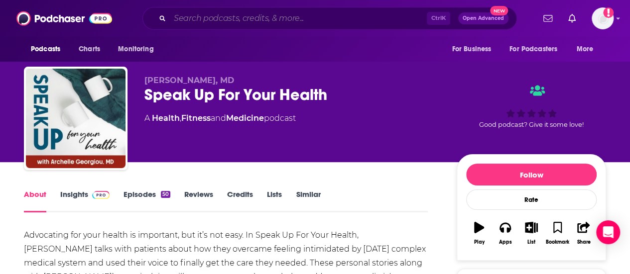
click at [233, 20] on input "Search podcasts, credits, & more..." at bounding box center [298, 18] width 257 height 16
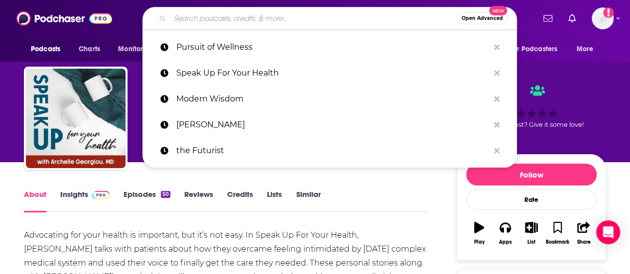
paste input "• The Gist Healthcare"
type input "• The Gist Healthcare"
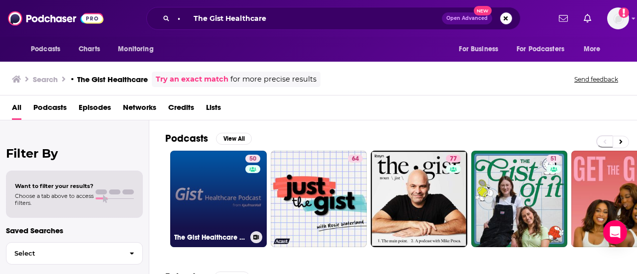
click at [215, 190] on link "50 The Gist Healthcare Podcast" at bounding box center [218, 199] width 97 height 97
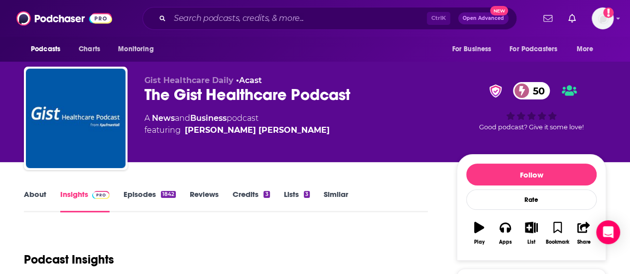
click at [235, 95] on div "The Gist Healthcare Podcast 50" at bounding box center [292, 94] width 296 height 19
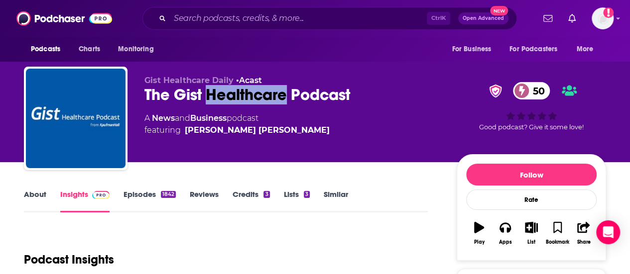
click at [235, 95] on div "The Gist Healthcare Podcast 50" at bounding box center [292, 94] width 296 height 19
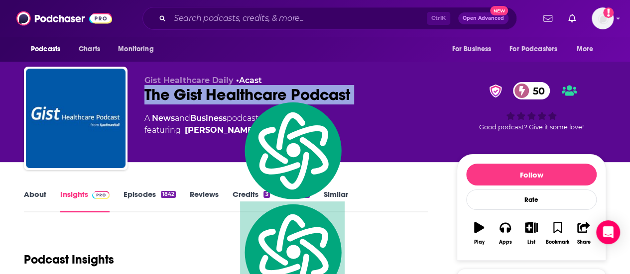
click at [235, 95] on div "The Gist Healthcare Podcast 50" at bounding box center [292, 94] width 296 height 19
click at [269, 153] on div "Gist Healthcare Daily • Acast The Gist Healthcare Podcast 50 A News and Busines…" at bounding box center [292, 116] width 296 height 80
click at [243, 144] on div "Gist Healthcare Daily • Acast The Gist Healthcare Podcast 50 A News and Busines…" at bounding box center [292, 116] width 296 height 80
click at [278, 136] on div "A News and Business podcast featuring [PERSON_NAME] [PERSON_NAME]" at bounding box center [292, 125] width 296 height 24
click at [260, 136] on span "featuring [PERSON_NAME] [PERSON_NAME]" at bounding box center [236, 131] width 185 height 12
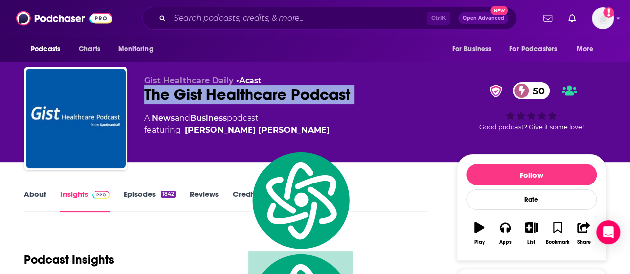
click at [258, 136] on span "featuring [PERSON_NAME] [PERSON_NAME]" at bounding box center [236, 131] width 185 height 12
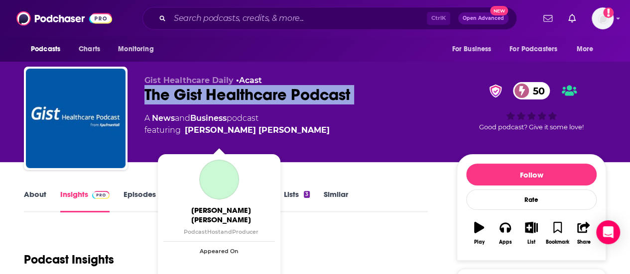
drag, startPoint x: 243, startPoint y: 140, endPoint x: 250, endPoint y: 138, distance: 7.4
click at [253, 135] on span "featuring [PERSON_NAME] [PERSON_NAME]" at bounding box center [236, 131] width 185 height 12
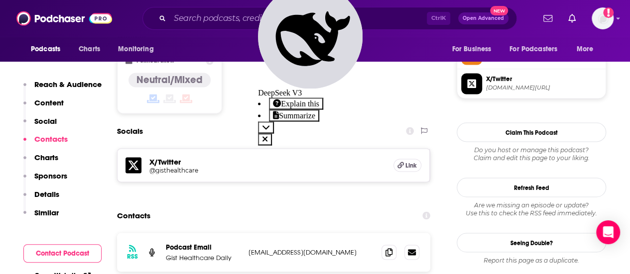
scroll to position [697, 0]
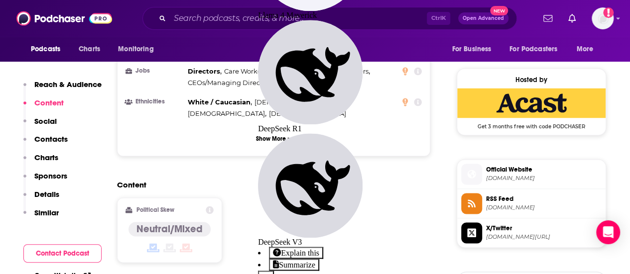
click at [529, 184] on span "Official Website [DOMAIN_NAME]" at bounding box center [542, 174] width 120 height 20
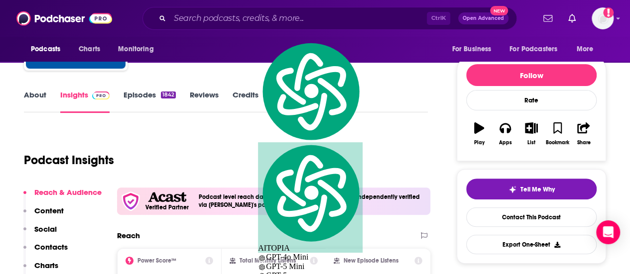
scroll to position [0, 0]
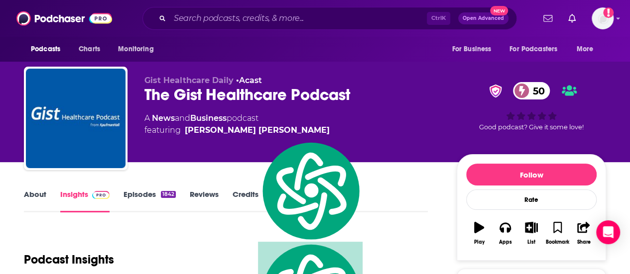
click at [289, 123] on div "A News and Business podcast featuring [PERSON_NAME] [PERSON_NAME]" at bounding box center [292, 125] width 296 height 24
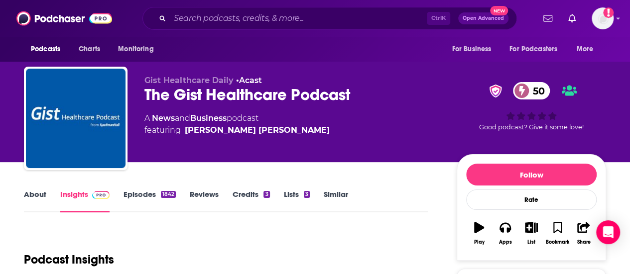
click at [35, 190] on link "About" at bounding box center [35, 201] width 22 height 23
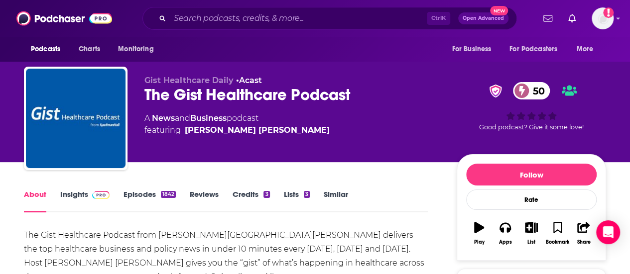
scroll to position [149, 0]
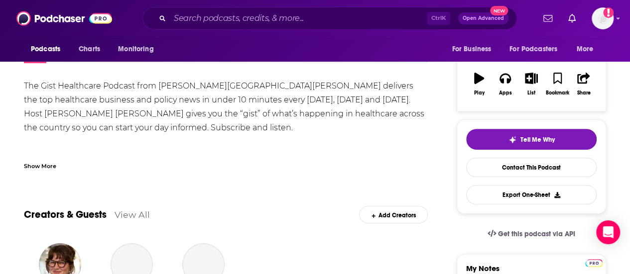
click at [47, 154] on div "The Gist Healthcare Podcast from [PERSON_NAME][GEOGRAPHIC_DATA][PERSON_NAME] de…" at bounding box center [226, 124] width 404 height 91
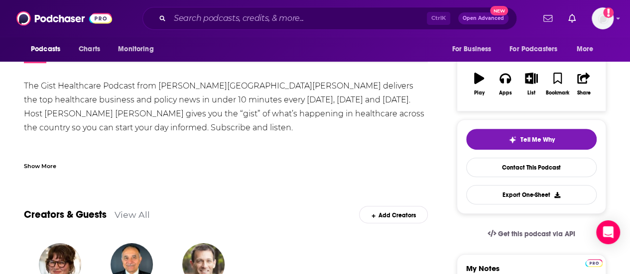
click at [44, 165] on div "Show More" at bounding box center [40, 165] width 32 height 9
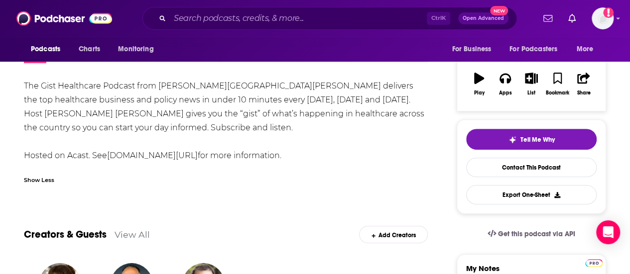
click at [44, 101] on div "The Gist Healthcare Podcast from [PERSON_NAME][GEOGRAPHIC_DATA][PERSON_NAME] de…" at bounding box center [226, 121] width 404 height 84
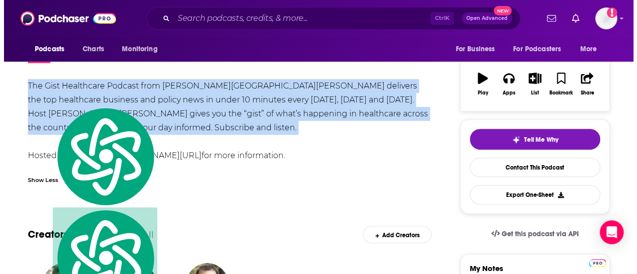
scroll to position [0, 0]
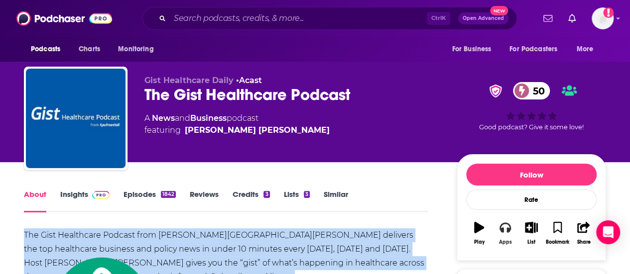
click at [509, 249] on button "Apps" at bounding box center [505, 234] width 26 height 36
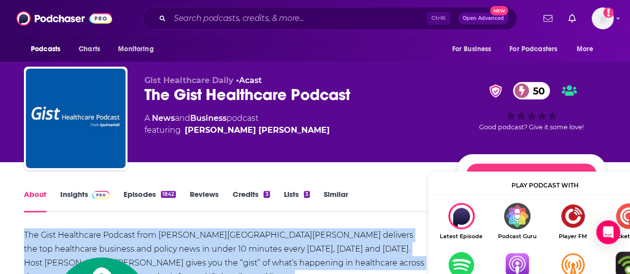
click at [514, 260] on img "Show Listen On dropdown" at bounding box center [517, 265] width 56 height 26
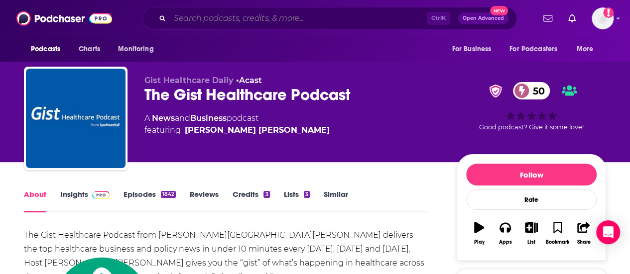
click at [303, 17] on input "Search podcasts, credits, & more..." at bounding box center [298, 18] width 257 height 16
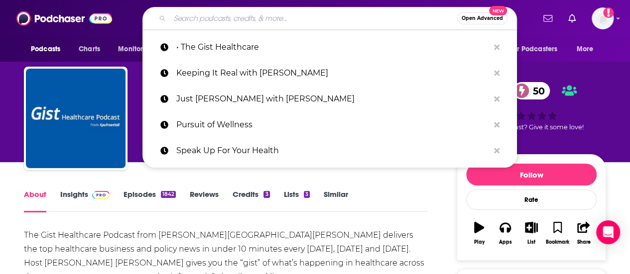
paste input "• The Health Catalyst"
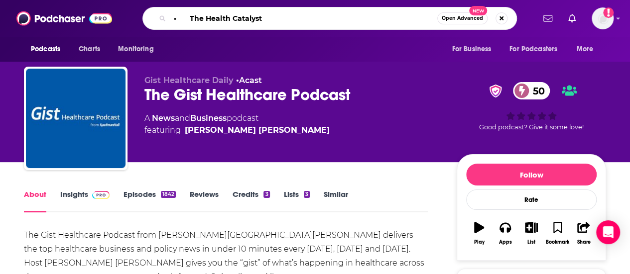
type input "• The Health Catalyst"
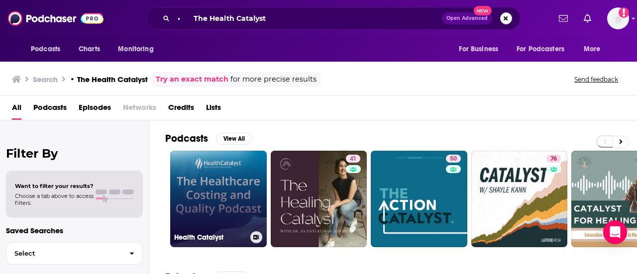
click at [224, 195] on link "Health Catalyst" at bounding box center [218, 199] width 97 height 97
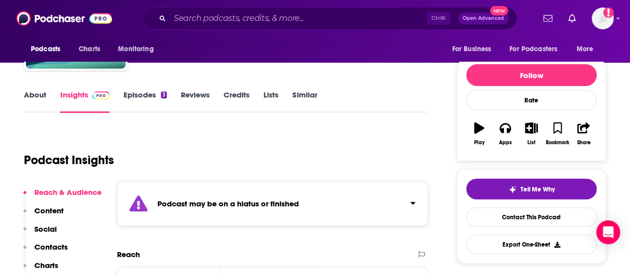
scroll to position [50, 0]
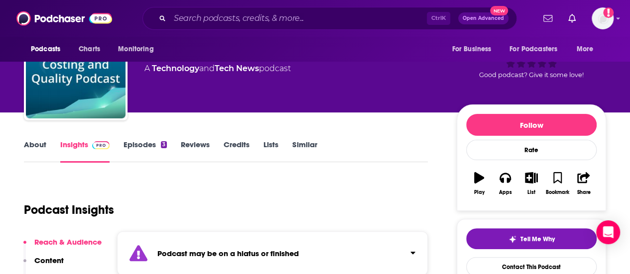
click at [41, 145] on link "About" at bounding box center [35, 151] width 22 height 23
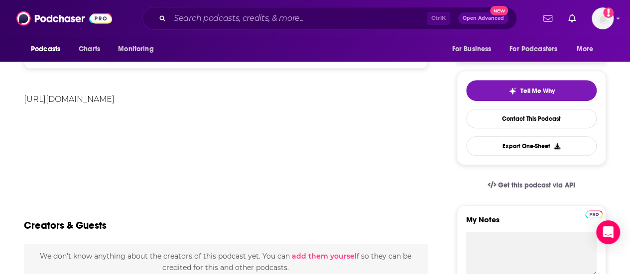
scroll to position [100, 0]
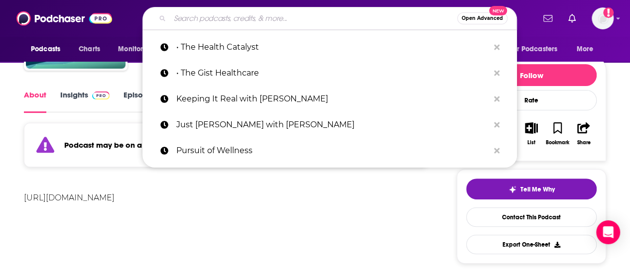
click at [190, 23] on input "Search podcasts, credits, & more..." at bounding box center [313, 18] width 287 height 16
drag, startPoint x: 190, startPoint y: 23, endPoint x: 204, endPoint y: 21, distance: 14.5
paste input "[PERSON_NAME]"
type input "[PERSON_NAME]"
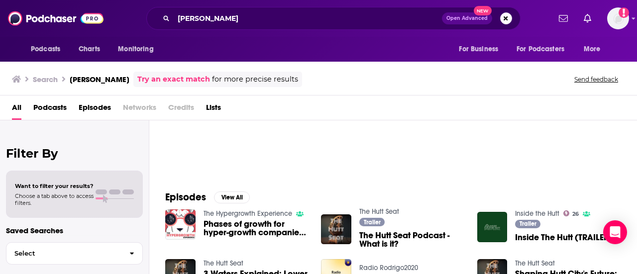
scroll to position [89, 0]
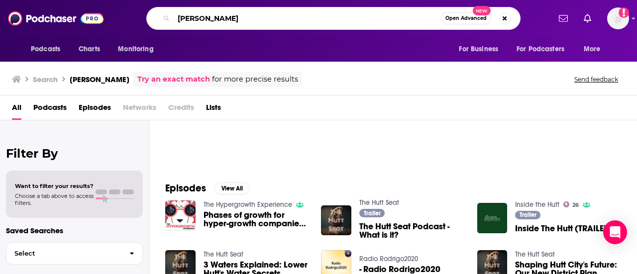
click at [232, 10] on input "[PERSON_NAME]" at bounding box center [307, 18] width 267 height 16
click at [233, 11] on input "[PERSON_NAME]" at bounding box center [307, 18] width 267 height 16
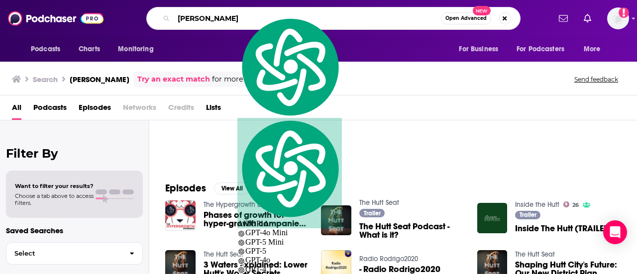
click at [233, 11] on input "[PERSON_NAME]" at bounding box center [307, 18] width 267 height 16
paste input "• The Health Curve Podcast"
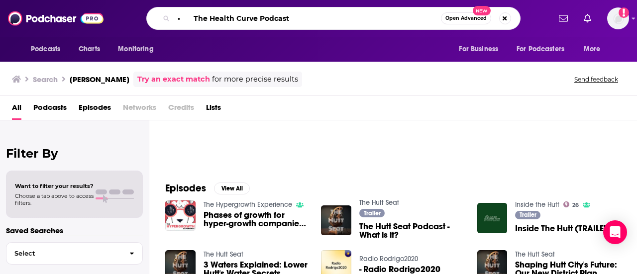
drag, startPoint x: 185, startPoint y: 21, endPoint x: 166, endPoint y: 21, distance: 18.9
click at [166, 21] on div "• The Health Curve Podcast Open Advanced New" at bounding box center [333, 18] width 374 height 23
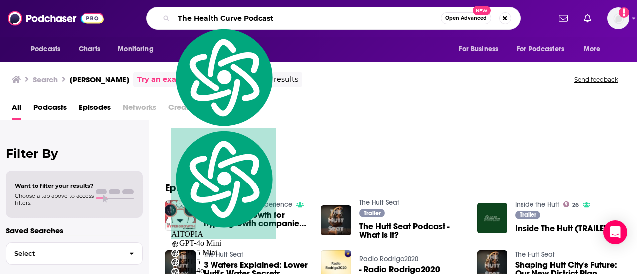
type input "The Health Curve Podcast"
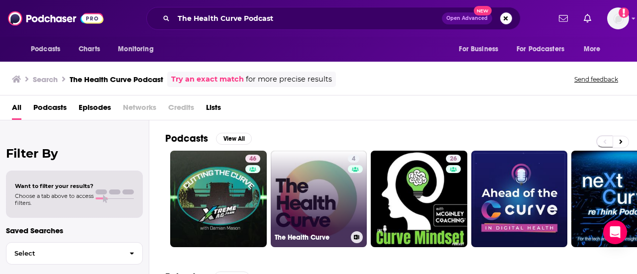
click at [295, 196] on link "4 The Health Curve" at bounding box center [319, 199] width 97 height 97
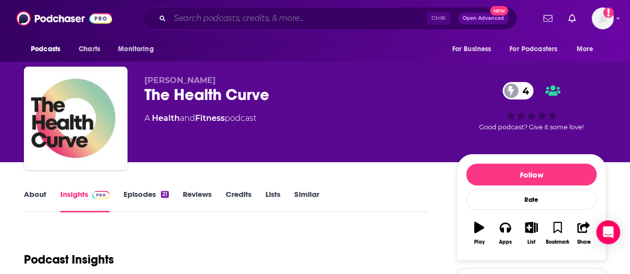
click at [259, 25] on input "Search podcasts, credits, & more..." at bounding box center [298, 18] width 257 height 16
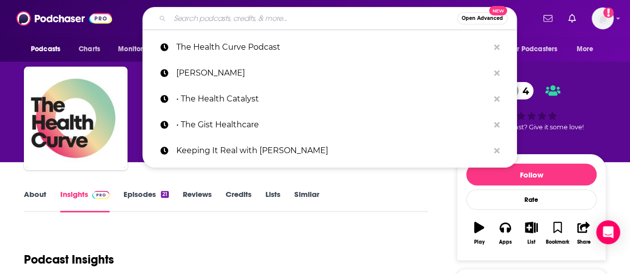
paste input "Medical Innovation Podcast"
type input "Medical Innovation Podcast"
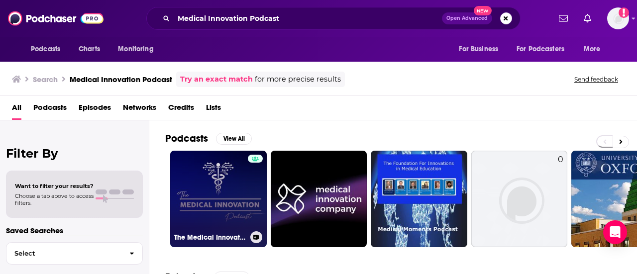
click at [220, 193] on link "The Medical Innovation Podcast" at bounding box center [218, 199] width 97 height 97
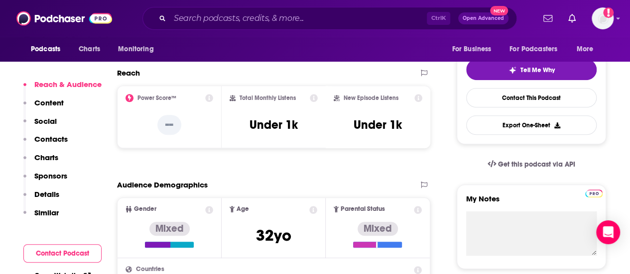
scroll to position [249, 0]
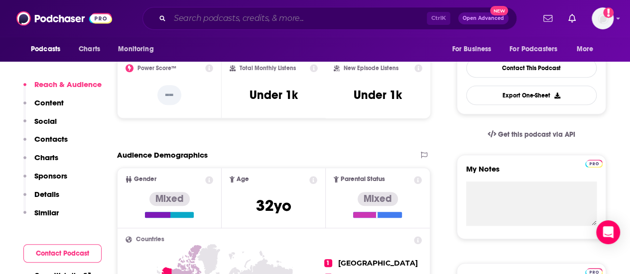
click at [236, 15] on input "Search podcasts, credits, & more..." at bounding box center [298, 18] width 257 height 16
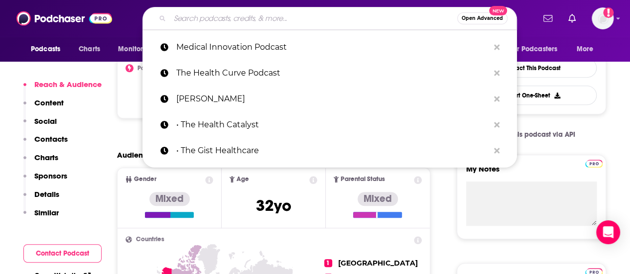
paste input "Smart Care Team Spotlight"
type input "Smart Care Team Spotlight"
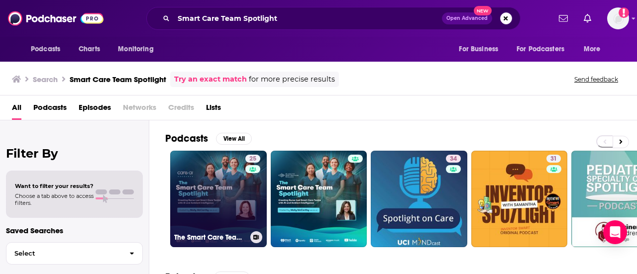
click at [192, 189] on link "25 The Smart Care Team Spotlight Podcast" at bounding box center [218, 199] width 97 height 97
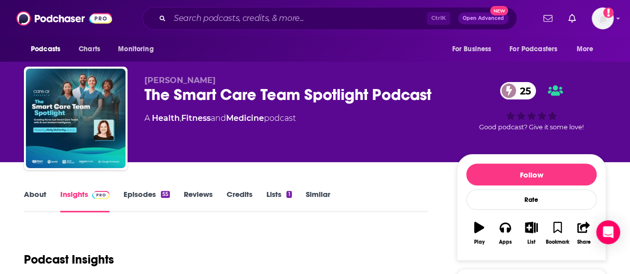
scroll to position [149, 0]
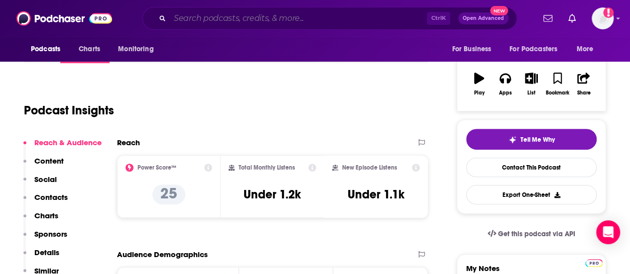
click at [210, 23] on input "Search podcasts, credits, & more..." at bounding box center [298, 18] width 257 height 16
click at [213, 20] on input "Search podcasts, credits, & more..." at bounding box center [298, 18] width 257 height 16
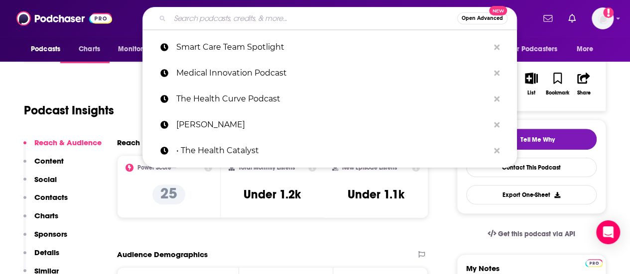
click at [205, 15] on input "Search podcasts, credits, & more..." at bounding box center [313, 18] width 287 height 16
paste input "[PERSON_NAME]"
type input "[PERSON_NAME]"
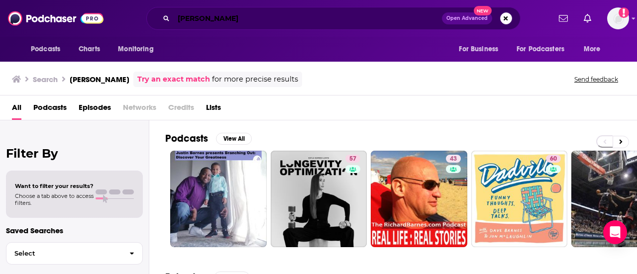
click at [226, 22] on input "[PERSON_NAME]" at bounding box center [308, 18] width 268 height 16
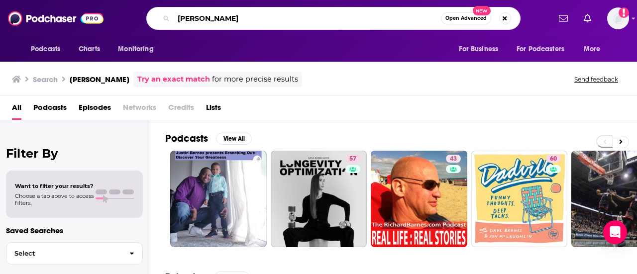
click at [227, 16] on input "[PERSON_NAME]" at bounding box center [307, 18] width 267 height 16
paste input "Just In Radio Show"
type input "this Just In Radio Show"
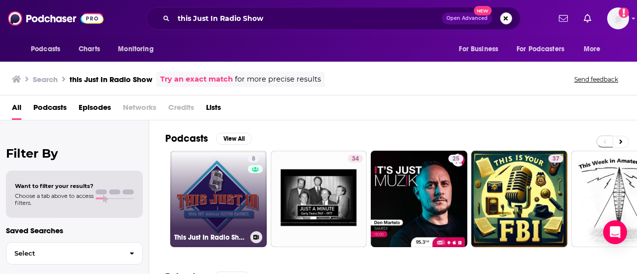
click at [221, 182] on link "8 This Just In Radio Show" at bounding box center [218, 199] width 97 height 97
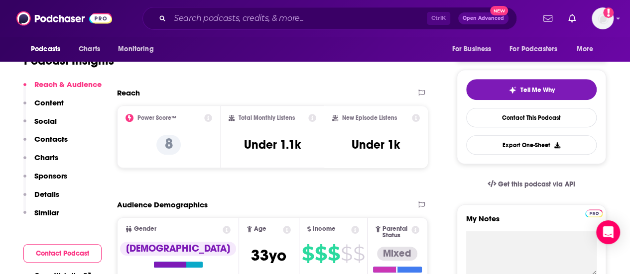
scroll to position [149, 0]
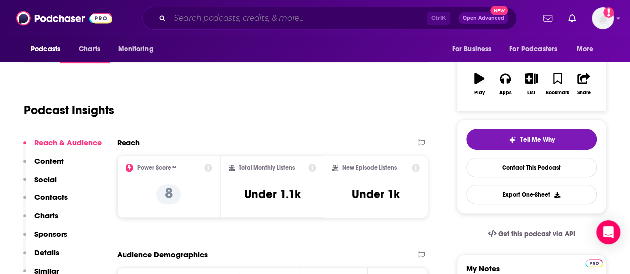
click at [180, 16] on input "Search podcasts, credits, & more..." at bounding box center [298, 18] width 257 height 16
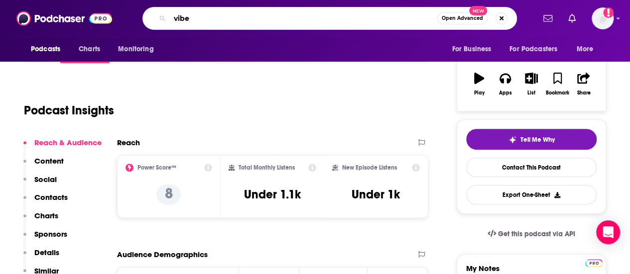
paste input "with [PERSON_NAME]"
type input "vibe with [PERSON_NAME]"
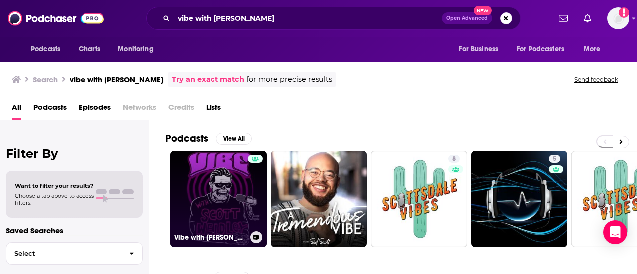
click at [210, 181] on link "Vibe with [PERSON_NAME]" at bounding box center [218, 199] width 97 height 97
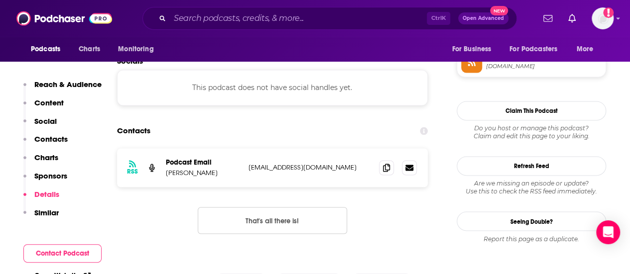
scroll to position [1046, 0]
